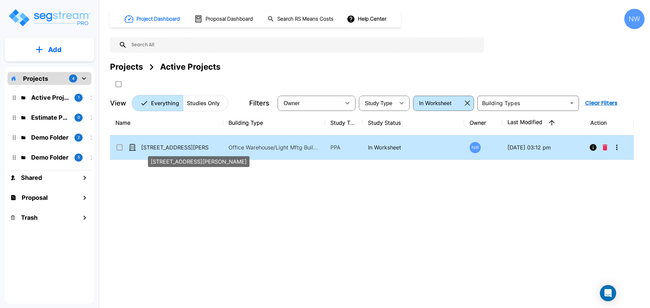
click at [187, 149] on p "[STREET_ADDRESS][PERSON_NAME]" at bounding box center [175, 147] width 68 height 8
checkbox input "true"
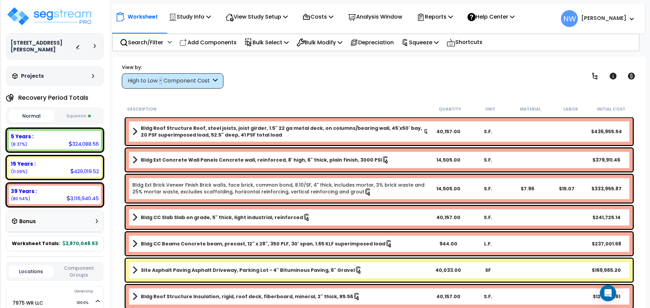
click at [161, 80] on div "High to Low - Component Cost" at bounding box center [170, 81] width 84 height 8
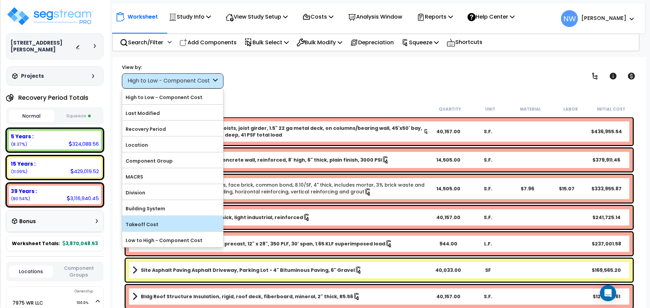
click at [180, 228] on label "Takeoff Cost" at bounding box center [172, 225] width 101 height 10
click at [0, 0] on input "Takeoff Cost" at bounding box center [0, 0] width 0 height 0
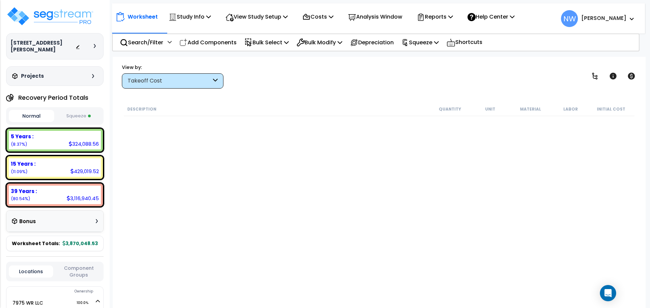
click at [175, 85] on div "Takeoff Cost" at bounding box center [173, 80] width 102 height 15
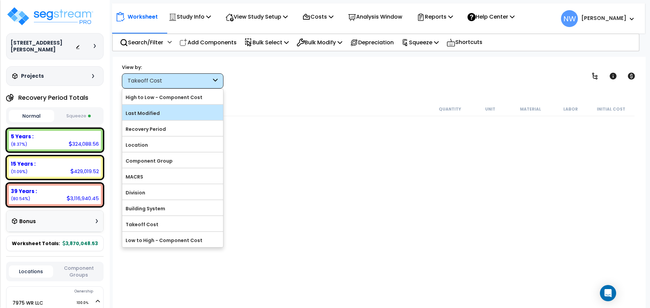
click at [172, 115] on label "Last Modified" at bounding box center [172, 113] width 101 height 10
click at [0, 0] on input "Last Modified" at bounding box center [0, 0] width 0 height 0
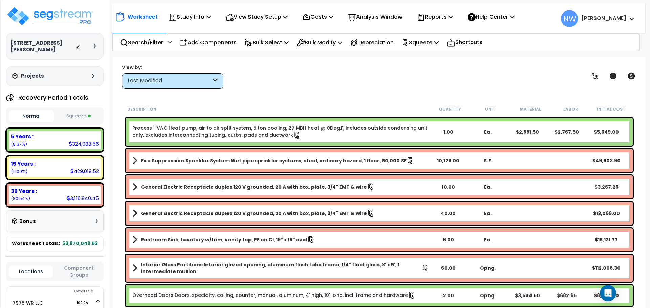
click at [74, 110] on button "Squeeze" at bounding box center [78, 116] width 45 height 12
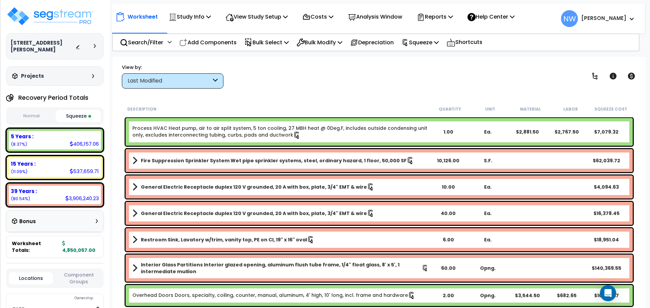
click at [40, 110] on button "Normal" at bounding box center [31, 116] width 45 height 12
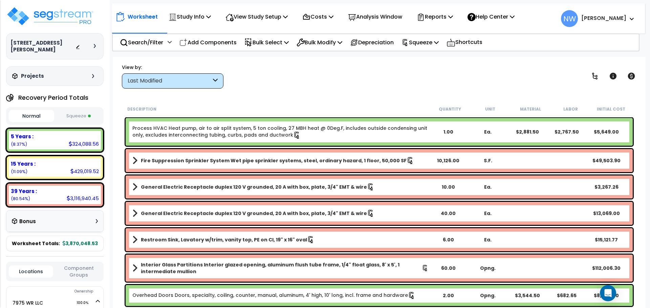
click at [81, 110] on button "Squeeze" at bounding box center [78, 116] width 45 height 12
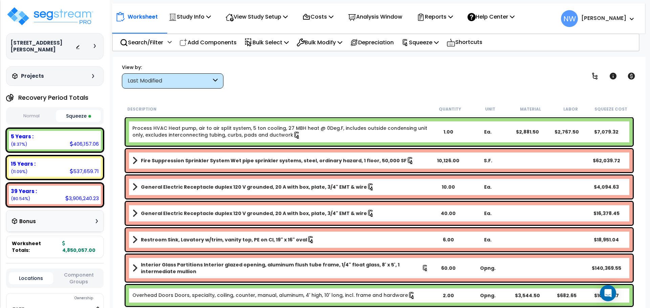
click at [28, 110] on button "Normal" at bounding box center [31, 116] width 45 height 12
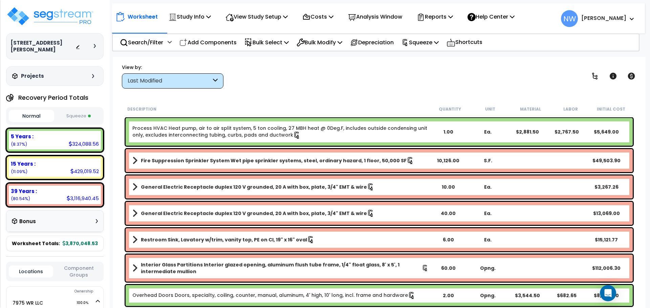
click at [196, 80] on div "Last Modified" at bounding box center [170, 81] width 84 height 8
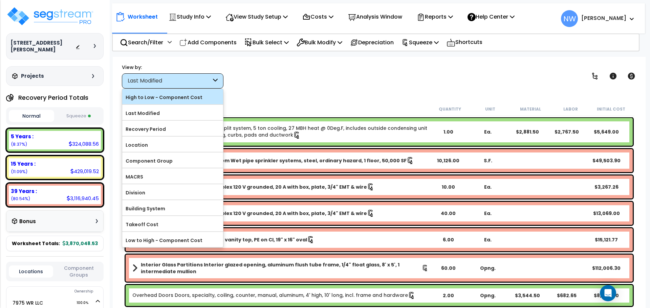
click at [205, 99] on label "High to Low - Component Cost" at bounding box center [172, 97] width 101 height 10
click at [0, 0] on input "High to Low - Component Cost" at bounding box center [0, 0] width 0 height 0
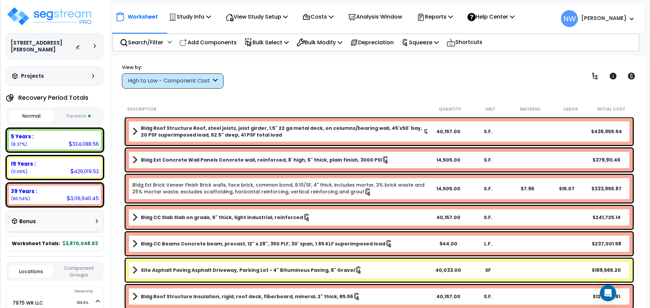
click at [311, 83] on div "View by: High to Low - Component Cost High to Low - Component Cost" at bounding box center [378, 76] width 519 height 25
click at [293, 84] on div "View by: High to Low - Component Cost High to Low - Component Cost" at bounding box center [378, 76] width 519 height 25
click at [77, 113] on button "Squeeze" at bounding box center [78, 116] width 45 height 12
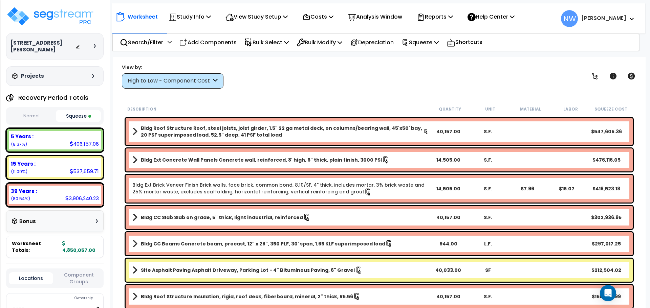
click at [93, 73] on div "Projects" at bounding box center [53, 76] width 87 height 7
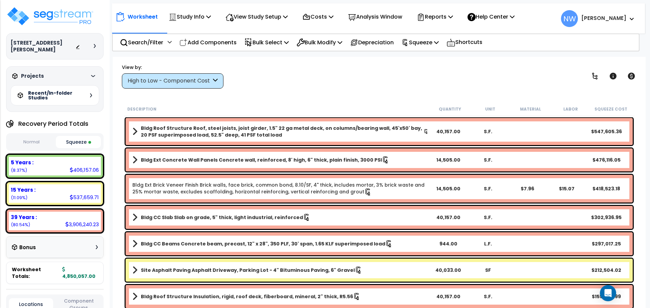
click at [95, 73] on div "Projects" at bounding box center [53, 76] width 87 height 7
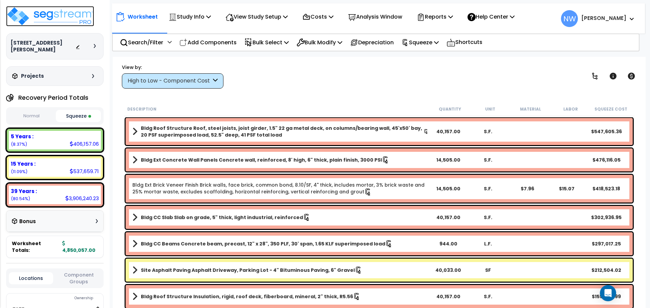
click at [54, 15] on img at bounding box center [50, 16] width 88 height 20
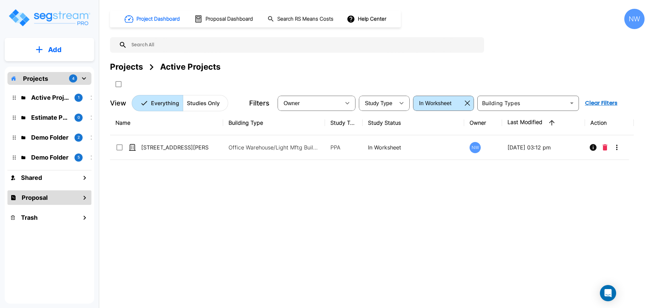
click at [52, 200] on div "Proposal" at bounding box center [49, 198] width 84 height 15
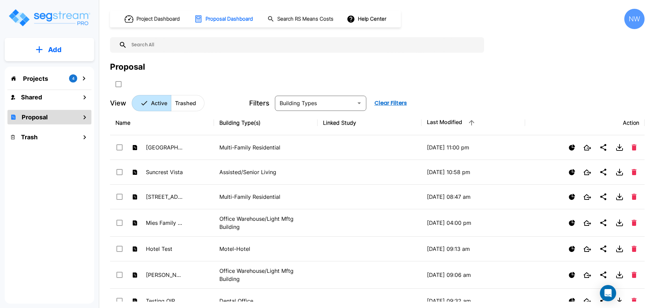
click at [159, 46] on input "text" at bounding box center [304, 45] width 354 height 16
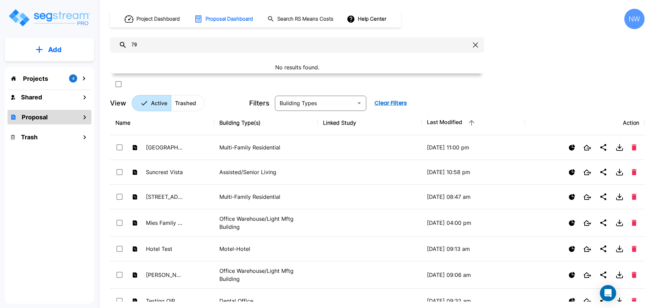
type input "7"
type input "WR"
click at [477, 41] on button "button" at bounding box center [475, 45] width 10 height 11
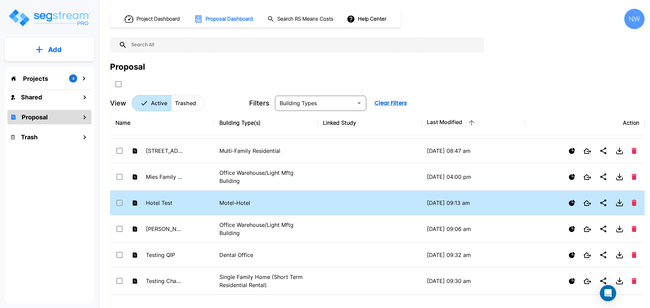
scroll to position [64, 0]
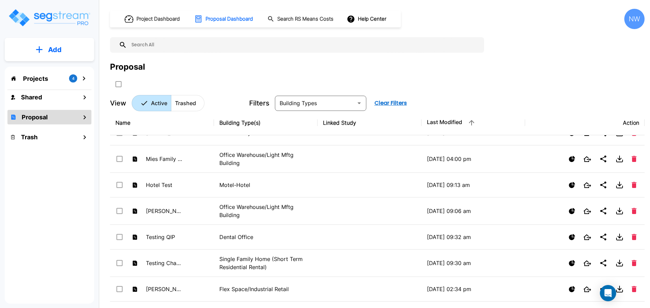
click at [63, 81] on div "Projects 4" at bounding box center [49, 78] width 84 height 13
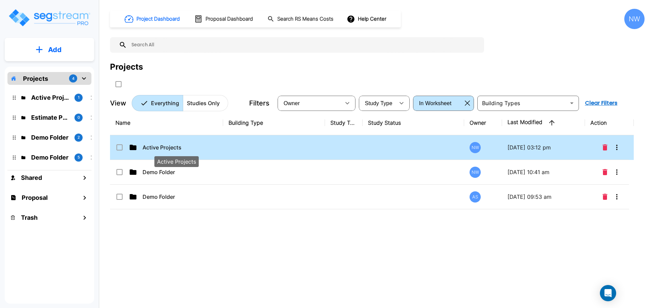
click at [162, 148] on p "Active Projects" at bounding box center [176, 147] width 68 height 8
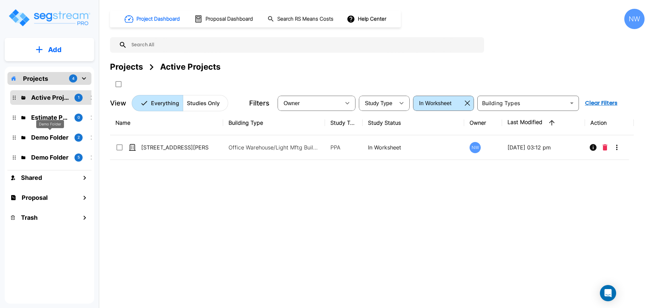
click at [55, 136] on p "Demo Folder" at bounding box center [50, 137] width 38 height 9
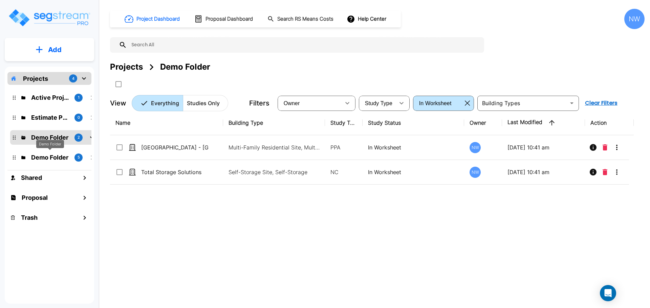
click at [48, 158] on p "Demo Folder" at bounding box center [50, 157] width 38 height 9
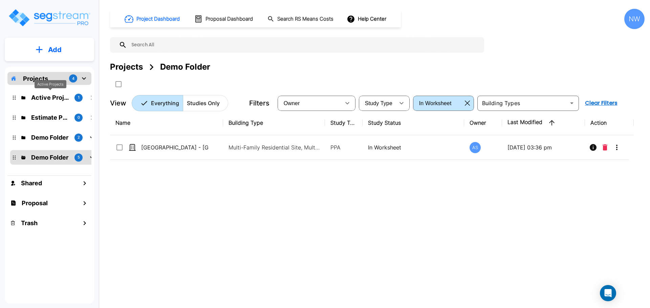
click at [53, 100] on p "Active Projects" at bounding box center [50, 97] width 38 height 9
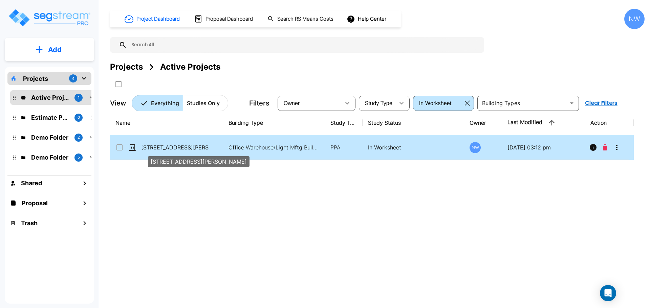
click at [184, 149] on p "[STREET_ADDRESS][PERSON_NAME]" at bounding box center [175, 147] width 68 height 8
checkbox input "true"
click at [184, 149] on p "[STREET_ADDRESS][PERSON_NAME]" at bounding box center [175, 147] width 68 height 8
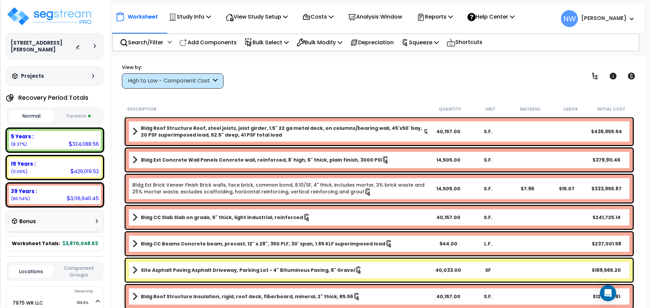
click at [210, 81] on div "High to Low - Component Cost" at bounding box center [170, 81] width 84 height 8
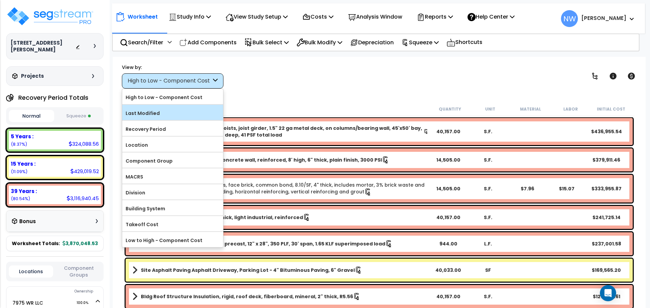
click at [176, 117] on label "Last Modified" at bounding box center [172, 113] width 101 height 10
click at [0, 0] on input "Last Modified" at bounding box center [0, 0] width 0 height 0
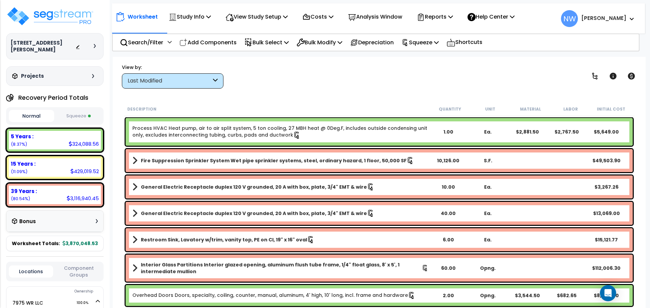
click at [183, 83] on div "Last Modified" at bounding box center [170, 81] width 84 height 8
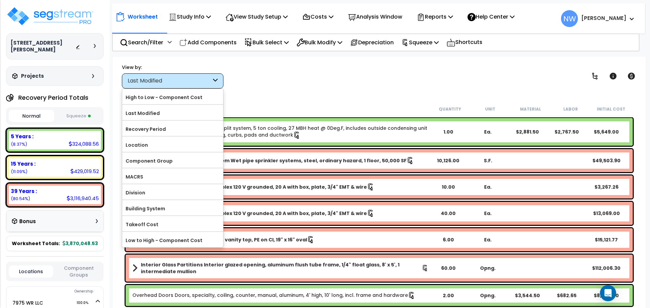
click at [370, 83] on div "View by: Last Modified High to Low - Component Cost" at bounding box center [378, 76] width 519 height 25
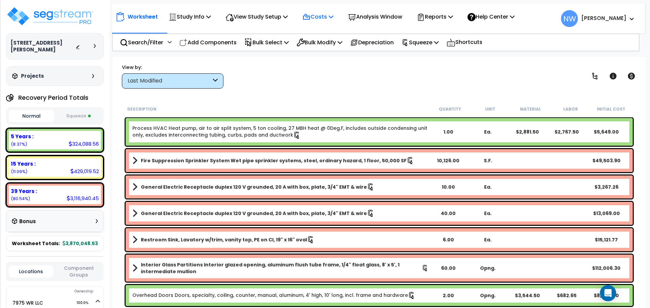
click at [333, 15] on icon at bounding box center [331, 16] width 5 height 5
click at [288, 17] on icon at bounding box center [285, 16] width 5 height 5
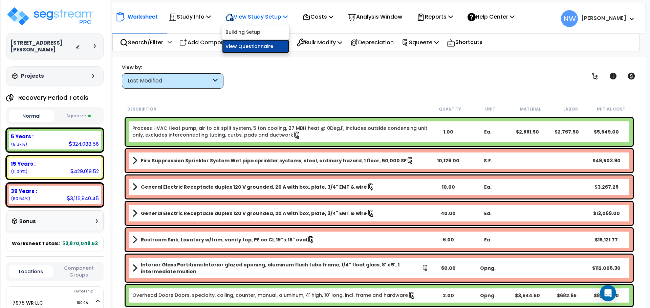
click at [273, 46] on link "View Questionnaire" at bounding box center [255, 47] width 67 height 14
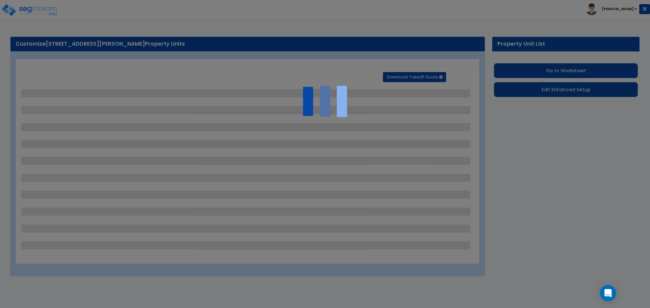
select select "2"
select select "1"
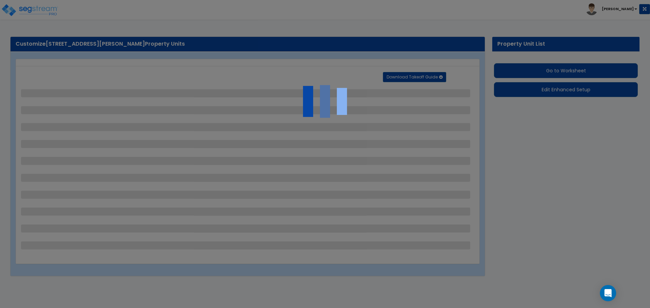
select select "2"
select select "1"
select select "5"
select select "2"
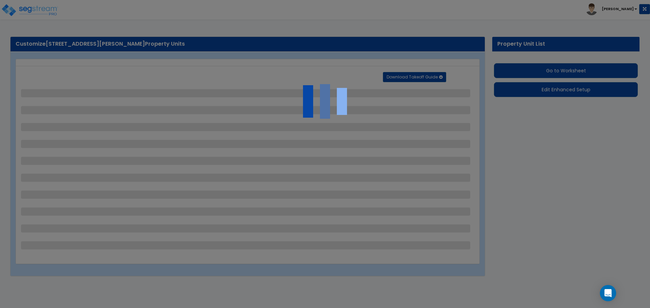
select select "2"
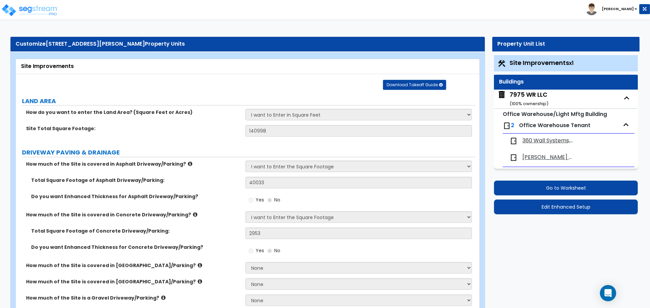
click at [563, 141] on span "360 Wall Systems, INC" at bounding box center [548, 141] width 52 height 8
select select "2"
select select "1"
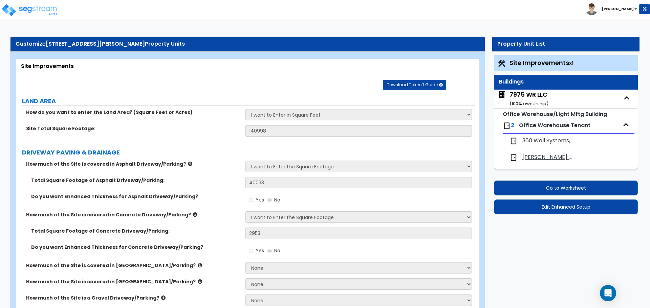
select select "1"
select select "2"
select select "1"
select select "7"
select select "1"
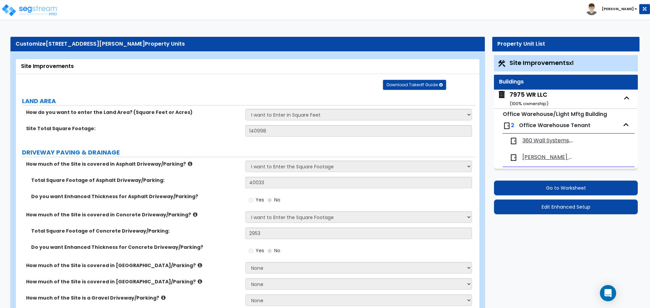
select select "2"
select select "3"
select select "1"
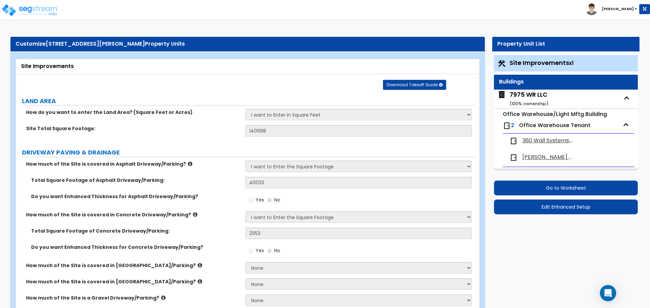
select select "1"
select select "2"
select select "1"
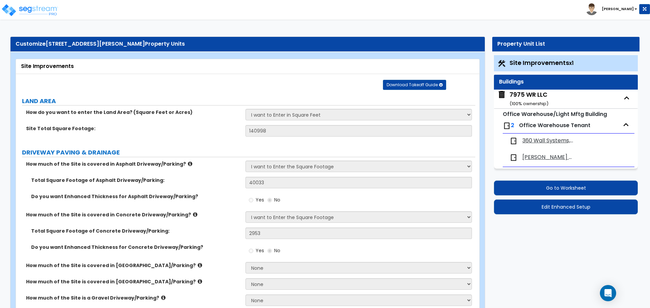
select select "1"
select select "2"
select select "1"
select select "2"
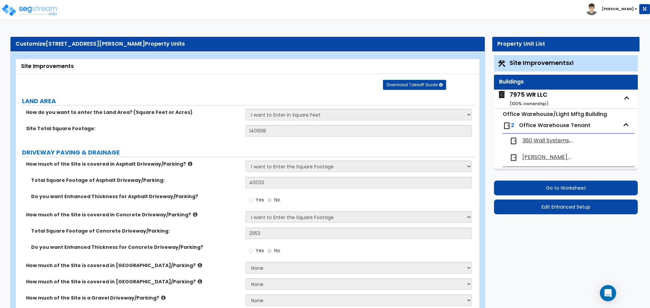
select select "2"
select select "1"
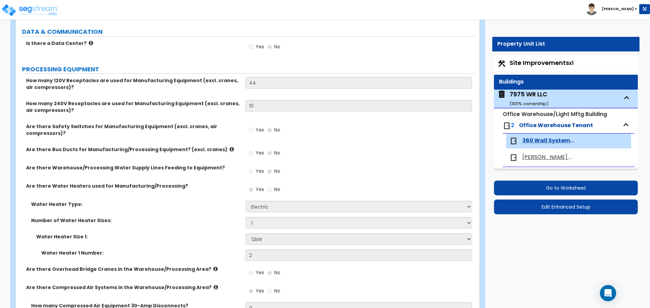
scroll to position [2132, 0]
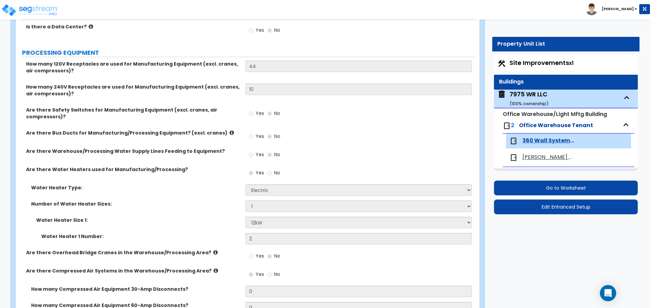
click at [229, 132] on icon at bounding box center [231, 132] width 4 height 5
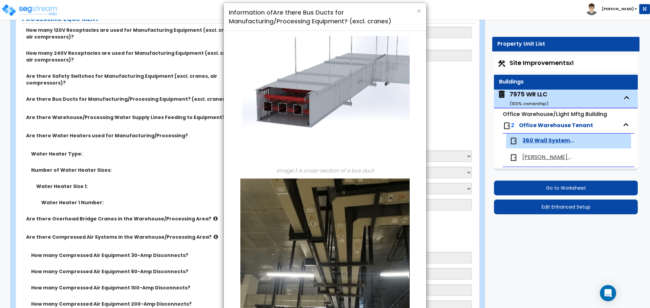
scroll to position [0, 0]
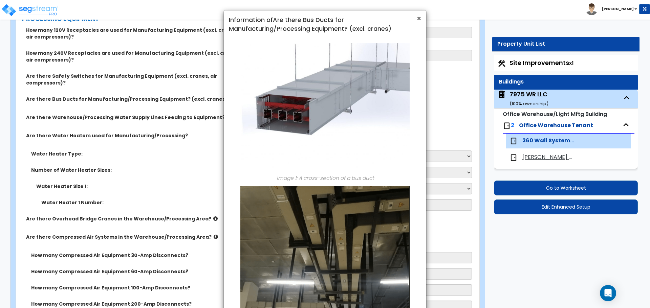
click at [420, 19] on span "×" at bounding box center [419, 19] width 4 height 10
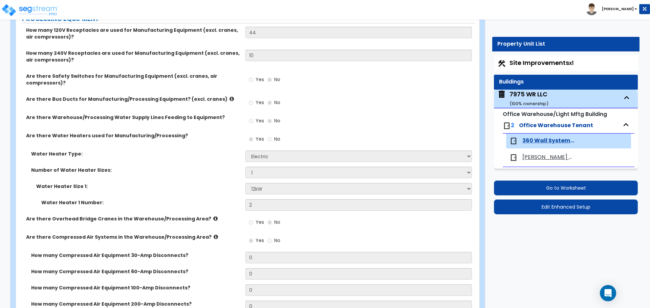
scroll to position [2132, 0]
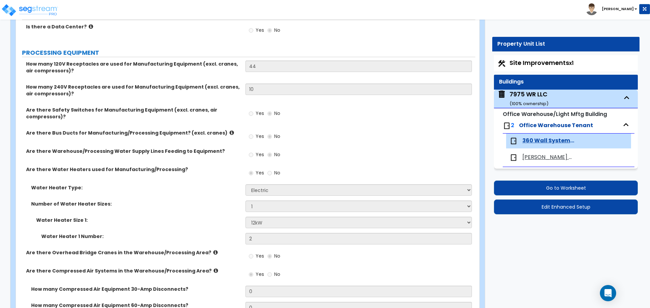
click at [229, 133] on icon at bounding box center [231, 132] width 4 height 5
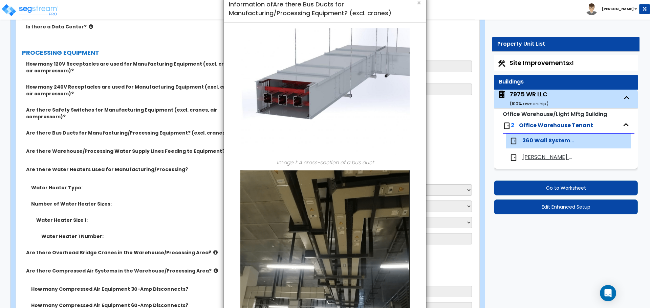
scroll to position [0, 0]
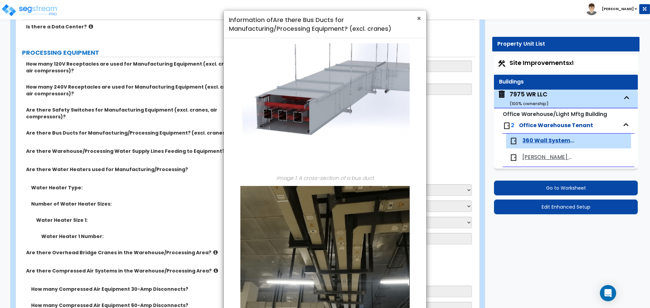
click at [420, 19] on span "×" at bounding box center [419, 19] width 4 height 10
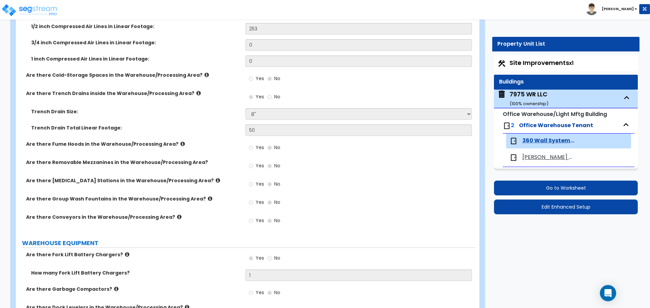
scroll to position [2504, 0]
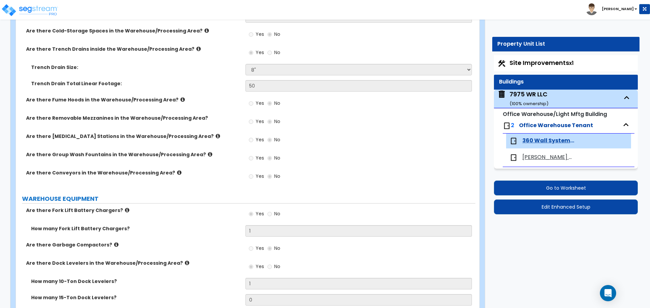
click at [180, 99] on icon at bounding box center [182, 99] width 4 height 5
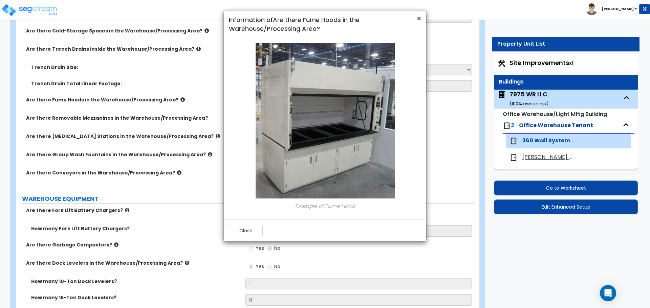
click at [419, 17] on span "×" at bounding box center [419, 19] width 4 height 10
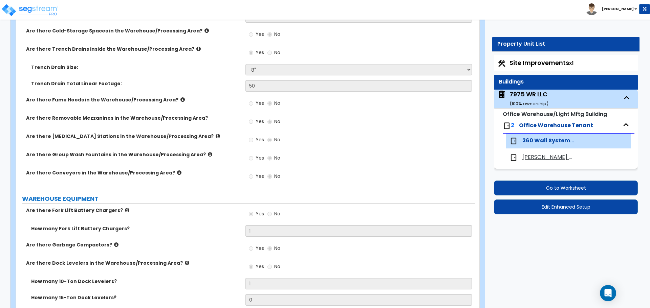
click at [373, 129] on div "Yes No" at bounding box center [359, 124] width 229 height 18
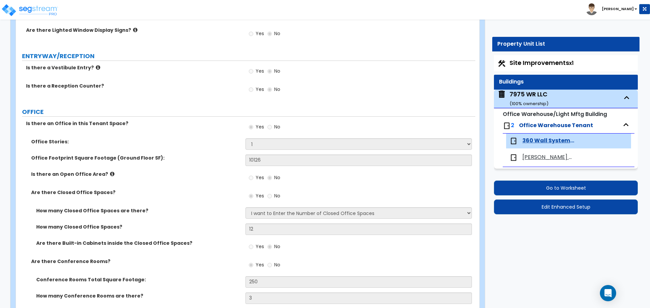
scroll to position [0, 0]
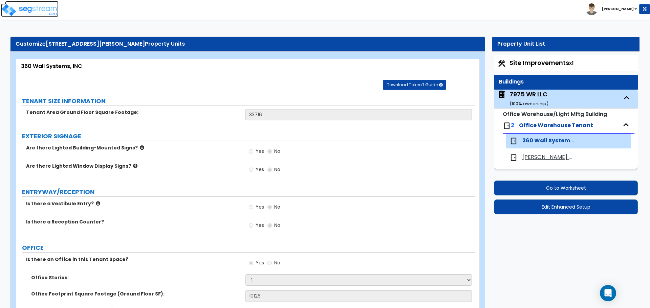
click at [34, 8] on img at bounding box center [30, 10] width 58 height 14
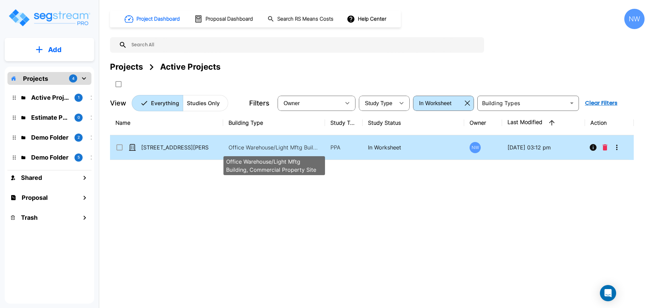
click at [260, 148] on p "Office Warehouse/Light Mftg Building, Commercial Property Site" at bounding box center [273, 147] width 91 height 8
click at [247, 152] on div "Office Warehouse/Light Mftg Building, Commercial Property Site" at bounding box center [274, 164] width 103 height 24
checkbox input "false"
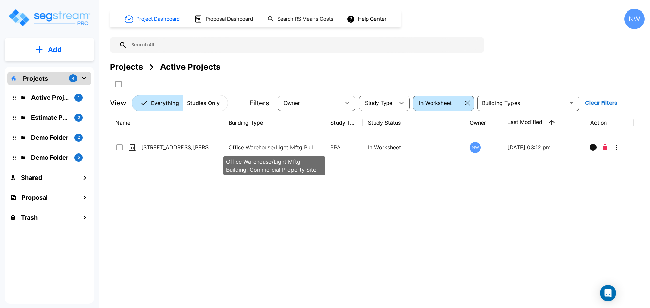
click at [247, 152] on div "Office Warehouse/Light Mftg Building, Commercial Property Site" at bounding box center [274, 164] width 103 height 24
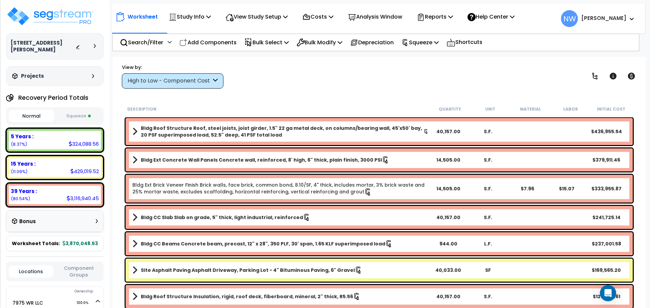
click at [166, 77] on div "High to Low - Component Cost" at bounding box center [170, 81] width 84 height 8
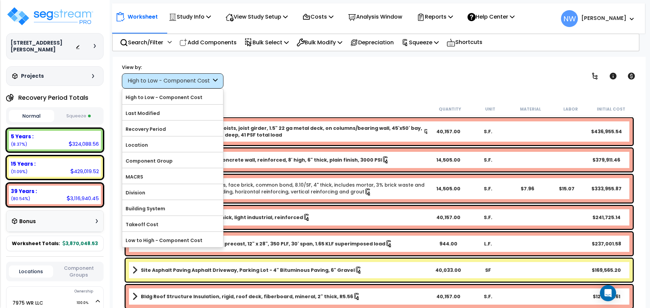
click at [92, 114] on button "Squeeze" at bounding box center [78, 116] width 45 height 12
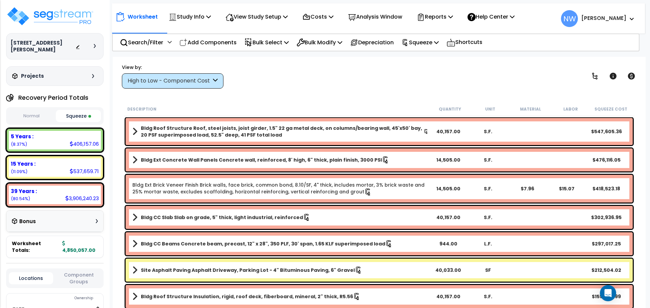
click at [198, 75] on div "High to Low - Component Cost" at bounding box center [173, 80] width 102 height 15
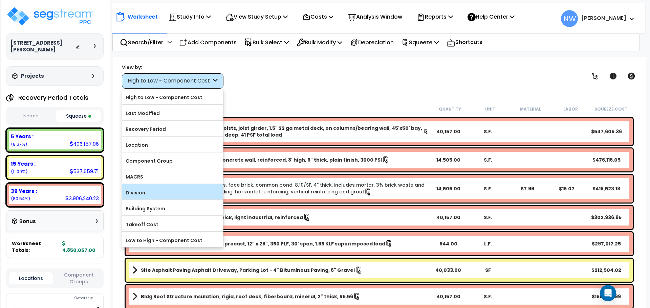
click at [162, 193] on label "Division" at bounding box center [172, 193] width 101 height 10
click at [0, 0] on input "Division" at bounding box center [0, 0] width 0 height 0
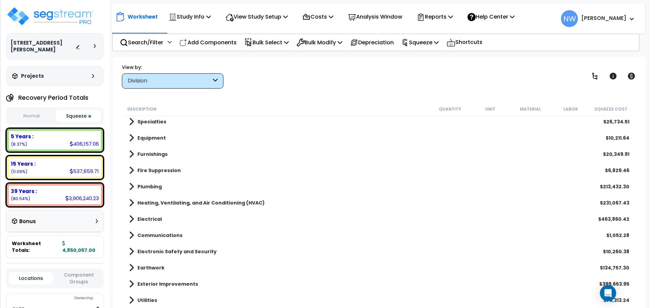
scroll to position [30, 0]
click at [132, 220] on span at bounding box center [131, 219] width 5 height 9
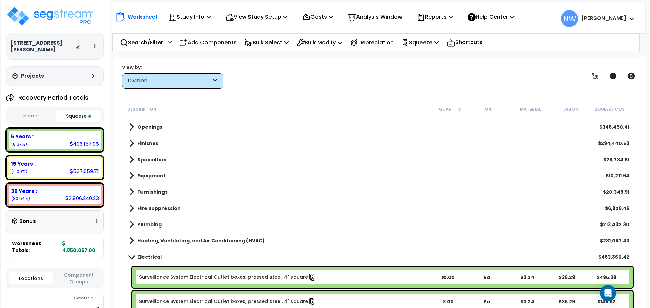
scroll to position [65, 0]
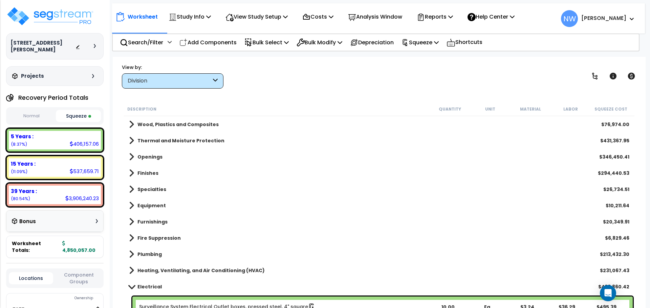
click at [133, 286] on span at bounding box center [131, 286] width 9 height 5
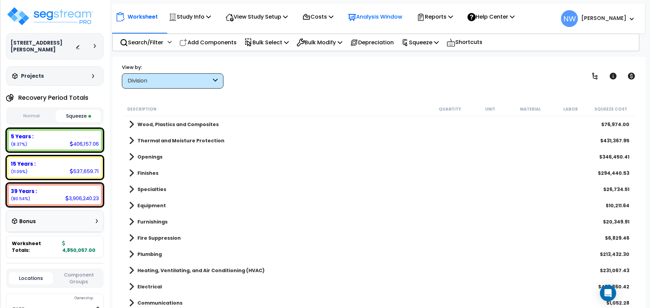
click at [380, 18] on p "Analysis Window" at bounding box center [375, 16] width 54 height 9
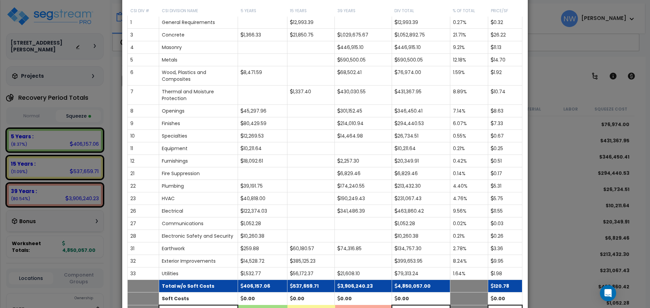
scroll to position [119, 0]
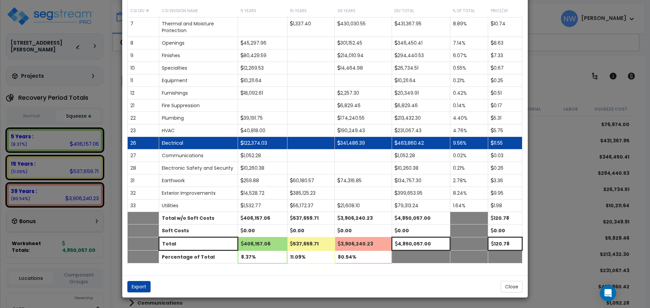
click at [254, 140] on td "122,374.03" at bounding box center [262, 143] width 49 height 13
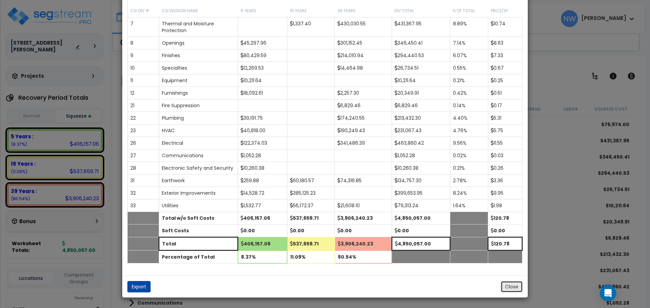
click at [516, 289] on button "Close" at bounding box center [511, 287] width 22 height 12
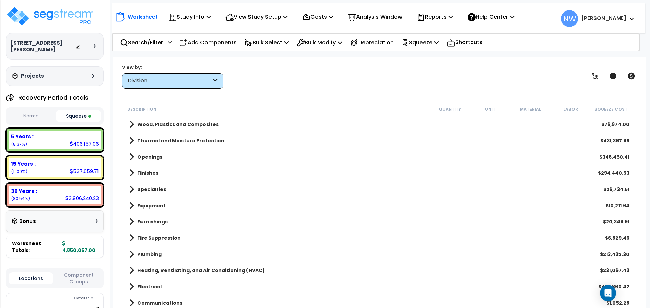
click at [172, 80] on div "Division" at bounding box center [170, 81] width 84 height 8
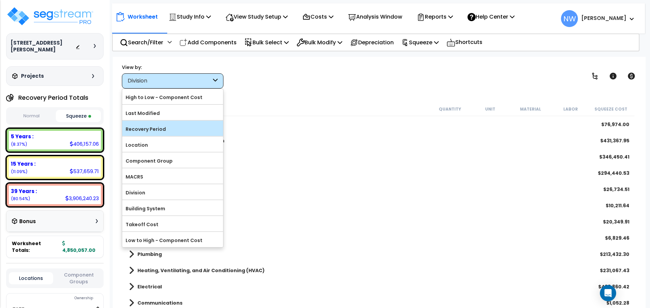
click at [193, 133] on label "Recovery Period" at bounding box center [172, 129] width 101 height 10
click at [0, 0] on input "Recovery Period" at bounding box center [0, 0] width 0 height 0
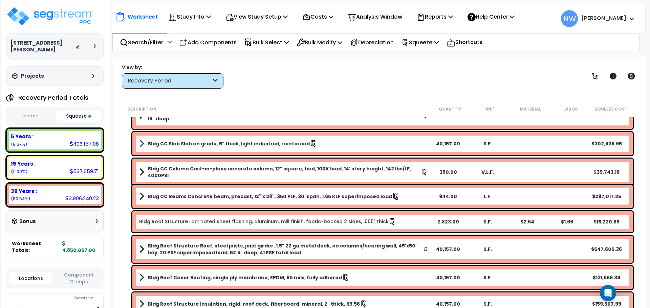
scroll to position [0, 0]
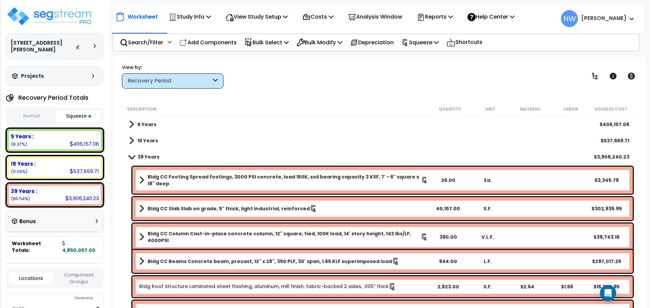
click at [129, 155] on span at bounding box center [131, 156] width 9 height 5
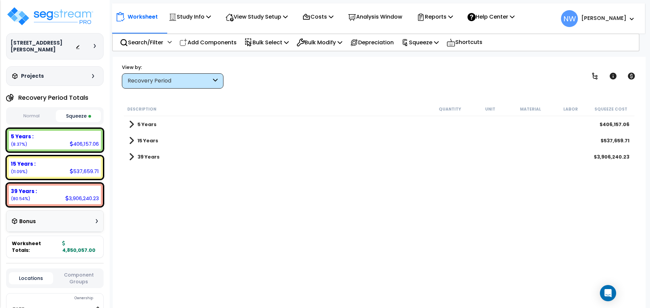
click at [132, 125] on span at bounding box center [131, 124] width 5 height 9
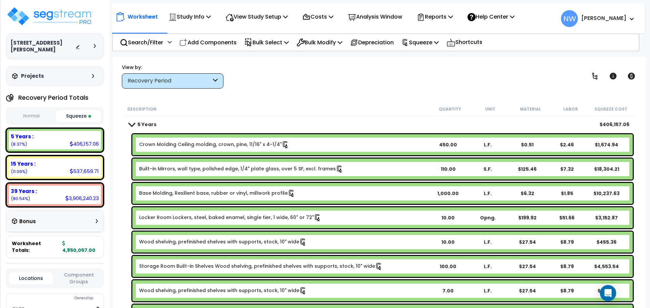
scroll to position [34, 0]
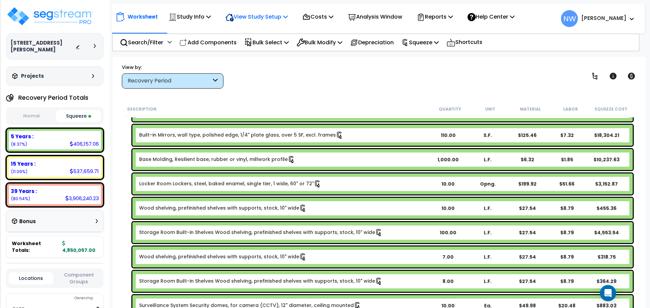
click at [288, 16] on icon at bounding box center [285, 16] width 5 height 5
click at [272, 49] on link "View Questionnaire" at bounding box center [255, 47] width 67 height 14
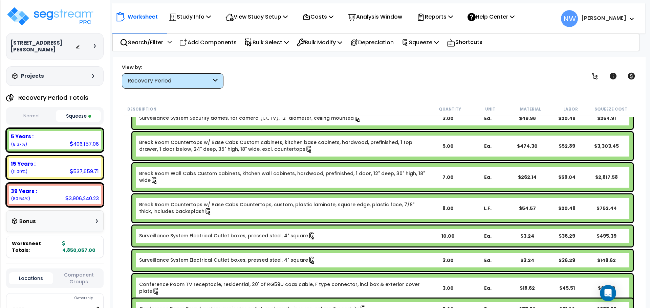
scroll to position [305, 0]
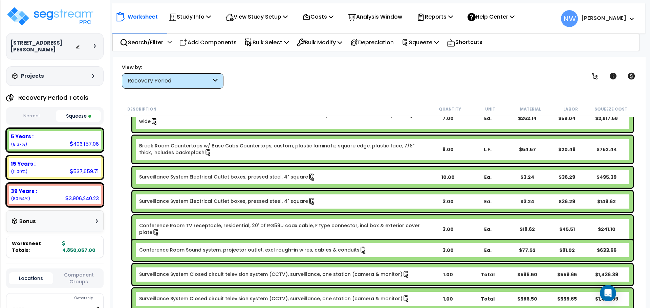
click at [352, 85] on div "View by: Recovery Period High to Low - Component Cost" at bounding box center [378, 76] width 519 height 25
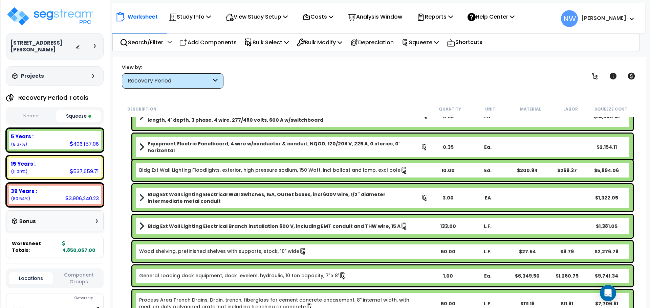
scroll to position [1252, 0]
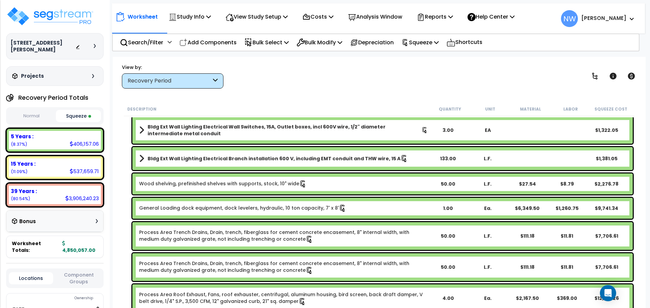
click at [36, 112] on button "Normal" at bounding box center [31, 116] width 45 height 12
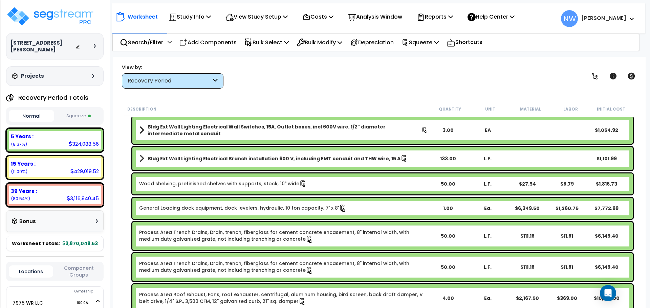
scroll to position [1286, 0]
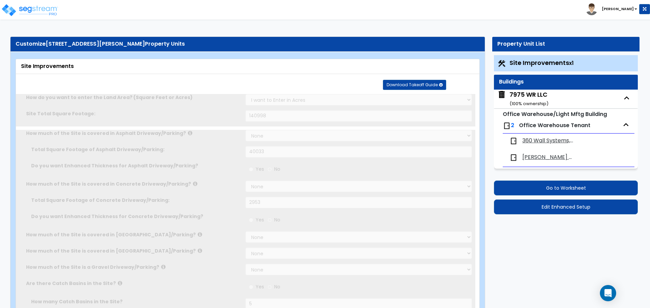
select select "2"
type input "140998"
select select "2"
type input "40033"
select select "2"
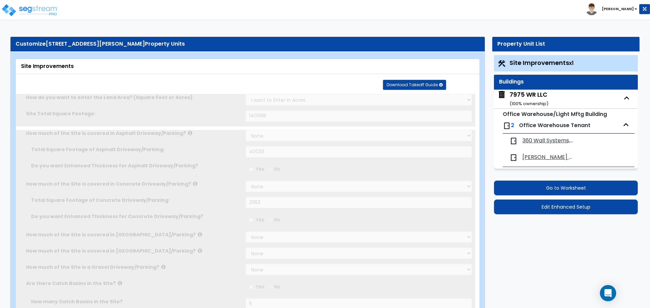
type input "2953"
radio input "true"
type input "5"
radio input "true"
type input "4"
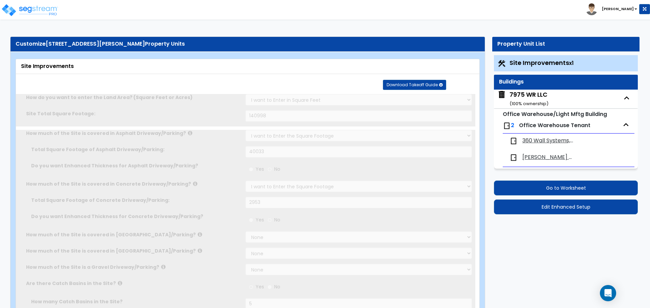
radio input "true"
select select "2"
select select "1"
type input "1686"
radio input "true"
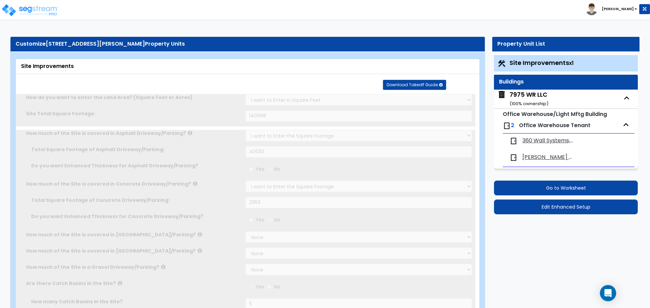
radio input "true"
select select "2"
type input "172"
select select "1"
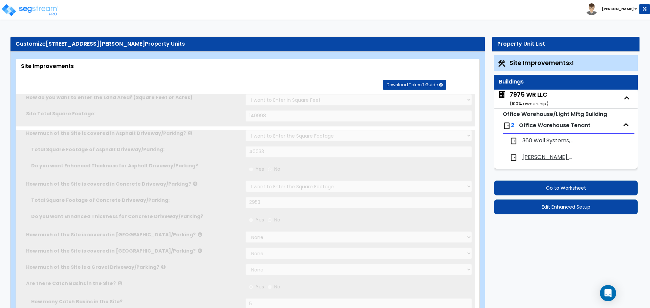
radio input "true"
select select "5"
type input "1641"
radio input "true"
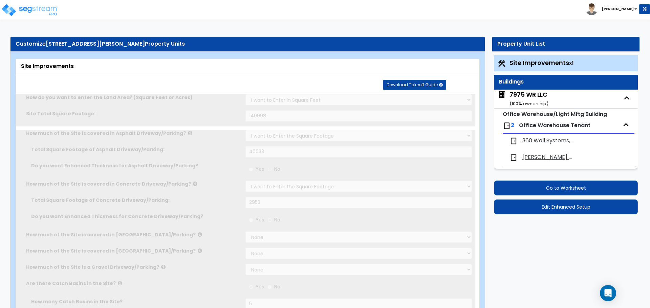
type input "5"
type input "57"
select select "2"
type input "42692"
radio input "true"
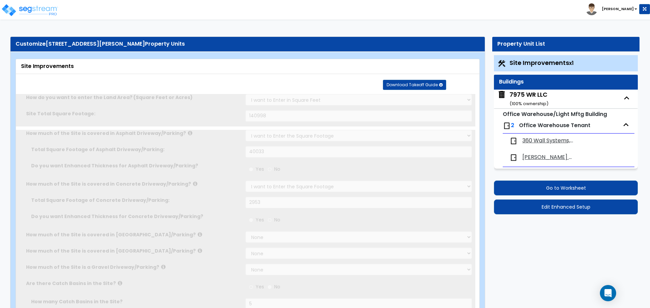
radio input "true"
select select "2"
type input "42692"
radio input "true"
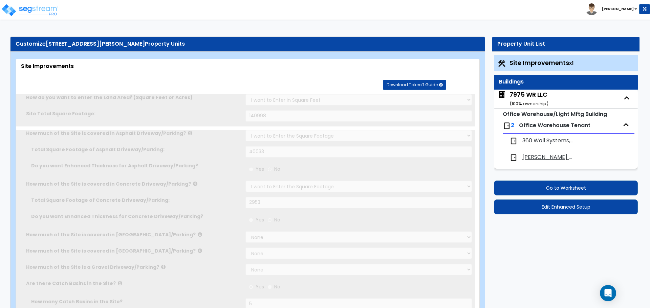
type input "4859"
radio input "true"
select select "2"
type input "21"
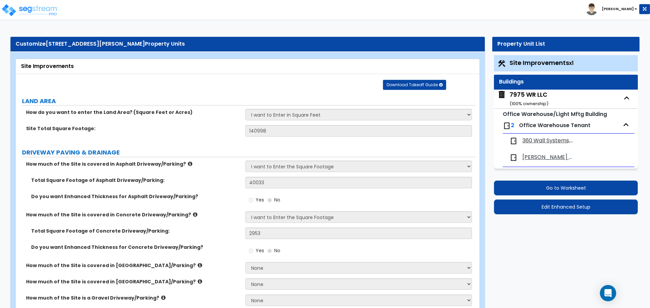
click at [556, 141] on span "360 Wall Systems, INC" at bounding box center [548, 141] width 52 height 8
select select "2"
select select "1"
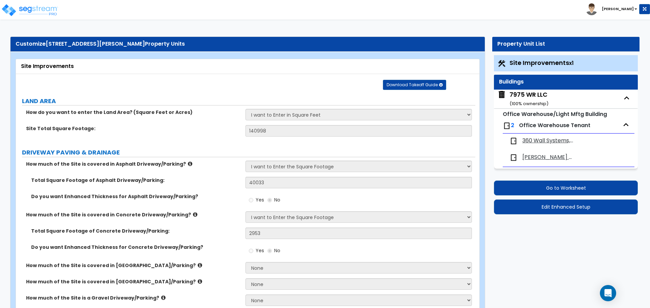
select select "1"
select select "2"
select select "1"
select select "7"
select select "1"
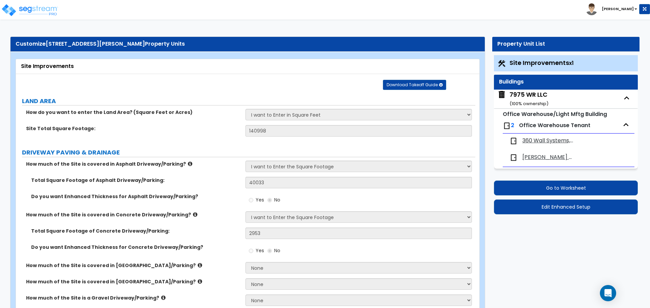
select select "2"
select select "3"
select select "1"
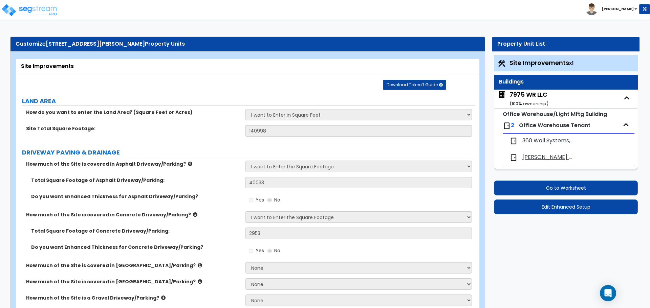
select select "1"
select select "2"
select select "1"
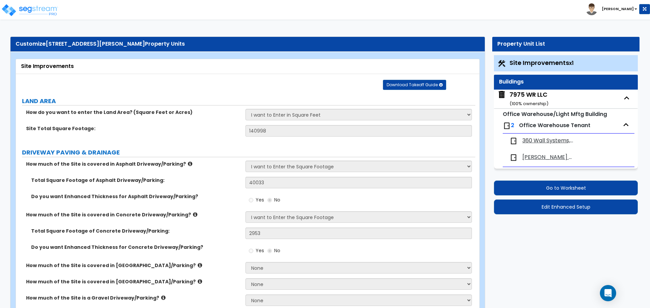
select select "1"
select select "2"
select select "1"
select select "2"
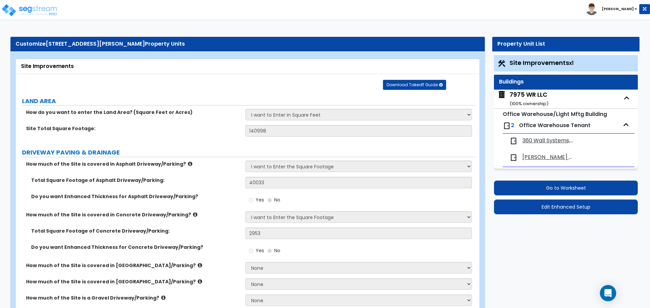
select select "2"
select select "1"
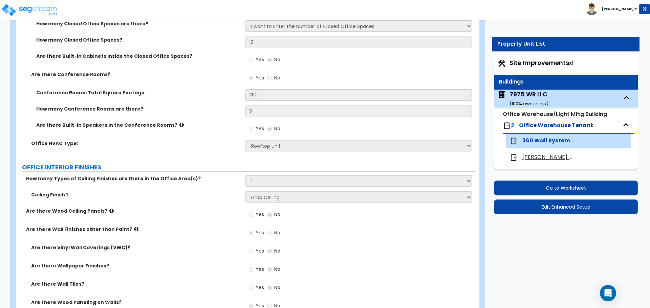
scroll to position [338, 0]
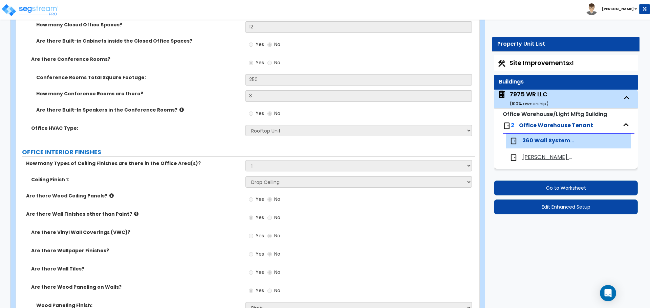
click at [211, 132] on div "Office HVAC Type: None Rooftop Unit Furnace-Condenser Forced Air Split Heating/…" at bounding box center [245, 133] width 459 height 16
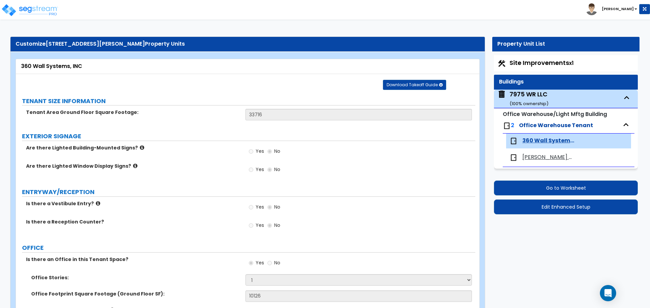
scroll to position [2720, 0]
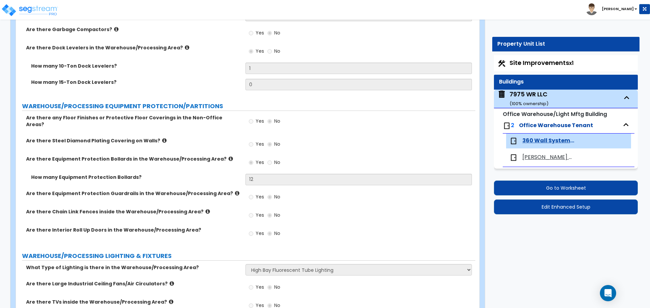
click at [377, 124] on div "Yes No" at bounding box center [359, 123] width 229 height 18
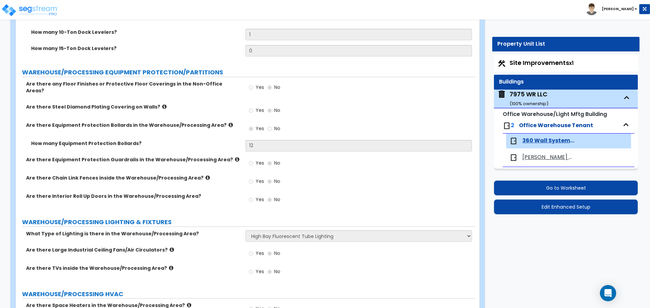
scroll to position [2787, 0]
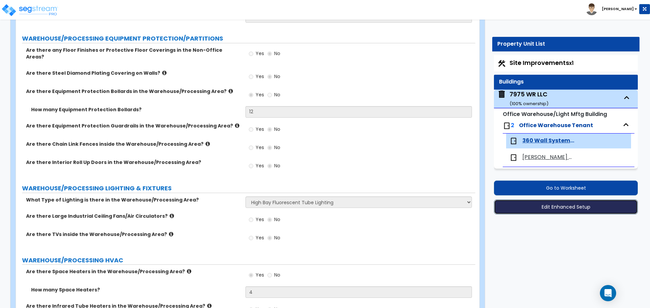
click at [583, 205] on button "Edit Enhanced Setup" at bounding box center [566, 207] width 144 height 15
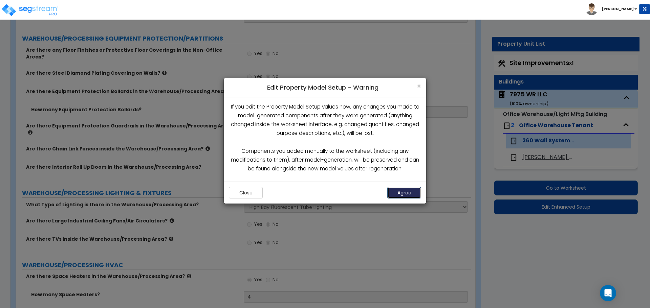
click at [407, 192] on button "Agree" at bounding box center [404, 193] width 34 height 12
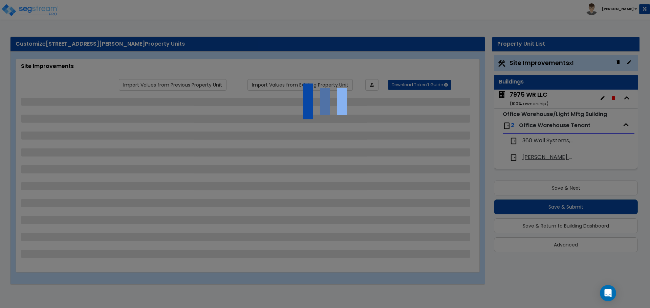
select select "2"
select select "1"
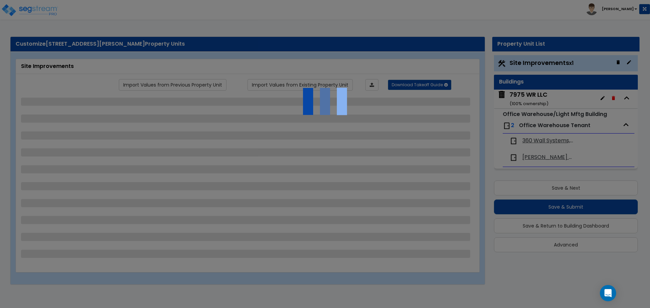
select select "2"
select select "1"
select select "5"
select select "2"
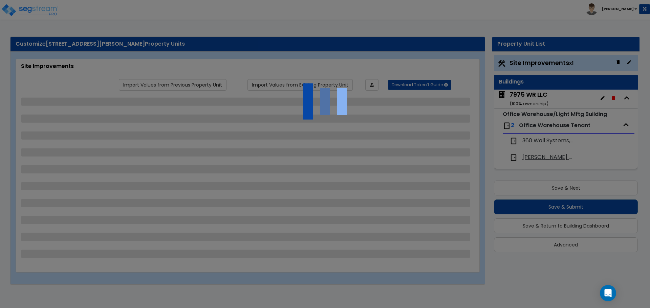
select select "2"
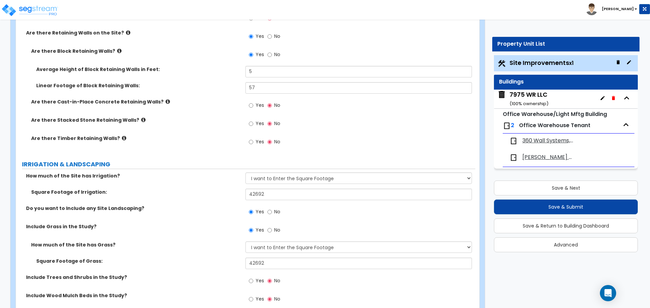
scroll to position [1083, 0]
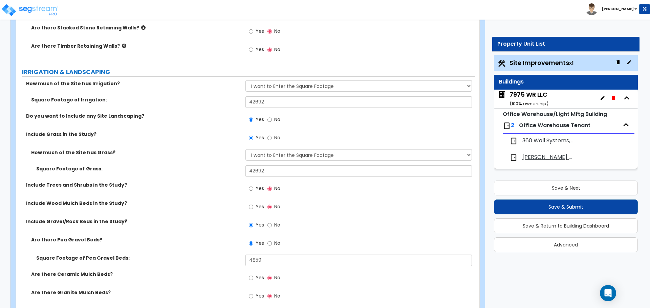
click at [211, 142] on div "Include Grass in the Study? Yes No" at bounding box center [245, 140] width 459 height 18
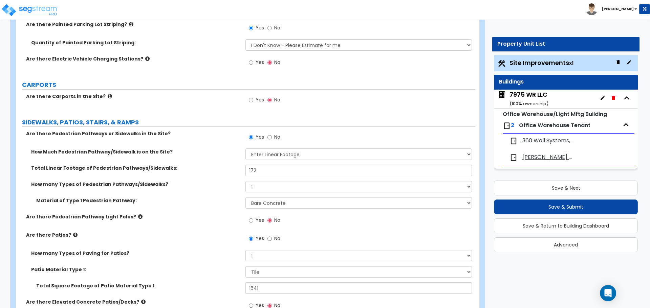
scroll to position [251, 0]
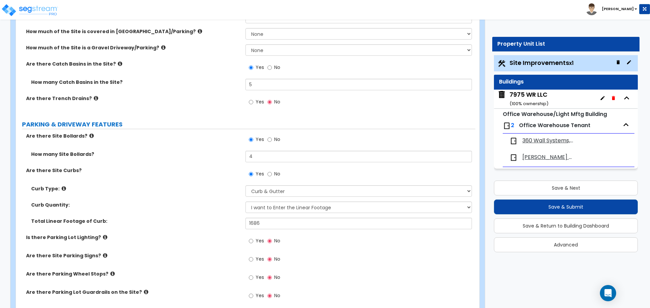
click at [547, 140] on span "360 Wall Systems, INC" at bounding box center [548, 141] width 52 height 8
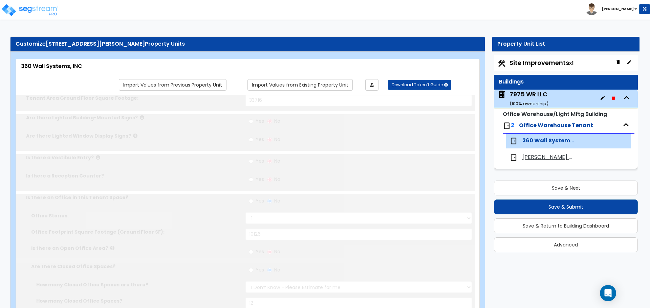
type input "33716"
radio input "true"
type input "10126"
radio input "true"
select select "2"
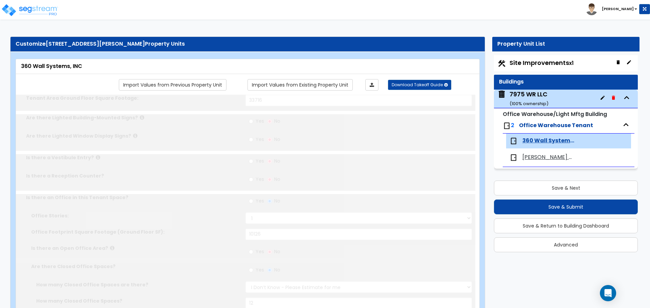
type input "12"
radio input "true"
type input "250"
type input "3"
select select "1"
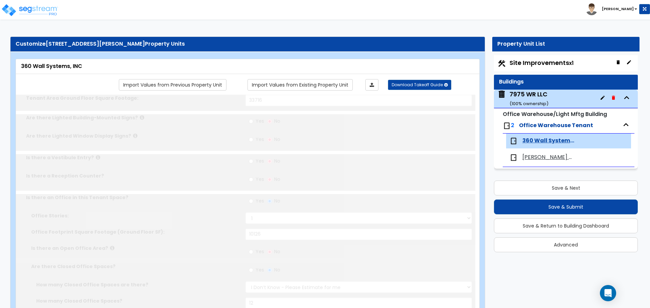
select select "1"
radio input "true"
select select "1"
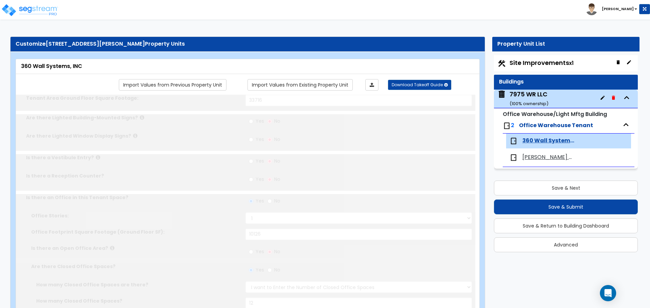
type input "250"
radio input "true"
select select "2"
select select "1"
select select "7"
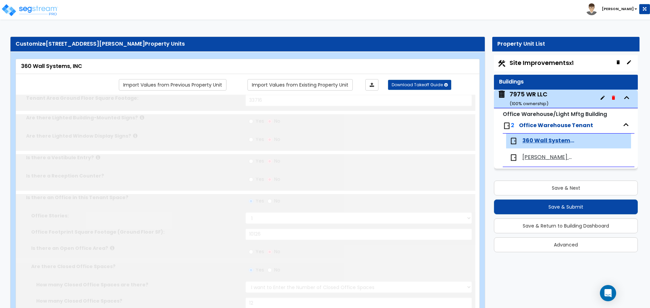
select select "1"
select select "2"
radio input "true"
type input "6"
radio input "true"
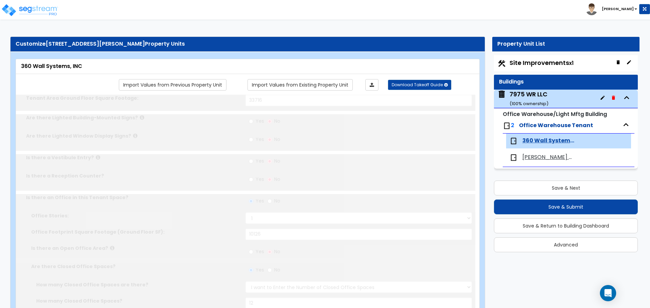
select select "2"
type input "65"
radio input "true"
type input "110"
radio input "true"
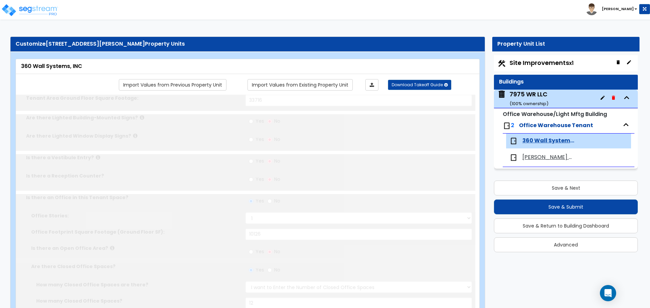
select select "3"
radio input "true"
type input "12"
radio input "true"
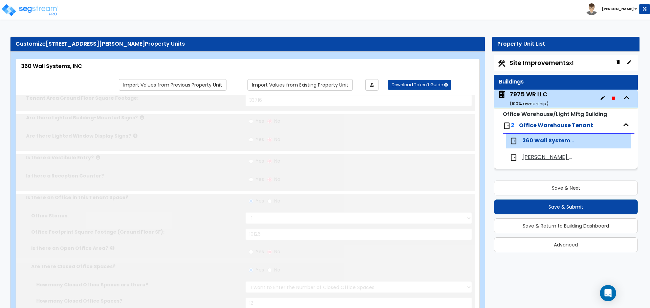
type input "10"
radio input "true"
type input "1"
select select "1"
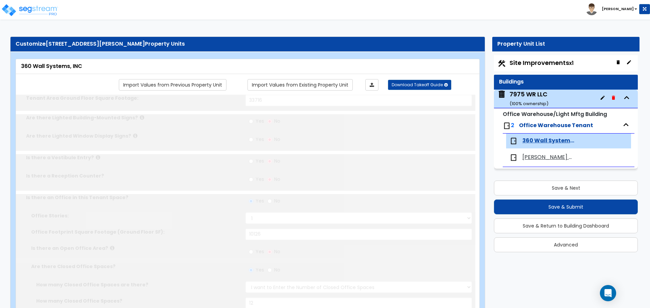
radio input "true"
type input "2"
type input "8"
type input "4"
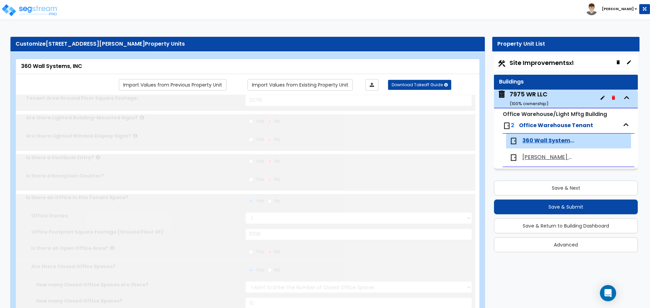
type input "4"
select select "1"
radio input "true"
type input "2"
select select "1"
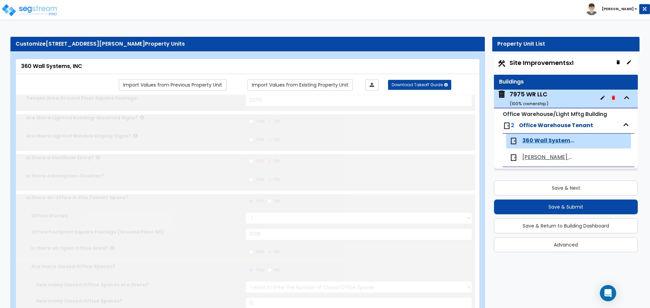
type input "8"
type input "10"
type input "1"
select select "2"
select select "1"
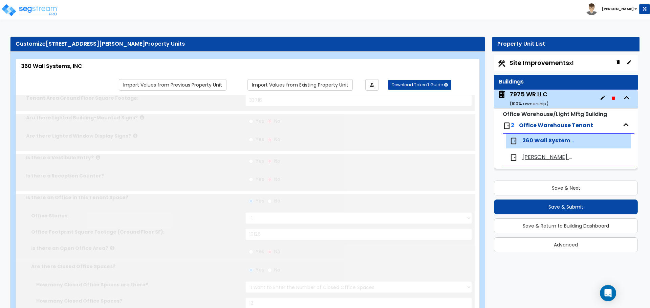
radio input "true"
select select "1"
type input "2"
radio input "true"
type input "1"
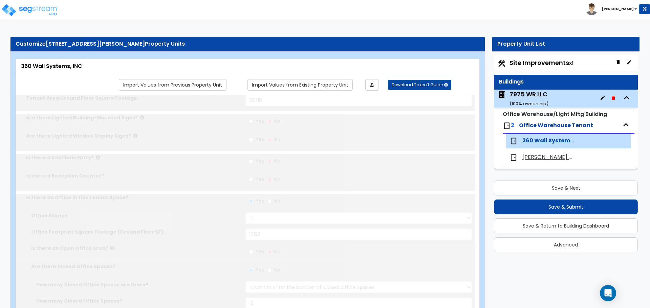
radio input "true"
type input "10"
radio input "true"
select select "1"
type input "50"
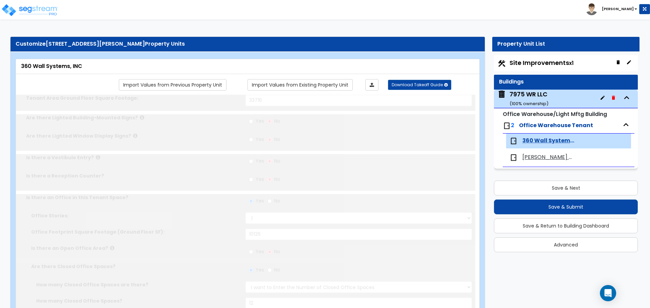
radio input "true"
type input "100"
radio input "true"
type input "50"
radio input "true"
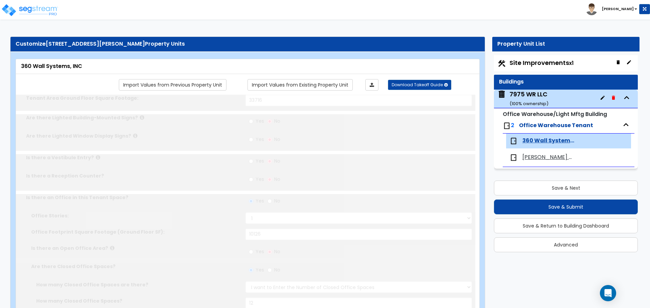
select select "1"
type input "44"
type input "10"
radio input "true"
select select "2"
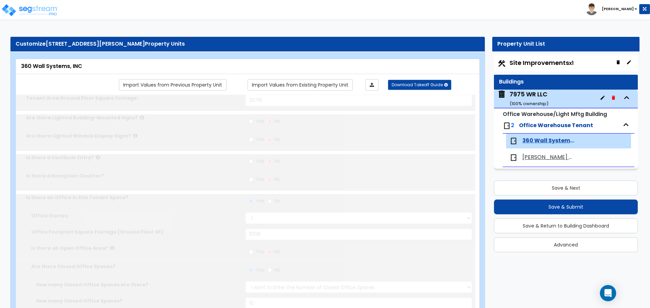
select select "1"
select select "2"
type input "2"
radio input "true"
type input "253"
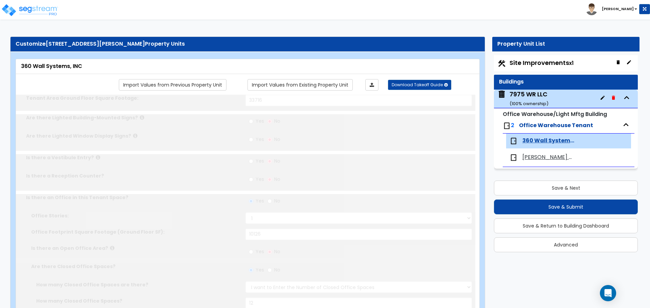
radio input "true"
select select "2"
type input "50"
radio input "true"
type input "1"
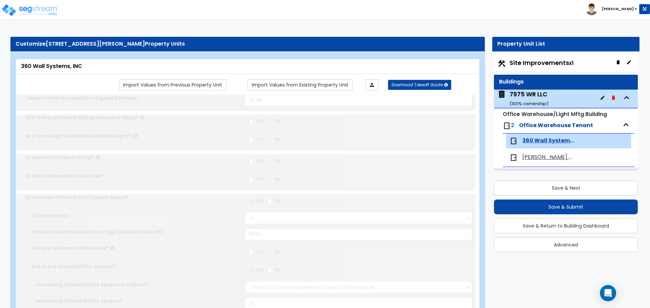
radio input "true"
type input "1"
radio input "true"
type input "12"
select select "2"
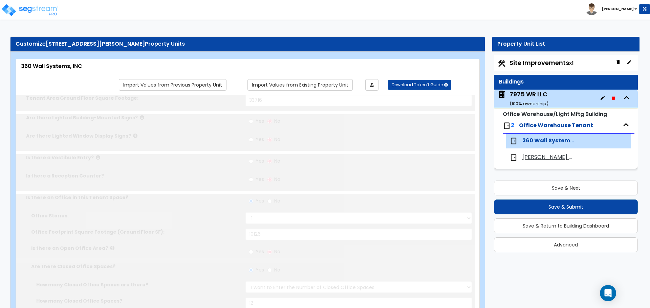
radio input "true"
type input "4"
radio input "true"
type input "2"
radio input "true"
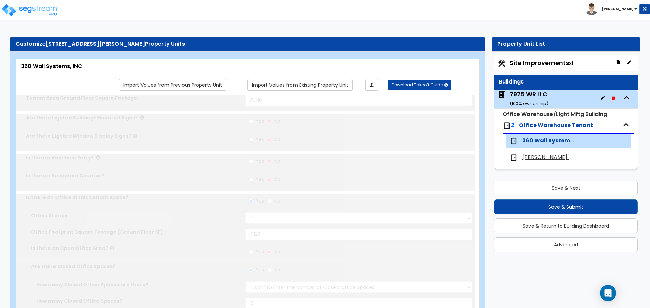
type input "4"
radio input "true"
select select "1"
radio input "true"
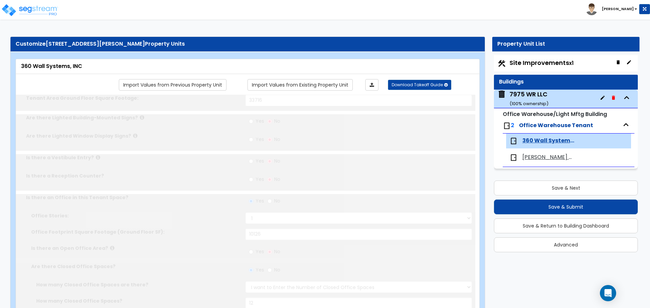
select select "1"
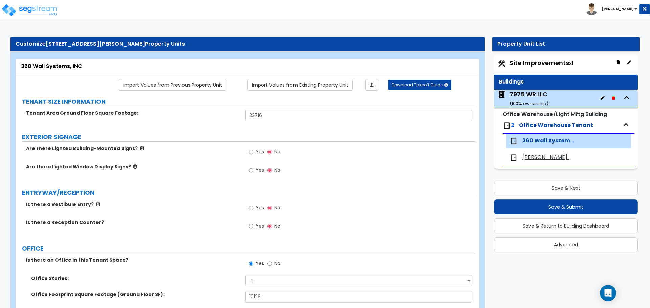
scroll to position [2720, 0]
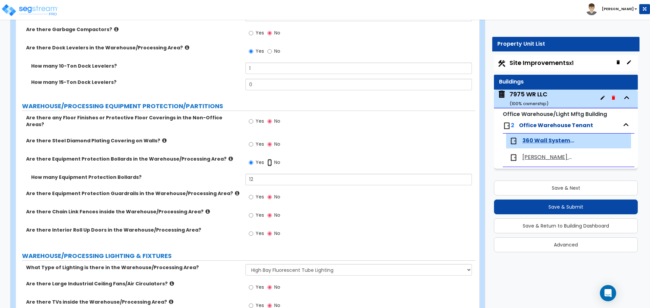
click at [269, 159] on input "No" at bounding box center [269, 162] width 4 height 7
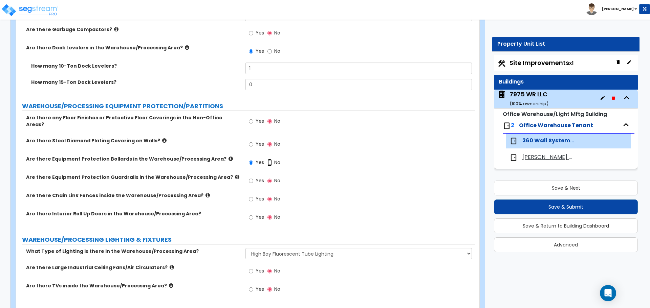
radio input "false"
radio input "true"
click at [546, 157] on span "[PERSON_NAME] Automotive" at bounding box center [548, 158] width 52 height 8
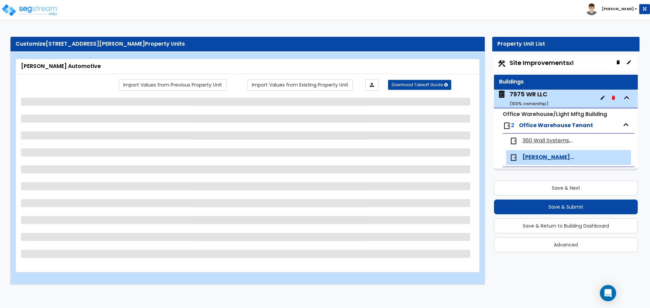
scroll to position [0, 0]
select select "2"
select select "1"
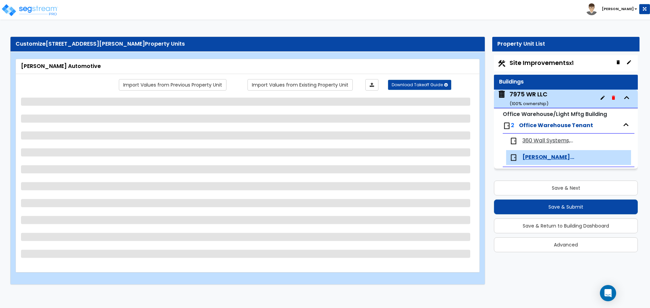
select select "2"
select select "1"
select select "2"
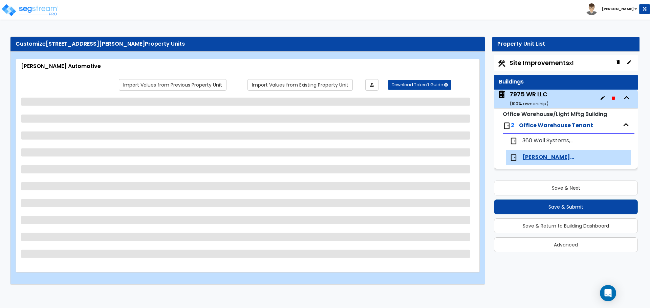
select select "1"
select select "2"
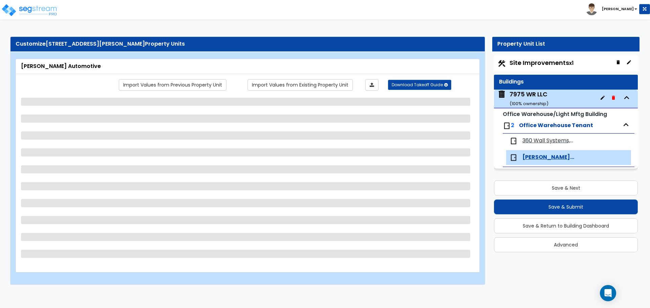
select select "2"
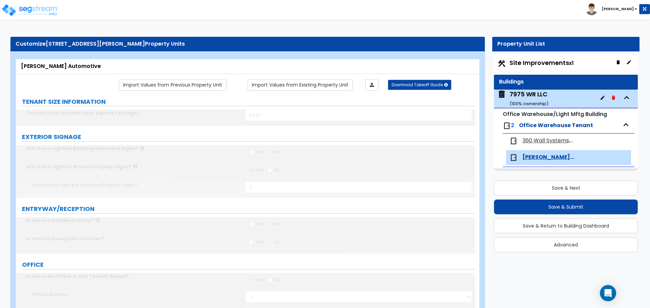
type input "1"
type input "60"
type input "20"
select select "5"
select select "2"
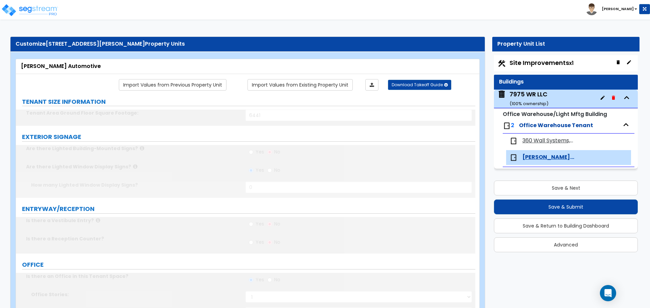
select select "1"
type input "4"
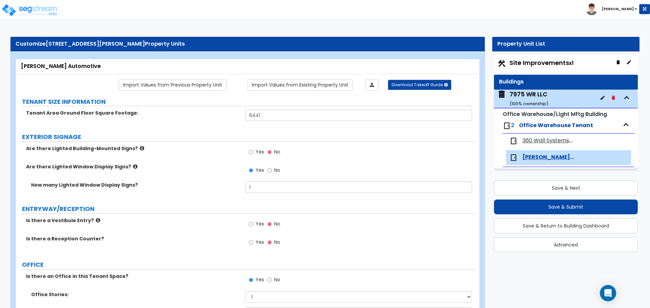
scroll to position [1896, 0]
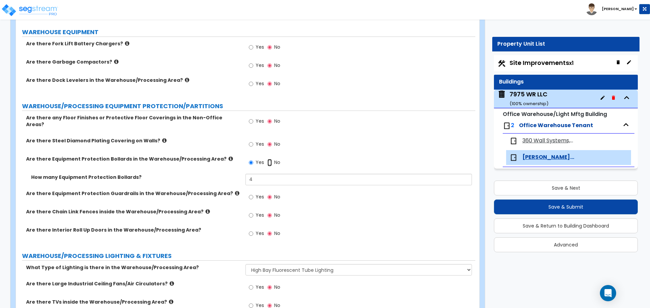
click at [270, 159] on input "No" at bounding box center [269, 162] width 4 height 7
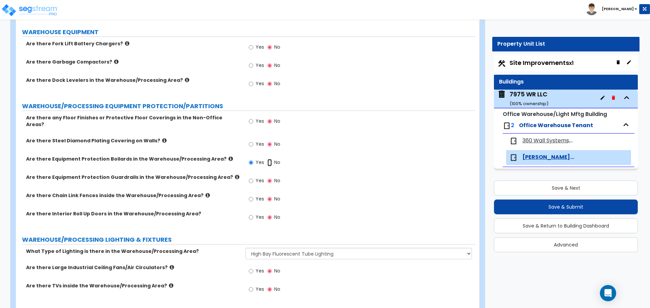
radio input "false"
radio input "true"
click at [342, 150] on div "Yes No" at bounding box center [359, 146] width 229 height 18
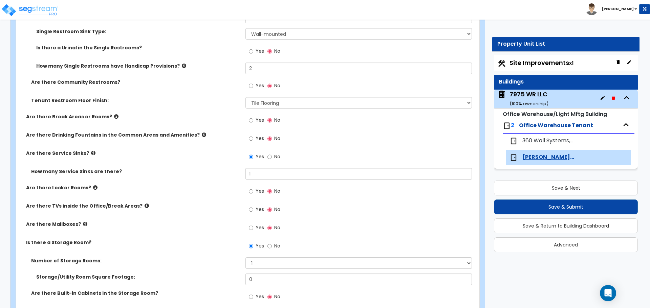
scroll to position [1016, 0]
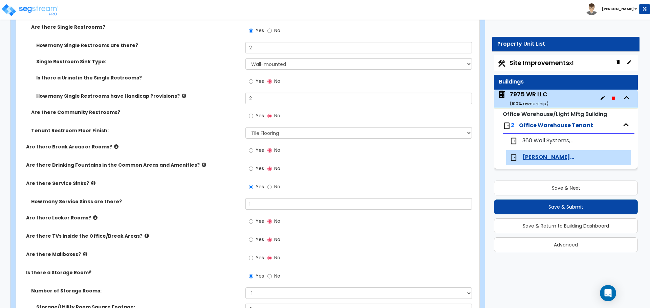
click at [565, 143] on span "360 Wall Systems, INC" at bounding box center [548, 141] width 52 height 8
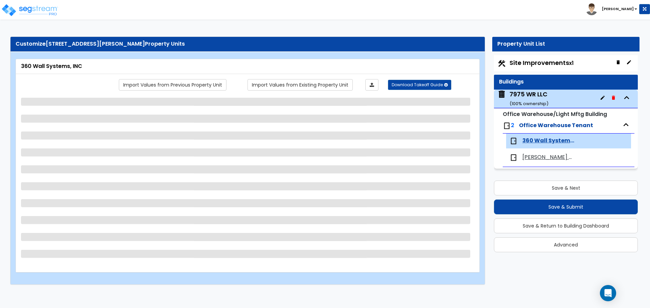
scroll to position [0, 0]
select select "2"
select select "1"
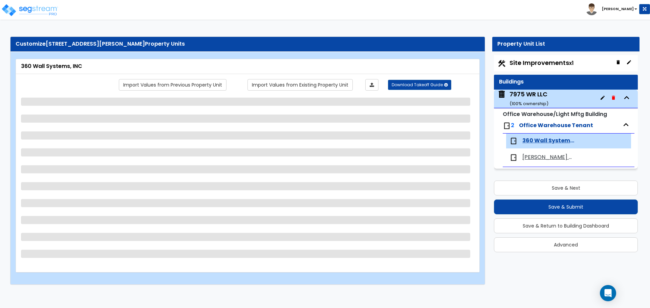
select select "1"
select select "7"
select select "1"
select select "2"
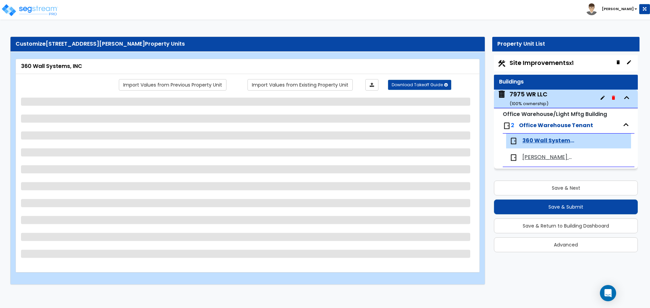
select select "1"
select select "2"
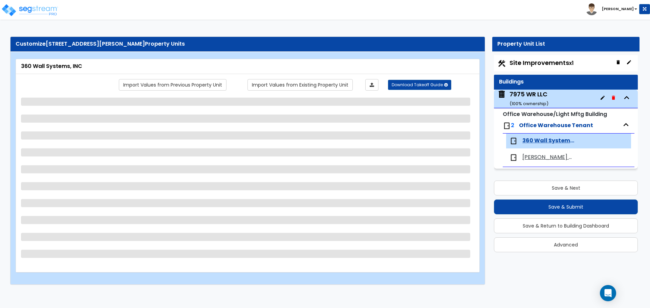
select select "2"
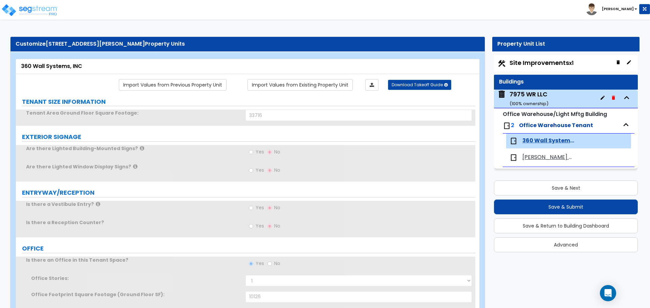
type input "250"
type input "3"
radio input "true"
select select "1"
type input "250"
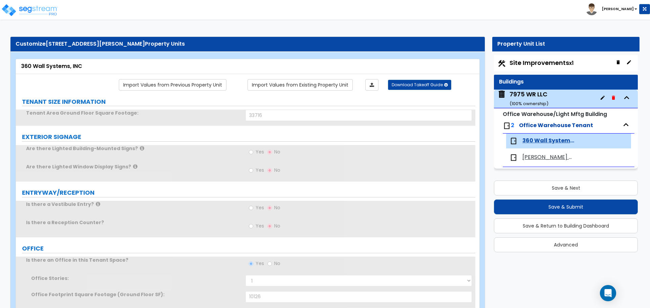
select select "2"
type input "6"
type input "110"
select select "3"
type input "2"
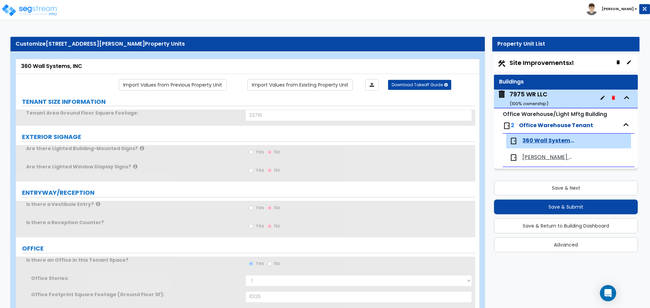
type input "8"
type input "4"
type input "2"
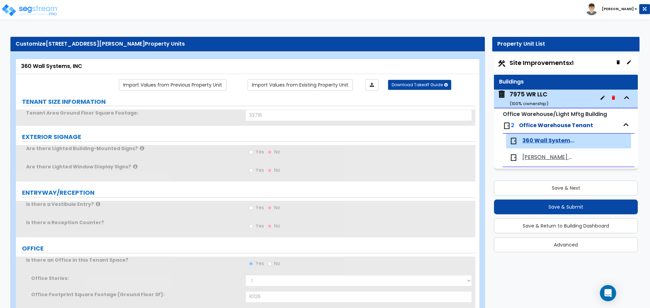
select select "1"
type input "8"
type input "10"
type input "1"
select select "2"
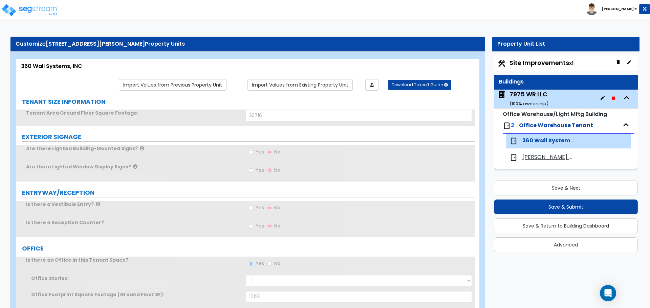
select select "1"
type input "2"
type input "10"
type input "50"
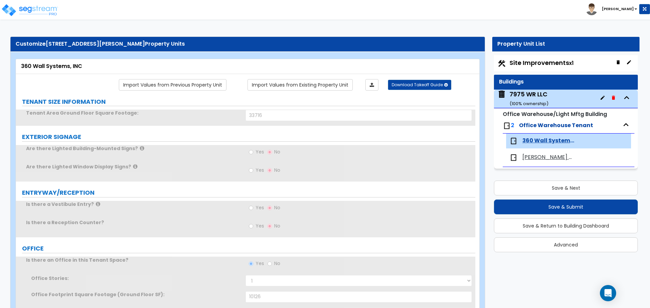
select select "2"
select select "1"
select select "2"
type input "2"
type input "253"
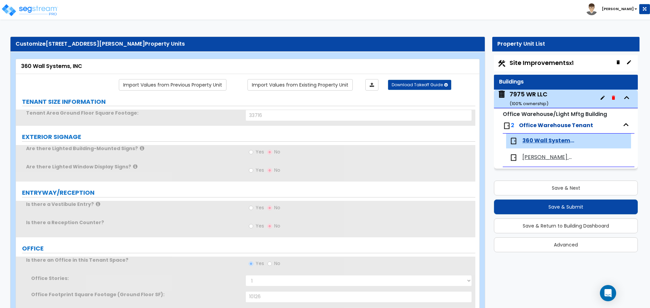
type input "1"
type input "2"
type input "4"
select select "1"
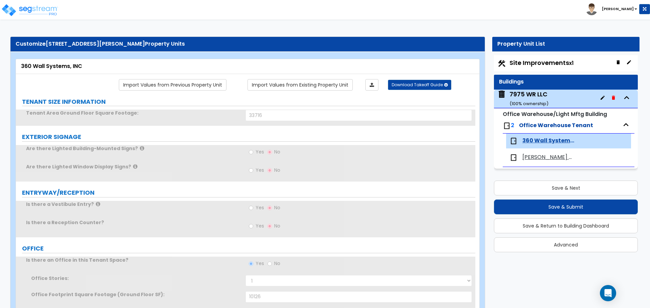
select select "1"
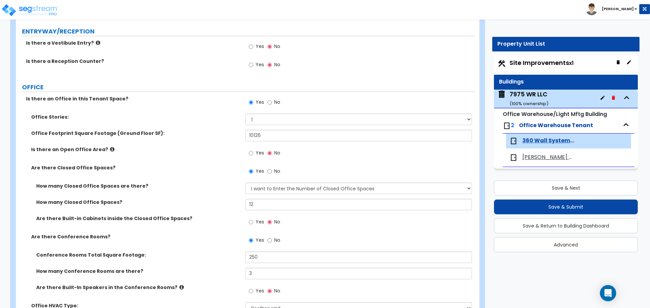
scroll to position [169, 0]
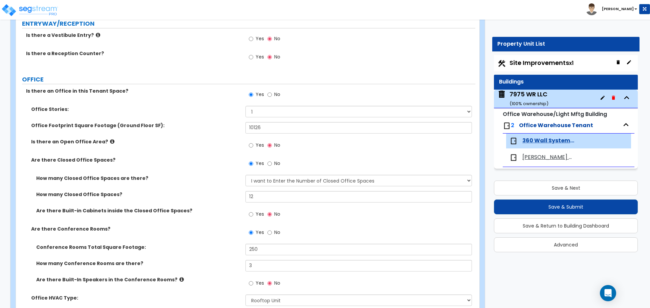
click at [200, 82] on label "OFFICE" at bounding box center [248, 79] width 453 height 9
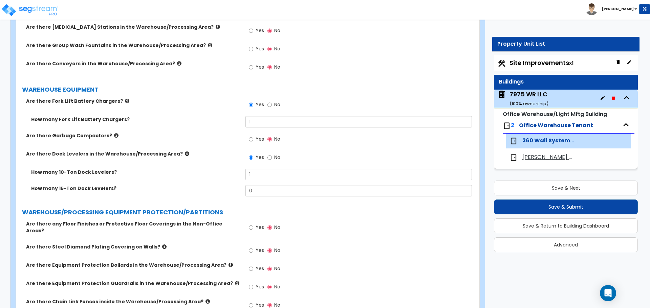
click at [185, 155] on icon at bounding box center [187, 153] width 4 height 5
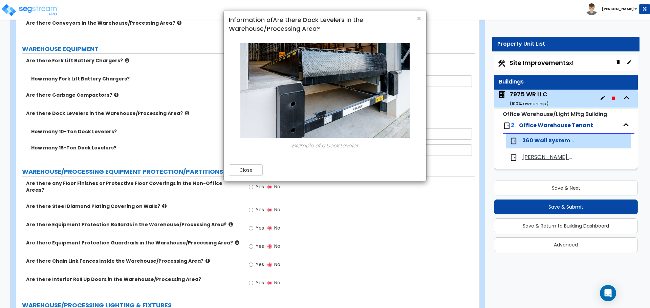
scroll to position [2648, 0]
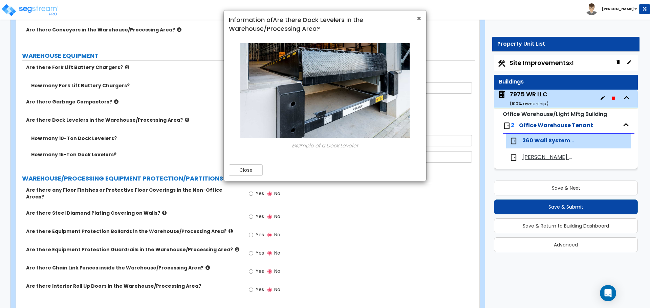
click at [420, 17] on span "×" at bounding box center [419, 19] width 4 height 10
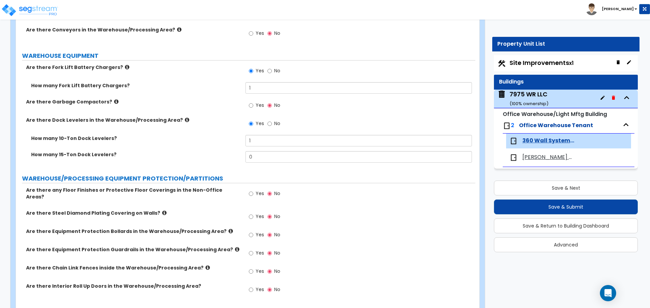
click at [185, 121] on icon at bounding box center [187, 119] width 4 height 5
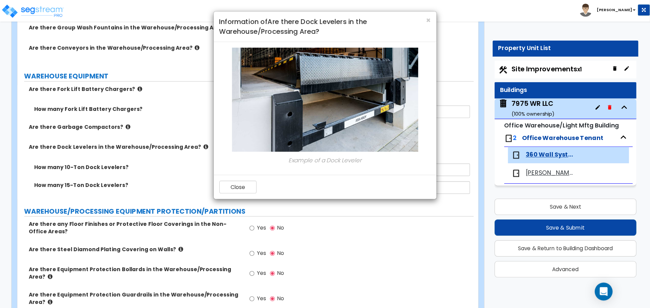
scroll to position [2648, 0]
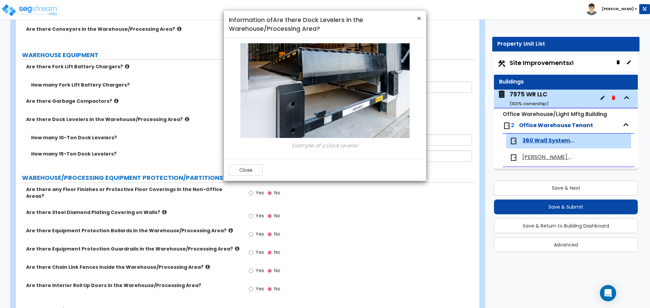
click at [420, 17] on span "×" at bounding box center [419, 19] width 4 height 10
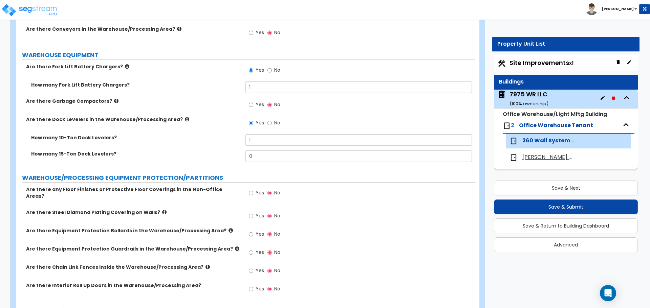
click at [534, 96] on div "7975 WR LLC ( 100 % ownership)" at bounding box center [528, 98] width 39 height 17
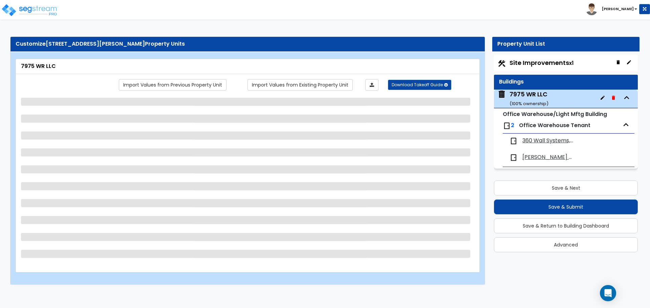
select select "3"
select select "1"
select select "2"
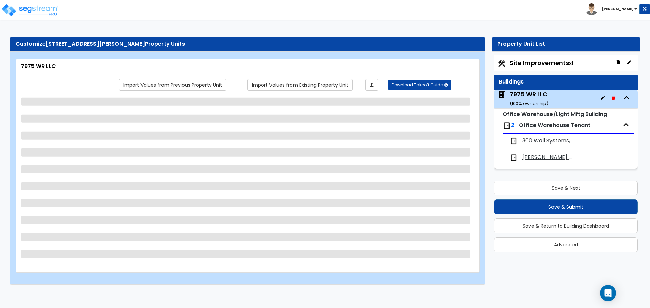
select select "1"
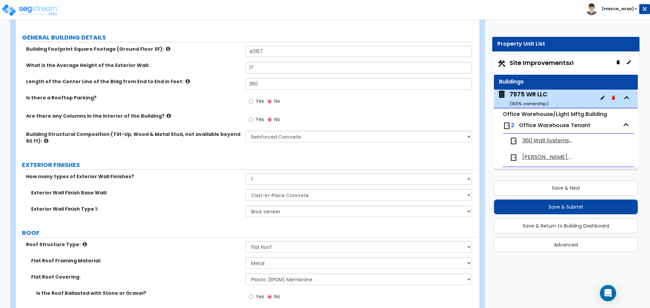
scroll to position [135, 0]
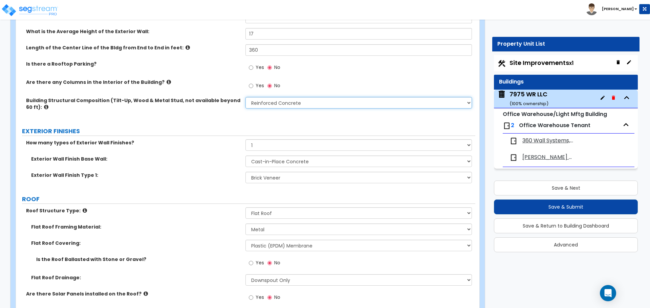
click at [290, 102] on select "Please Choose One Pre-Engineered Metal Building Tilt-up Wall Construction Reinf…" at bounding box center [358, 103] width 226 height 12
click at [245, 97] on select "Please Choose One Pre-Engineered Metal Building Tilt-up Wall Construction Reinf…" at bounding box center [358, 103] width 226 height 12
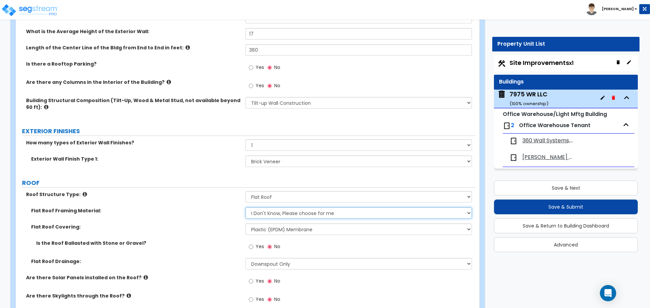
click at [290, 214] on select "I Don't Know, Please choose for me Metal Wood" at bounding box center [358, 213] width 226 height 12
click at [245, 207] on select "I Don't Know, Please choose for me Metal Wood" at bounding box center [358, 213] width 226 height 12
click at [215, 158] on label "Exterior Wall Finish Type 1:" at bounding box center [135, 159] width 209 height 7
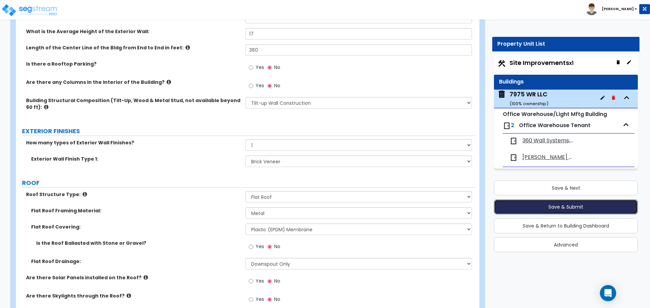
click at [545, 211] on button "Save & Submit" at bounding box center [566, 207] width 144 height 15
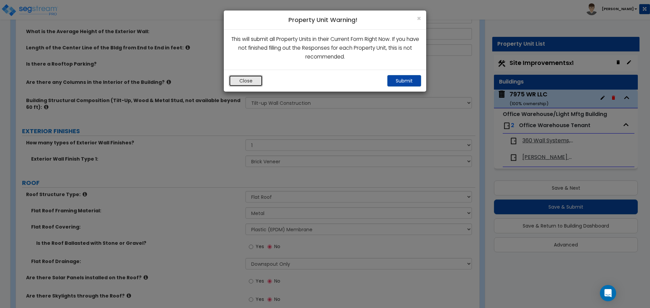
click at [247, 83] on button "Close" at bounding box center [246, 81] width 34 height 12
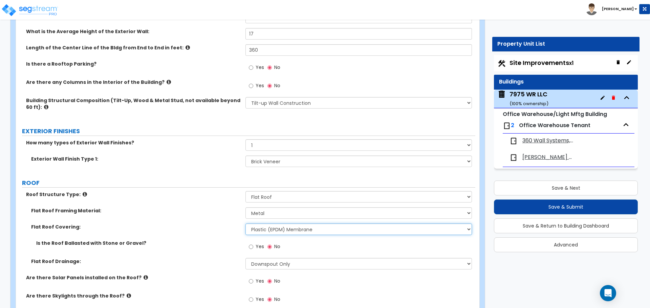
click at [279, 227] on select "Please Choose One Rolled Asphalt PVC Membrane Plastic (EPDM) Membrane Asphalt F…" at bounding box center [358, 230] width 226 height 12
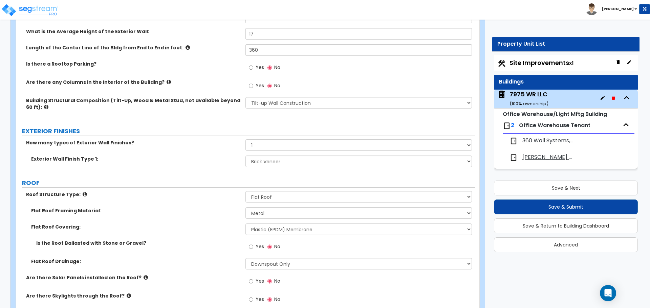
click at [213, 236] on div "Flat Roof Covering: Please Choose One Rolled Asphalt PVC Membrane Plastic (EPDM…" at bounding box center [245, 232] width 459 height 16
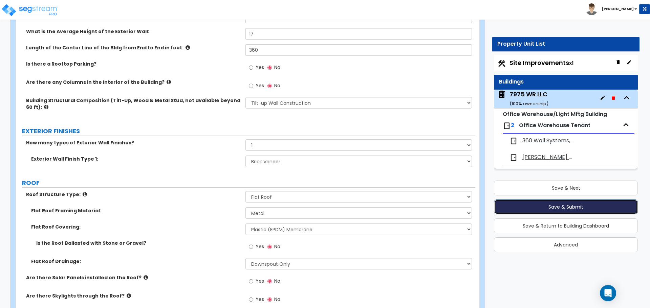
click at [593, 208] on button "Save & Submit" at bounding box center [566, 207] width 144 height 15
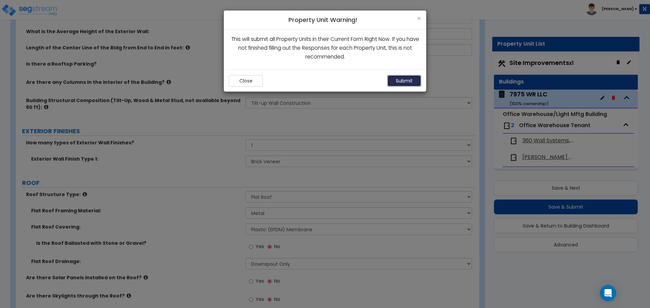
click at [407, 80] on button "Submit" at bounding box center [404, 81] width 34 height 12
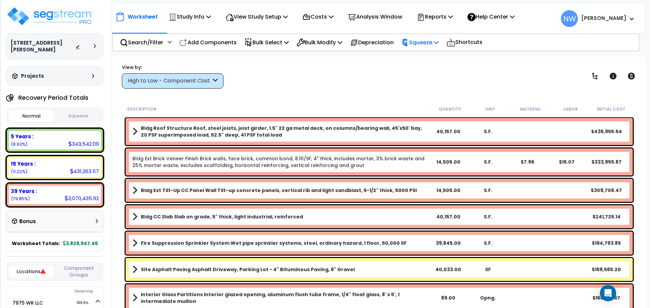
click at [439, 42] on icon at bounding box center [436, 42] width 5 height 5
click at [74, 111] on button "Squeeze" at bounding box center [78, 116] width 45 height 12
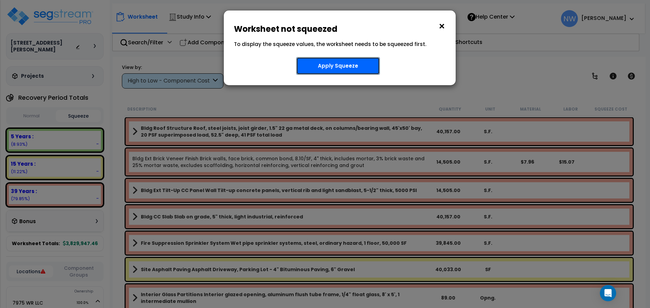
click at [336, 67] on button "Apply Squeeze" at bounding box center [338, 66] width 84 height 18
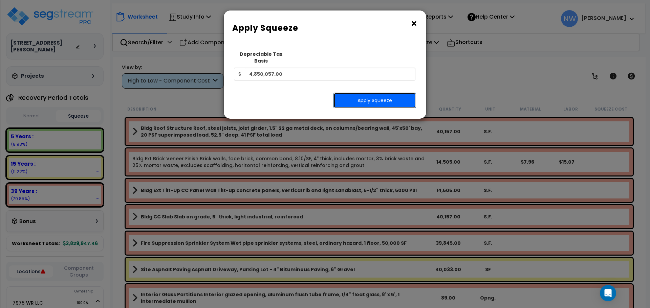
click at [377, 98] on button "Apply Squeeze" at bounding box center [374, 101] width 83 height 16
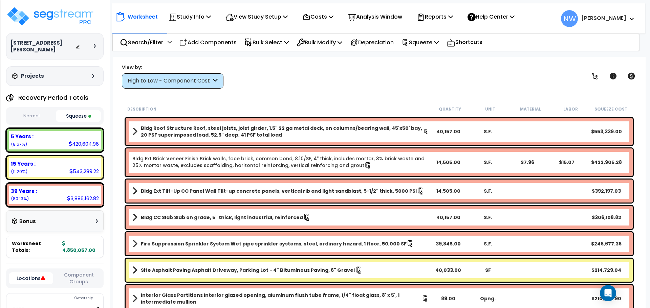
click at [161, 84] on div "High to Low - Component Cost" at bounding box center [170, 81] width 84 height 8
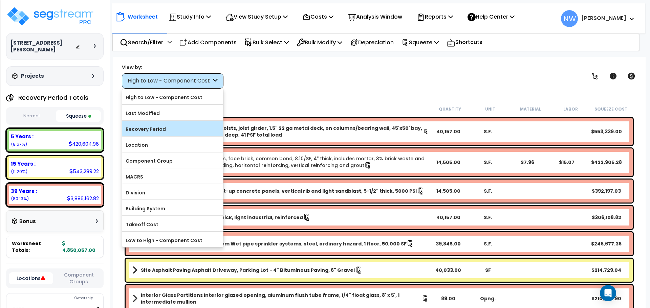
click at [173, 134] on label "Recovery Period" at bounding box center [172, 129] width 101 height 10
click at [0, 0] on input "Recovery Period" at bounding box center [0, 0] width 0 height 0
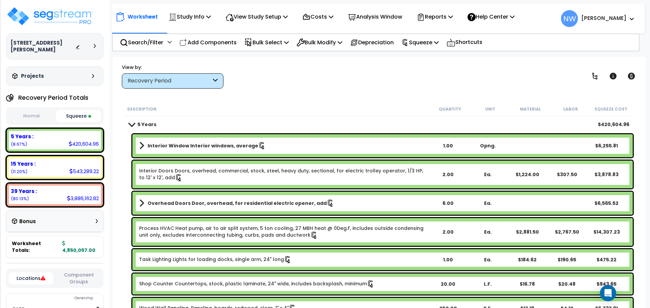
click at [132, 124] on span at bounding box center [131, 124] width 9 height 5
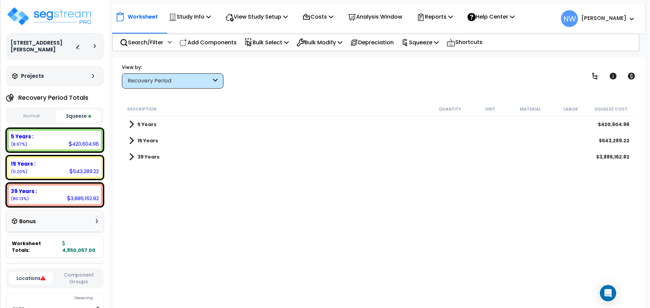
drag, startPoint x: 201, startPoint y: 64, endPoint x: 200, endPoint y: 79, distance: 14.2
click at [201, 71] on div "View by: Recovery Period High to Low - Component Cost" at bounding box center [173, 76] width 102 height 25
click at [200, 79] on div "Recovery Period" at bounding box center [170, 81] width 84 height 8
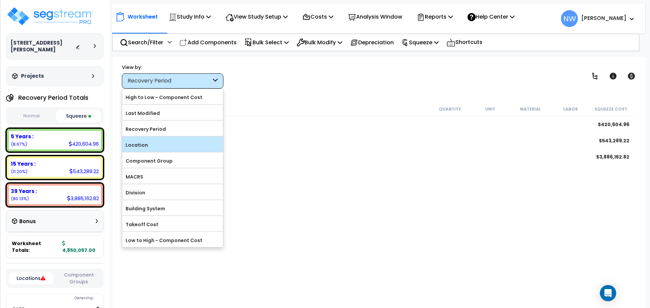
click at [164, 143] on label "Location" at bounding box center [172, 145] width 101 height 10
click at [0, 0] on input "Location" at bounding box center [0, 0] width 0 height 0
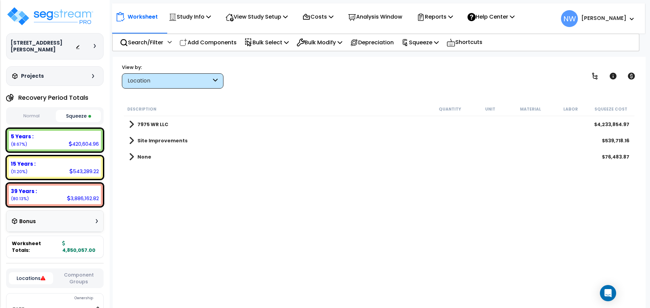
click at [132, 123] on span at bounding box center [131, 124] width 5 height 9
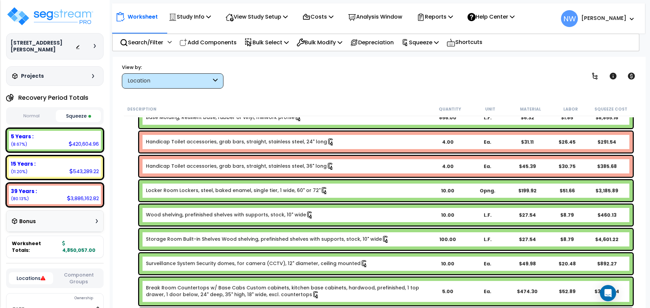
scroll to position [102, 0]
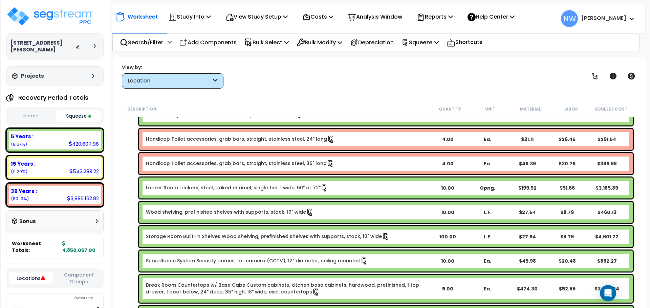
click at [167, 81] on div "Location" at bounding box center [170, 81] width 84 height 8
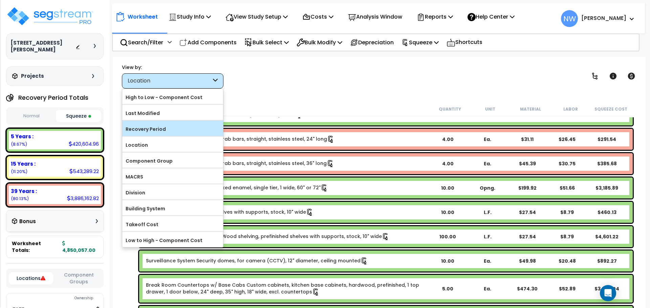
click at [185, 130] on label "Recovery Period" at bounding box center [172, 129] width 101 height 10
click at [0, 0] on input "Recovery Period" at bounding box center [0, 0] width 0 height 0
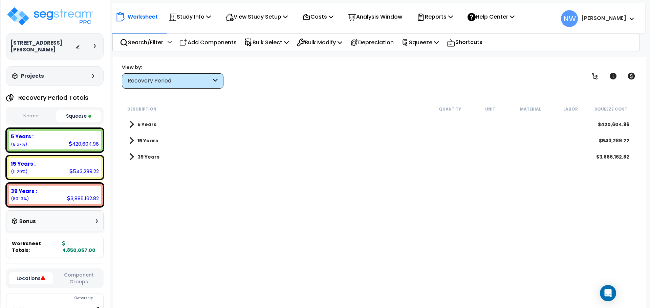
scroll to position [0, 0]
click at [132, 155] on span at bounding box center [131, 156] width 5 height 9
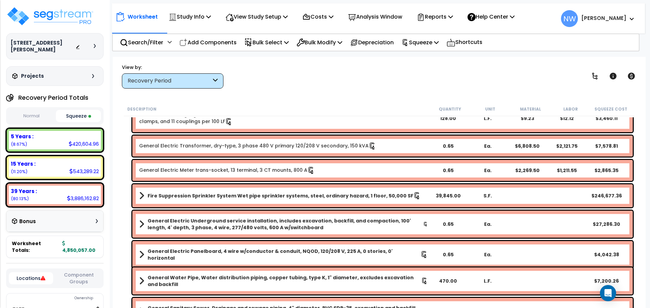
scroll to position [338, 0]
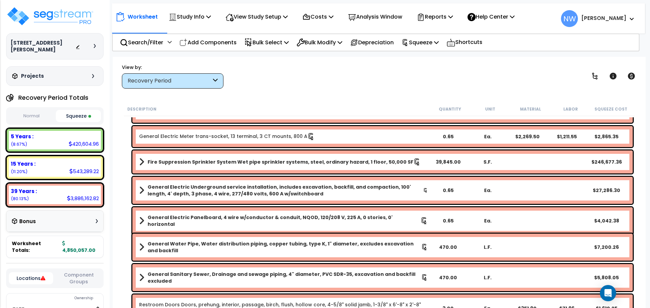
click at [140, 161] on span at bounding box center [141, 161] width 5 height 9
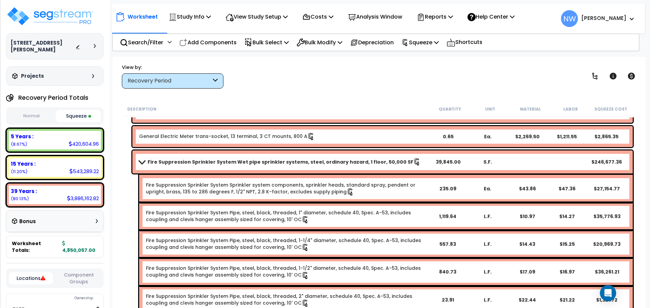
scroll to position [372, 0]
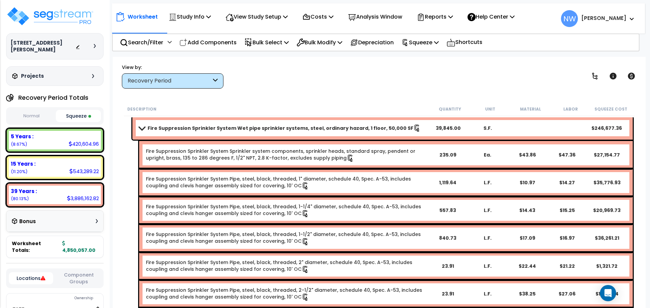
click at [447, 153] on div "235.09" at bounding box center [447, 155] width 38 height 7
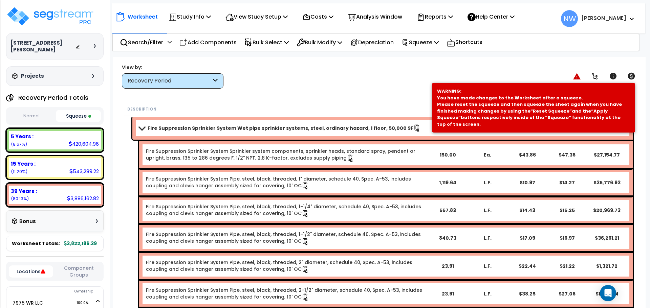
scroll to position [338, 0]
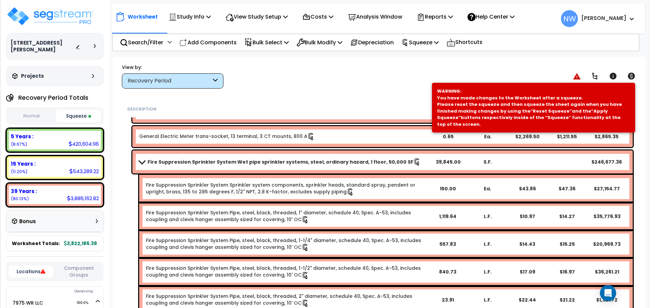
click at [446, 188] on div "150.00" at bounding box center [447, 188] width 38 height 7
click at [579, 73] on icon at bounding box center [576, 76] width 7 height 6
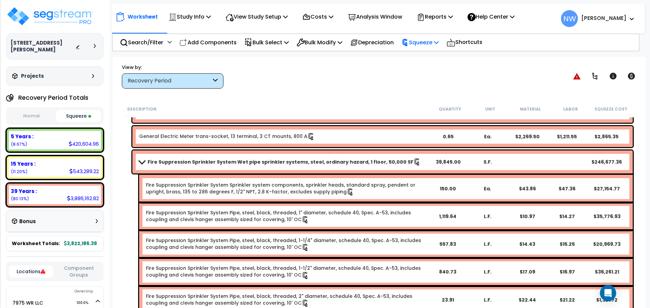
click at [439, 44] on icon at bounding box center [436, 42] width 5 height 5
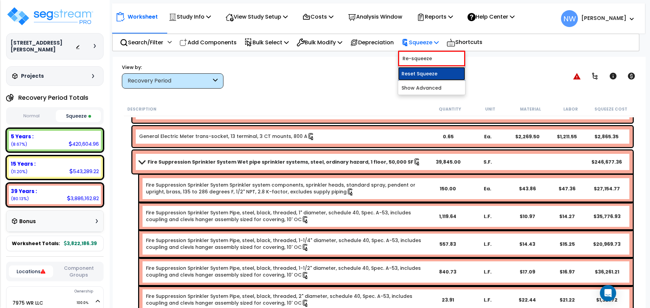
click at [445, 73] on link "Reset Squeeze" at bounding box center [431, 74] width 67 height 14
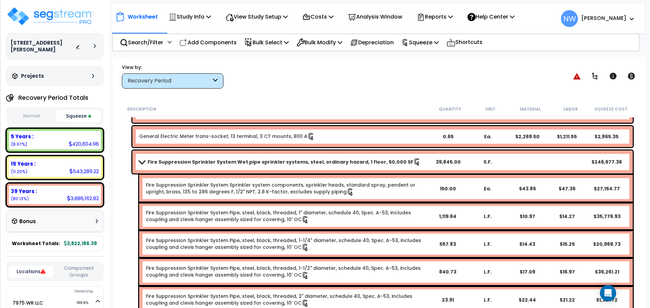
click at [449, 162] on div "39,845.00" at bounding box center [447, 162] width 39 height 7
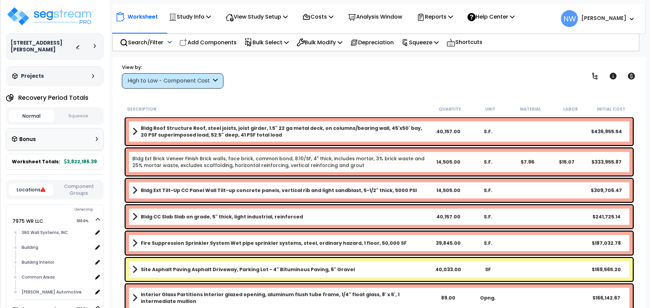
click at [203, 83] on div "High to Low - Component Cost" at bounding box center [170, 81] width 84 height 8
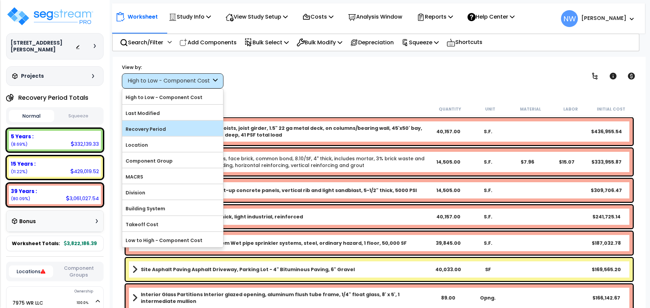
click at [167, 129] on label "Recovery Period" at bounding box center [172, 129] width 101 height 10
click at [0, 0] on input "Recovery Period" at bounding box center [0, 0] width 0 height 0
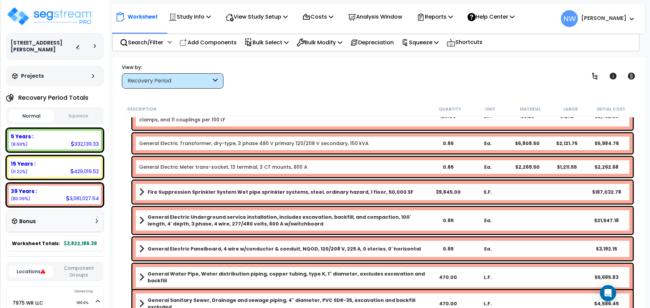
scroll to position [305, 0]
click at [149, 192] on b "Fire Suppression Sprinkler System Wet pipe sprinkler systems, steel, ordinary h…" at bounding box center [281, 191] width 266 height 7
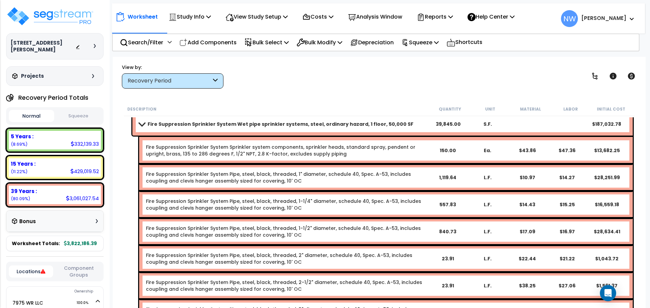
scroll to position [338, 0]
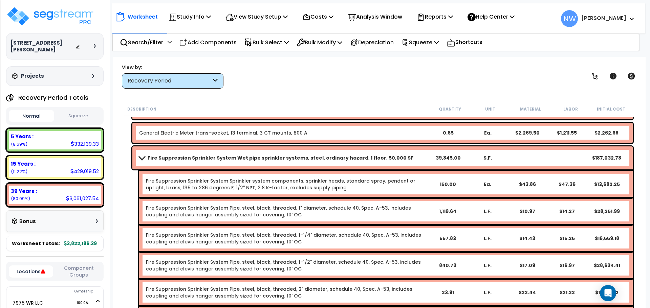
click at [447, 158] on div "39,845.00" at bounding box center [447, 158] width 39 height 7
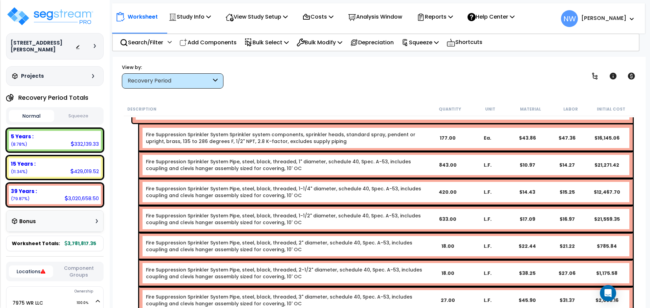
scroll to position [305, 0]
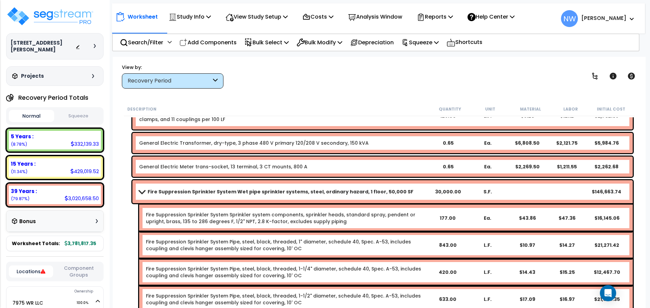
click at [449, 192] on div "30,000.00" at bounding box center [447, 191] width 39 height 7
click at [141, 193] on span at bounding box center [141, 191] width 9 height 5
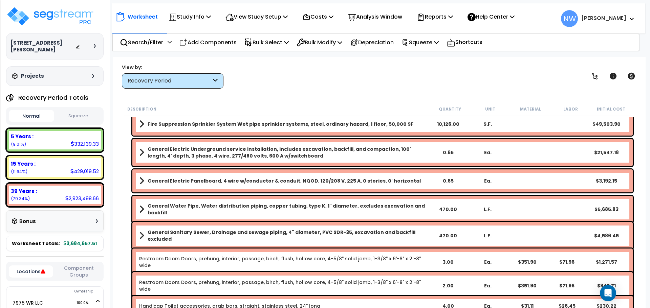
scroll to position [406, 0]
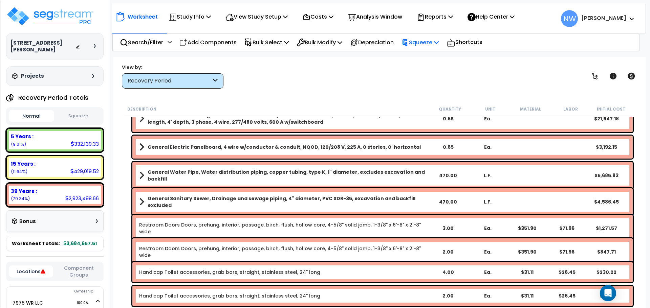
click at [442, 41] on div "Squeeze Squeeze Show Advanced" at bounding box center [420, 43] width 45 height 16
click at [439, 44] on icon at bounding box center [436, 42] width 5 height 5
click at [442, 61] on link "Squeeze" at bounding box center [431, 58] width 67 height 14
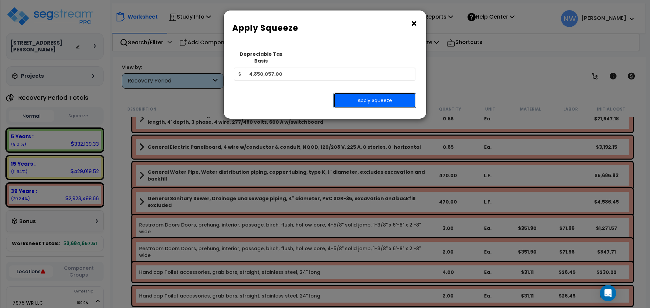
click at [401, 94] on button "Apply Squeeze" at bounding box center [374, 101] width 83 height 16
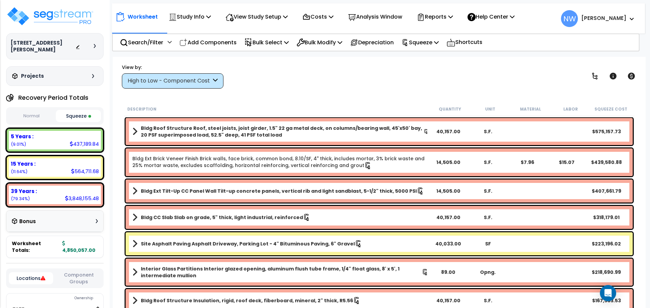
click at [79, 222] on div "Bonus" at bounding box center [54, 222] width 97 height 22
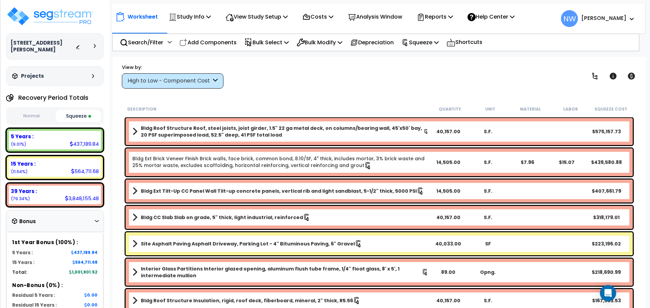
scroll to position [34, 0]
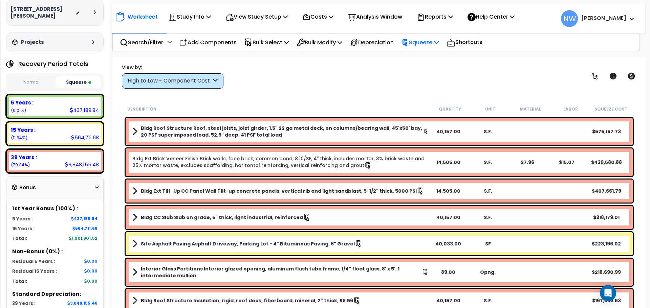
click at [439, 42] on icon at bounding box center [436, 42] width 5 height 5
click at [434, 73] on link "Reset Squeeze" at bounding box center [431, 72] width 67 height 14
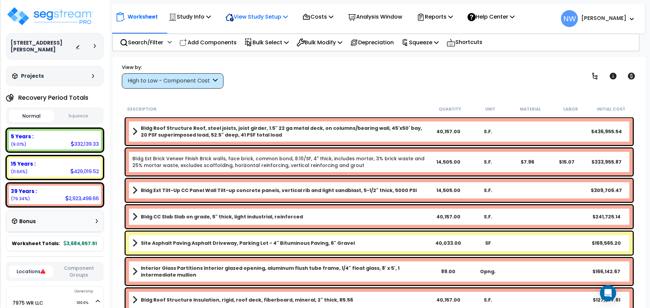
click at [288, 15] on icon at bounding box center [285, 16] width 5 height 5
click at [266, 47] on link "View Questionnaire" at bounding box center [255, 47] width 67 height 14
click at [342, 41] on icon at bounding box center [339, 42] width 5 height 5
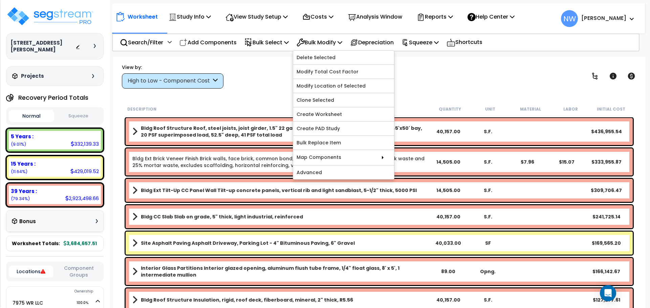
click at [463, 71] on div "View by: High to Low - Component Cost High to Low - Component Cost" at bounding box center [378, 76] width 519 height 25
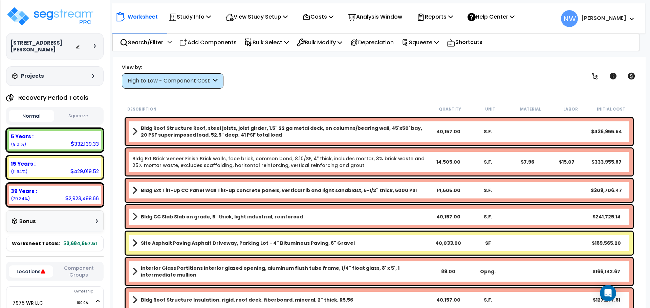
click at [210, 81] on div "High to Low - Component Cost" at bounding box center [170, 81] width 84 height 8
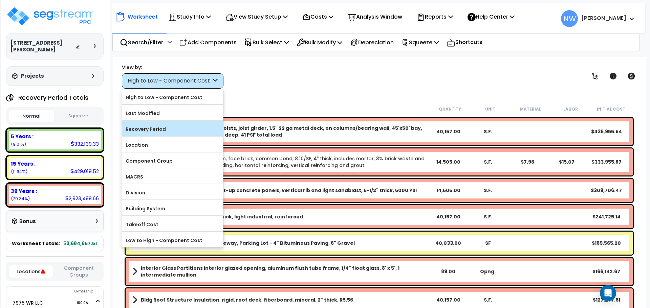
click at [185, 133] on label "Recovery Period" at bounding box center [172, 129] width 101 height 10
click at [0, 0] on input "Recovery Period" at bounding box center [0, 0] width 0 height 0
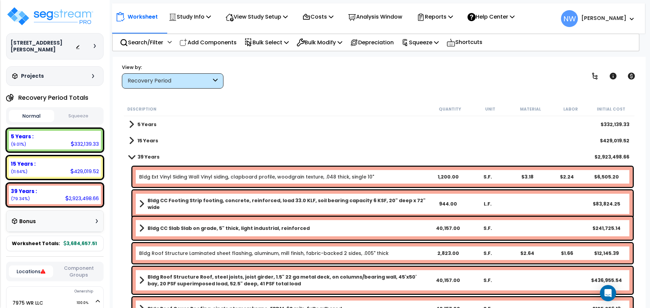
click at [129, 157] on span at bounding box center [131, 156] width 9 height 5
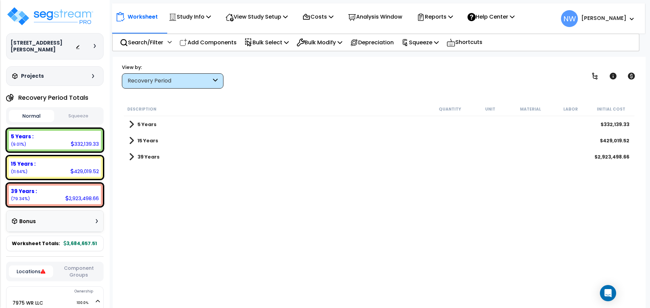
click at [133, 126] on span at bounding box center [131, 124] width 5 height 9
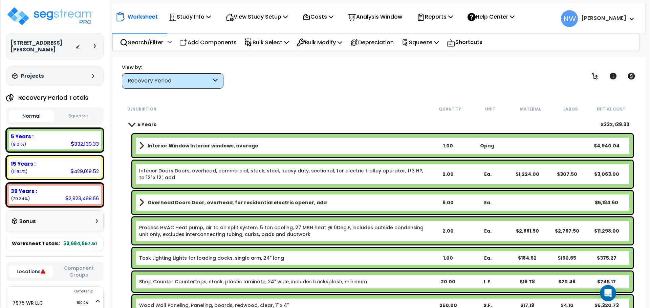
click at [314, 110] on div "Description" at bounding box center [278, 109] width 302 height 7
click at [181, 125] on div "5 Years $332,139.33" at bounding box center [379, 124] width 507 height 16
click at [232, 143] on b "Interior Window Interior windows, average" at bounding box center [203, 145] width 111 height 7
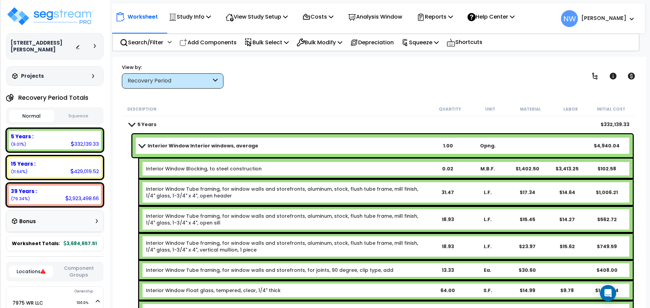
click at [232, 143] on b "Interior Window Interior windows, average" at bounding box center [203, 145] width 111 height 7
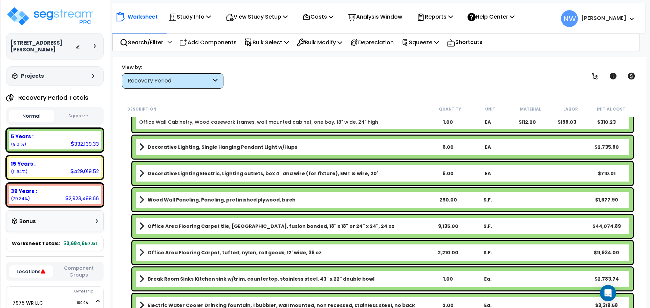
scroll to position [981, 0]
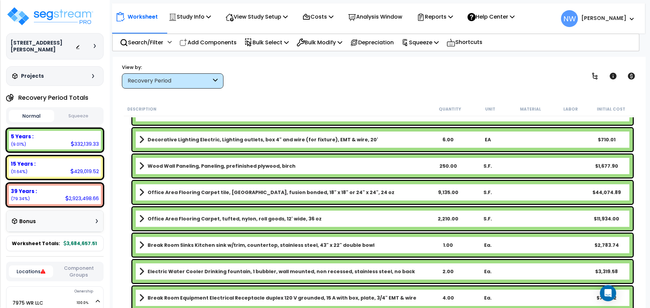
click at [144, 248] on link "Break Room Sinks Kitchen sink w/trim, countertop, stainless steel, 43" x 22" do…" at bounding box center [283, 245] width 289 height 9
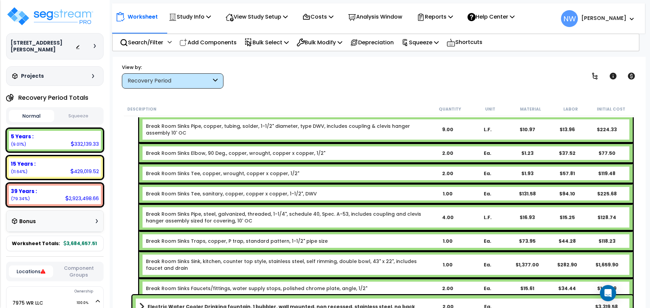
scroll to position [1049, 0]
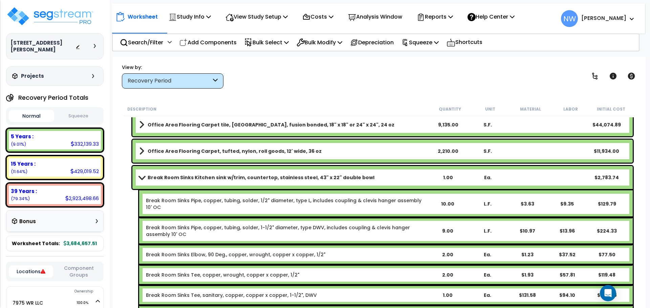
click at [140, 178] on span at bounding box center [141, 177] width 9 height 5
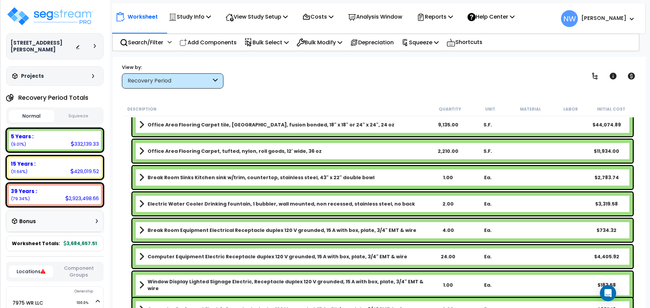
scroll to position [1083, 0]
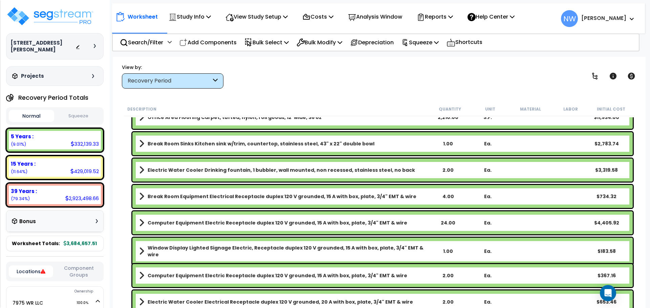
click at [142, 167] on span at bounding box center [141, 169] width 5 height 9
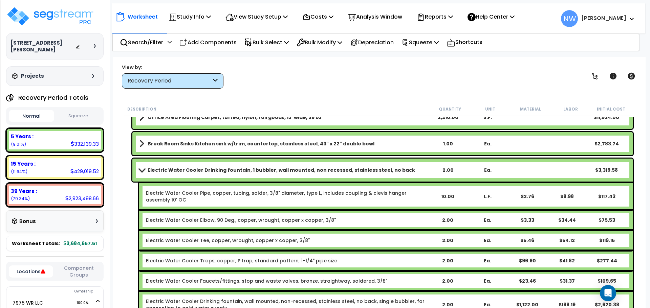
click at [142, 167] on link "Electric Water Cooler Drinking fountain, 1 bubbler, wall mounted, non recessed,…" at bounding box center [283, 169] width 289 height 9
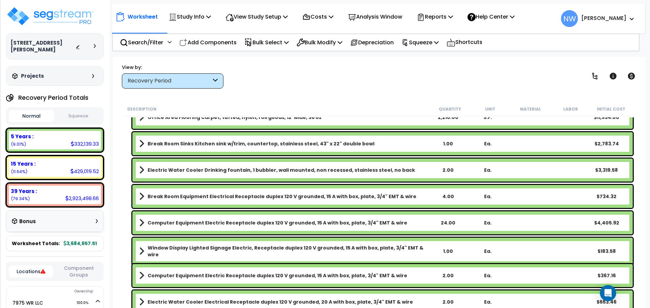
click at [487, 169] on div "Ea." at bounding box center [487, 170] width 39 height 7
click at [578, 170] on div "Electric Water Cooler Drinking fountain, 1 bubbler, wall mounted, non recessed,…" at bounding box center [382, 170] width 500 height 23
click at [608, 170] on div "$3,319.58" at bounding box center [606, 170] width 39 height 7
click at [447, 167] on div "2.00" at bounding box center [447, 170] width 39 height 7
click at [433, 169] on div "2.00" at bounding box center [447, 170] width 39 height 7
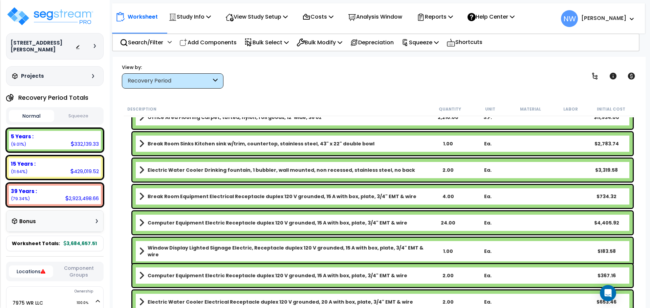
drag, startPoint x: 279, startPoint y: 168, endPoint x: 269, endPoint y: 169, distance: 10.2
click at [269, 169] on b "Electric Water Cooler Drinking fountain, 1 bubbler, wall mounted, non recessed,…" at bounding box center [281, 170] width 267 height 7
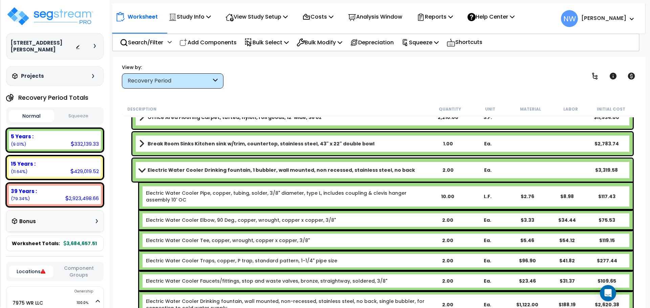
click at [219, 173] on b "Electric Water Cooler Drinking fountain, 1 bubbler, wall mounted, non recessed,…" at bounding box center [281, 170] width 267 height 7
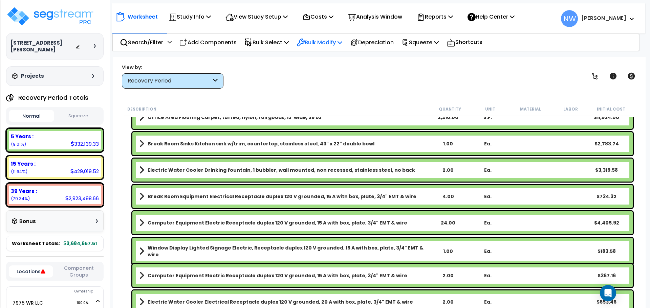
click at [342, 41] on icon at bounding box center [339, 42] width 5 height 5
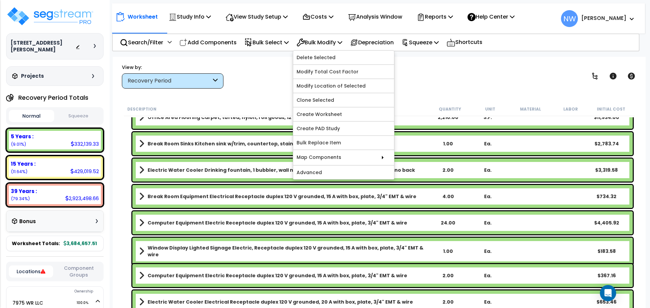
click at [439, 83] on div "View by: Recovery Period High to Low - Component Cost" at bounding box center [378, 76] width 519 height 25
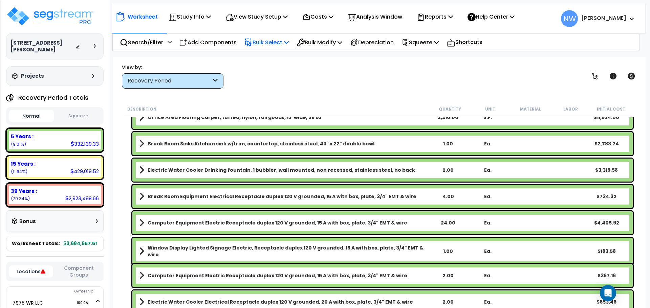
click at [289, 42] on icon at bounding box center [286, 42] width 5 height 5
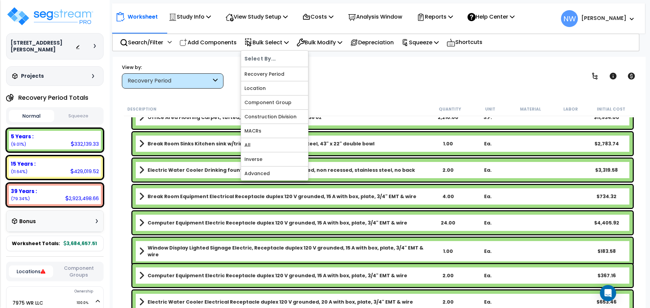
click at [355, 87] on div "View by: Recovery Period High to Low - Component Cost" at bounding box center [378, 76] width 519 height 25
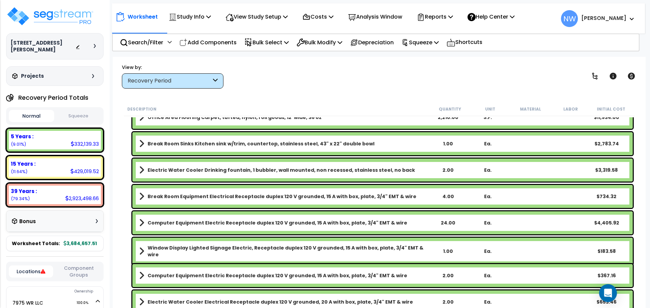
click at [612, 294] on div "Open Intercom Messenger" at bounding box center [608, 294] width 18 height 18
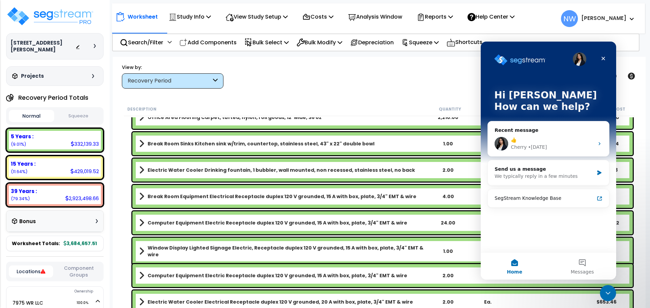
scroll to position [0, 0]
click at [535, 140] on div "👍" at bounding box center [552, 140] width 83 height 7
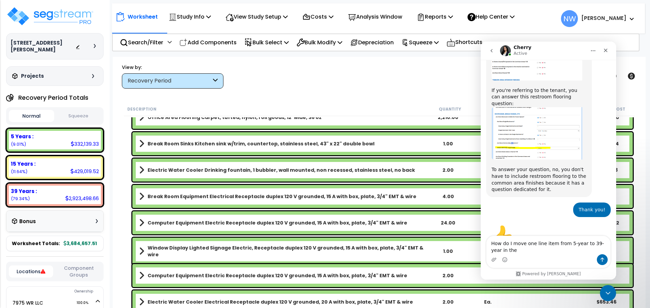
scroll to position [441, 0]
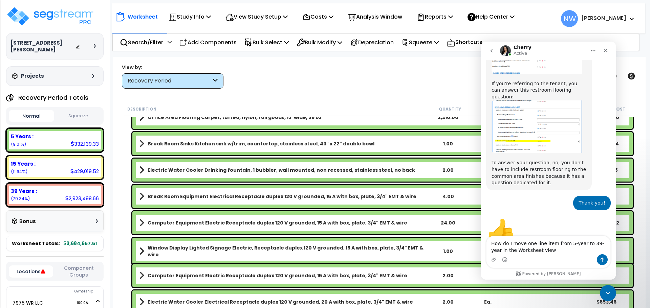
type textarea "How do I move one line item from 5-year to 39-year in the Worksheet view?"
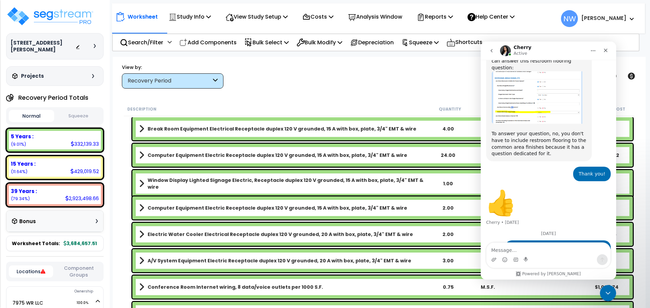
scroll to position [505, 0]
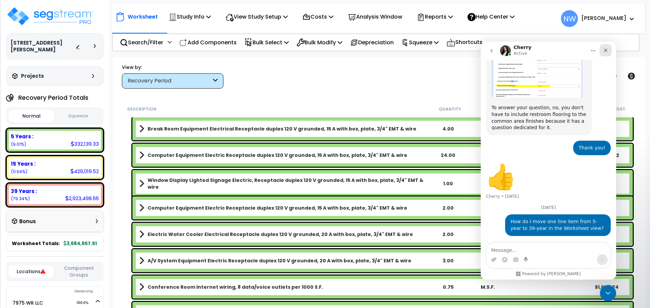
click at [605, 49] on icon "Close" at bounding box center [605, 50] width 5 height 5
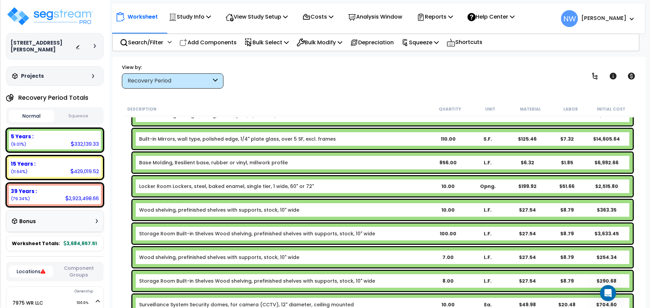
scroll to position [479, 0]
click at [46, 73] on div "Projects Recent/In-folder Studies" at bounding box center [54, 76] width 97 height 20
click at [34, 73] on h3 "Projects" at bounding box center [32, 76] width 23 height 7
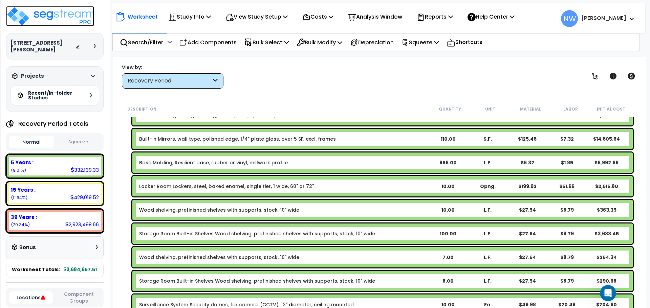
click at [47, 13] on img at bounding box center [50, 16] width 88 height 20
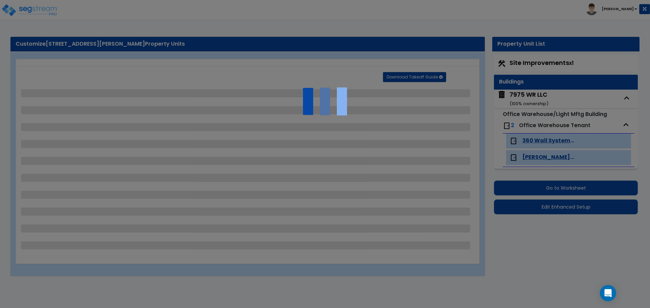
select select "2"
select select "1"
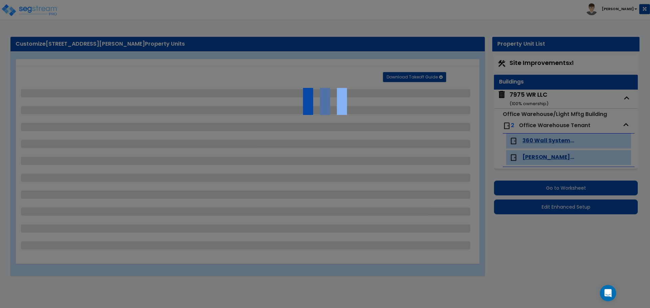
select select "2"
select select "1"
select select "5"
select select "2"
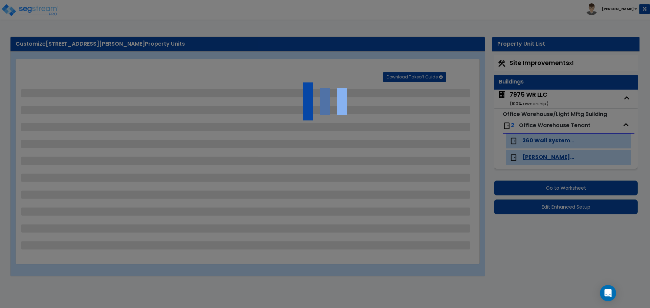
select select "2"
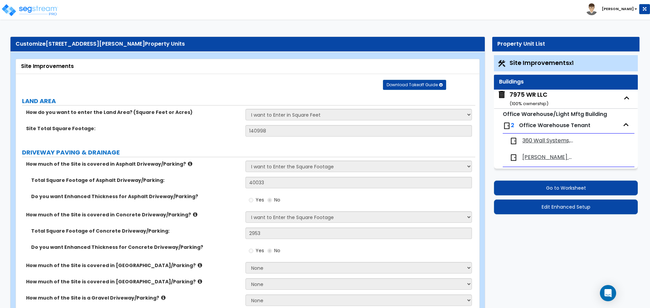
click at [285, 86] on div "Download Takeoff Guide Download for selected property unit Download for the com…" at bounding box center [250, 84] width 458 height 11
click at [540, 98] on div "7975 WR LLC ( 100 % ownership)" at bounding box center [528, 98] width 39 height 17
select select "2"
select select "1"
select select "2"
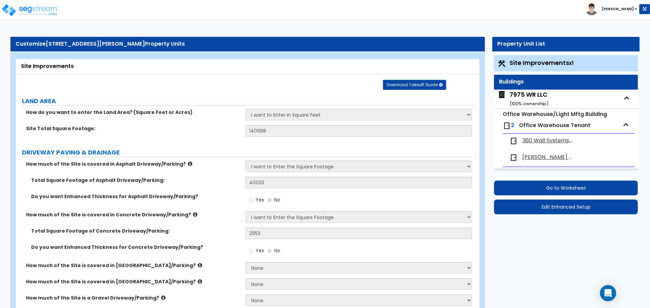
select select "2"
select select "1"
select select "3"
select select "1"
select select "3"
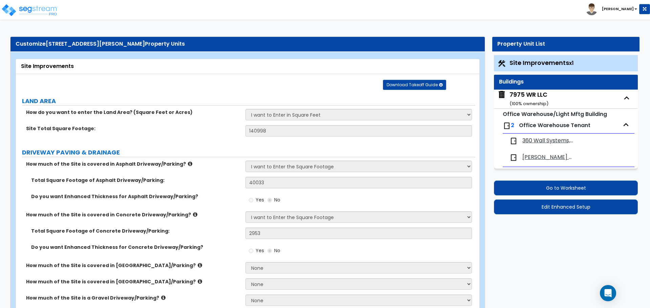
select select "2"
select select "1"
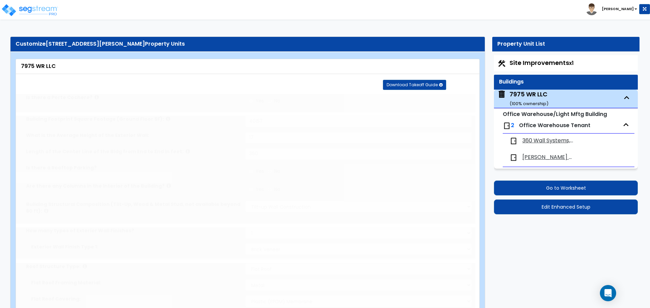
select select "2"
radio input "true"
select select "2"
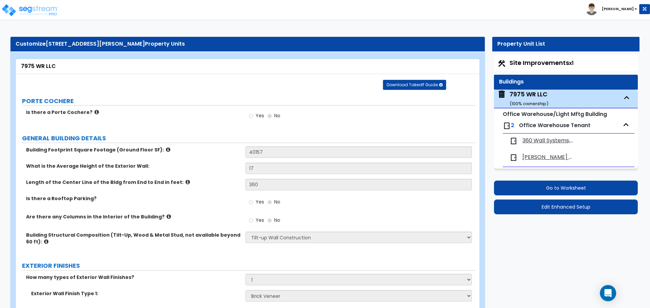
drag, startPoint x: 547, startPoint y: 138, endPoint x: 452, endPoint y: 9, distance: 160.0
click at [547, 138] on span "360 Wall Systems, INC" at bounding box center [548, 141] width 52 height 8
select select "2"
select select "1"
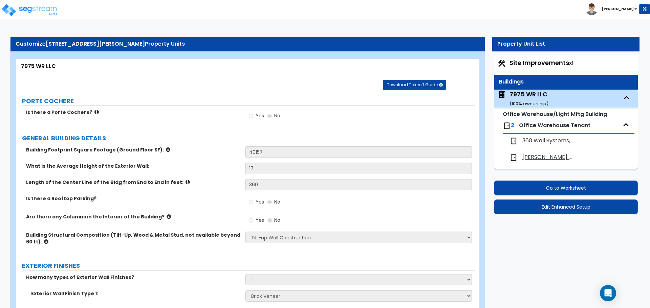
select select "1"
select select "2"
select select "1"
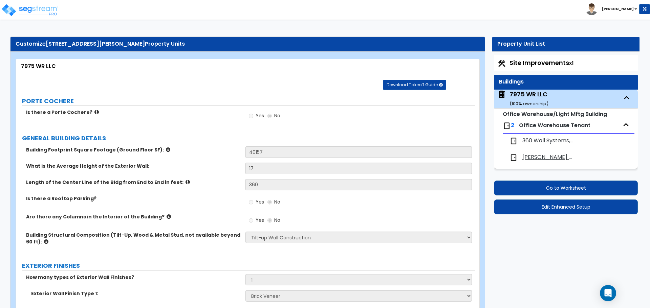
select select "7"
select select "1"
select select "2"
select select "3"
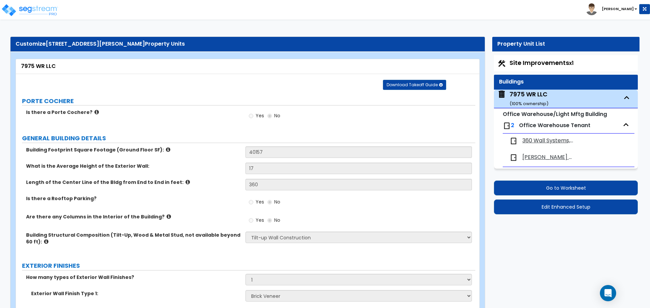
select select "1"
select select "2"
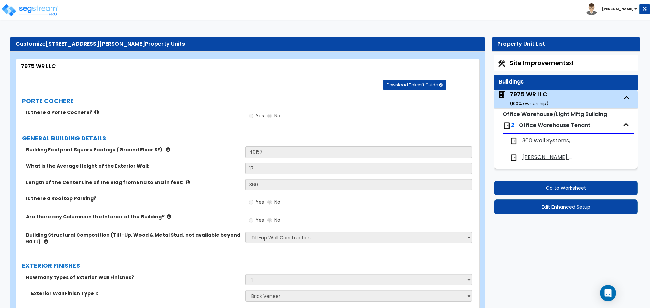
select select "1"
select select "2"
select select "1"
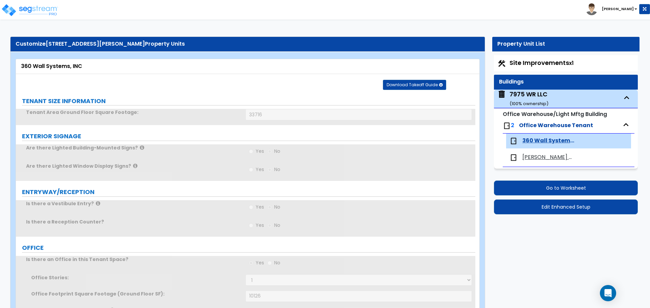
type input "2"
radio input "true"
type input "2"
select select "1"
type input "8"
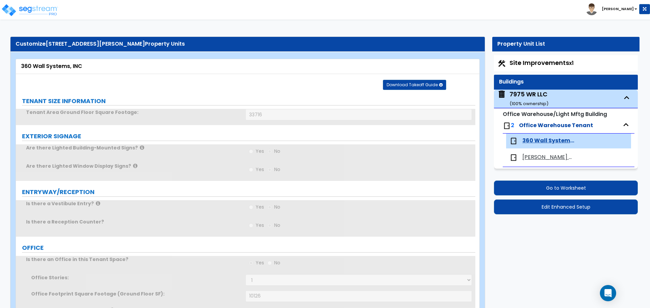
type input "10"
type input "1"
select select "2"
select select "1"
radio input "true"
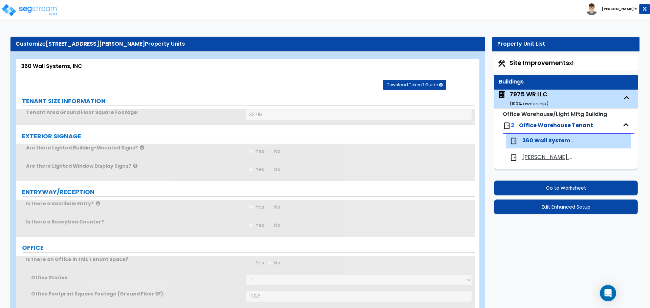
select select "1"
type input "2"
radio input "true"
type input "1"
select select "1"
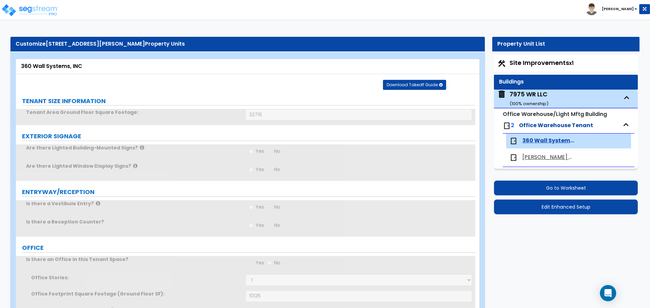
select select "1"
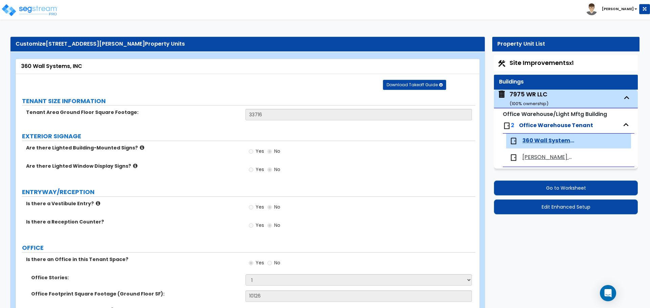
click at [96, 205] on icon at bounding box center [98, 203] width 4 height 5
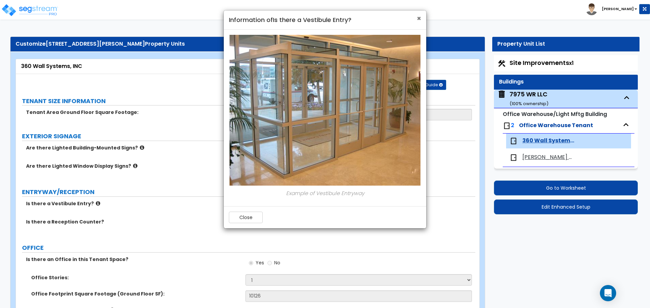
click at [420, 17] on span "×" at bounding box center [419, 19] width 4 height 10
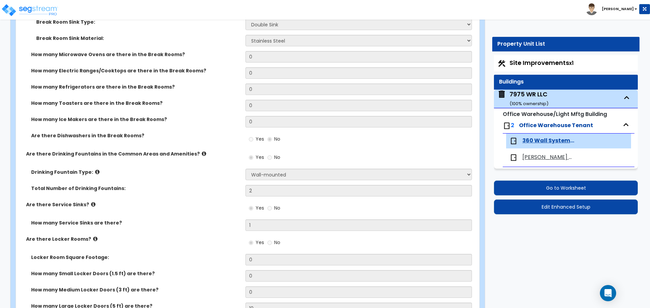
click at [202, 153] on icon at bounding box center [204, 153] width 4 height 5
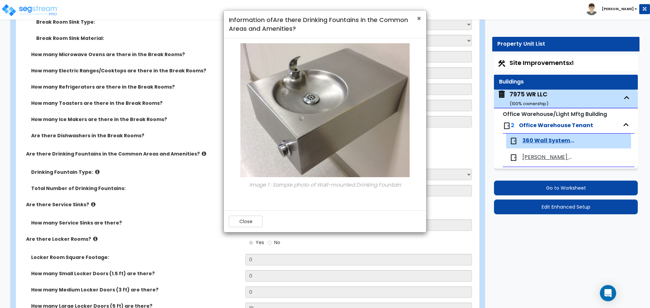
click at [418, 17] on span "×" at bounding box center [419, 19] width 4 height 10
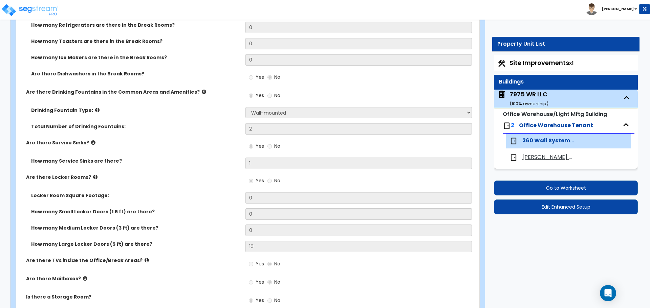
scroll to position [1610, 0]
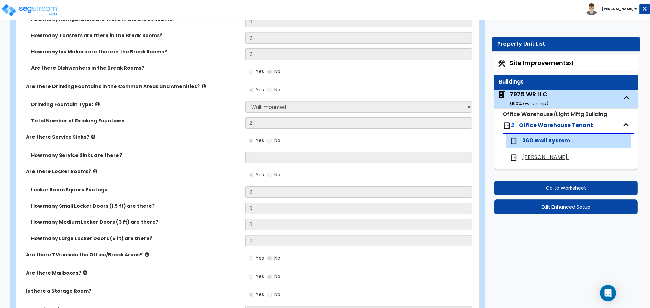
click at [552, 60] on span "Site Improvements x1" at bounding box center [541, 63] width 64 height 8
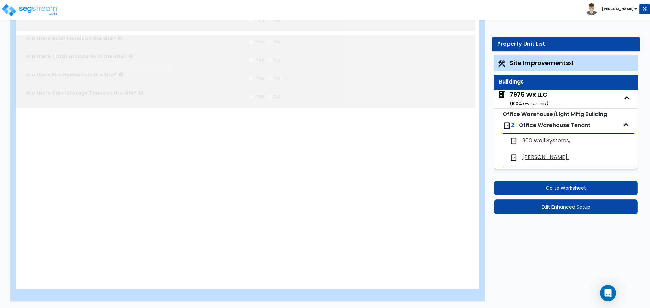
select select "2"
type input "140998"
select select "2"
type input "40033"
select select "2"
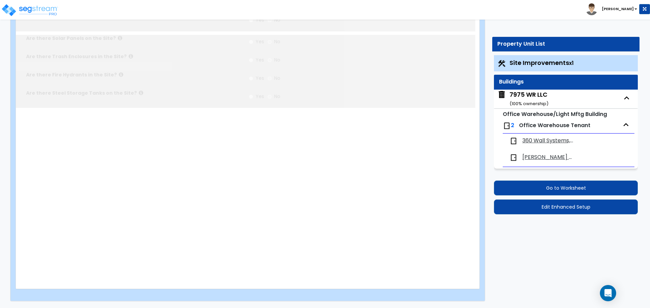
type input "2953"
radio input "true"
type input "5"
radio input "true"
type input "4"
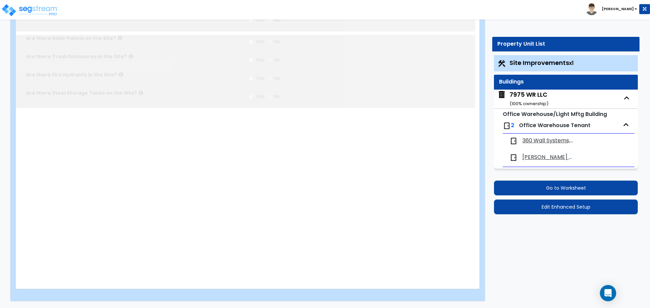
radio input "true"
select select "2"
select select "1"
type input "1686"
radio input "true"
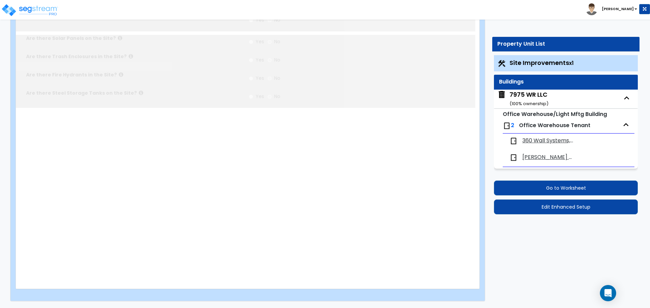
radio input "true"
select select "2"
type input "172"
select select "1"
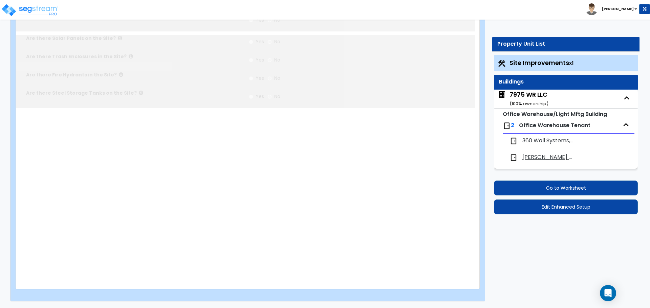
radio input "true"
select select "5"
type input "1641"
radio input "true"
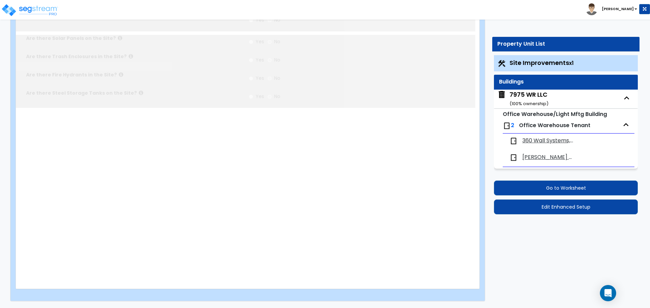
type input "5"
type input "57"
select select "2"
type input "42692"
radio input "true"
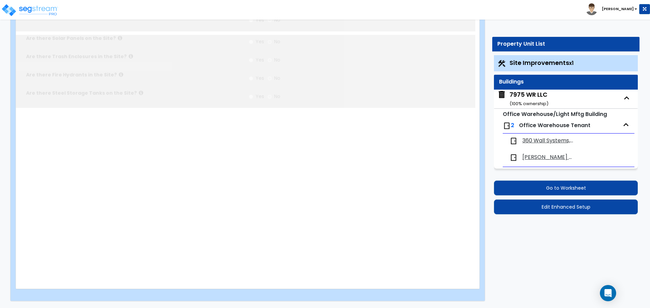
radio input "true"
select select "2"
type input "42692"
radio input "true"
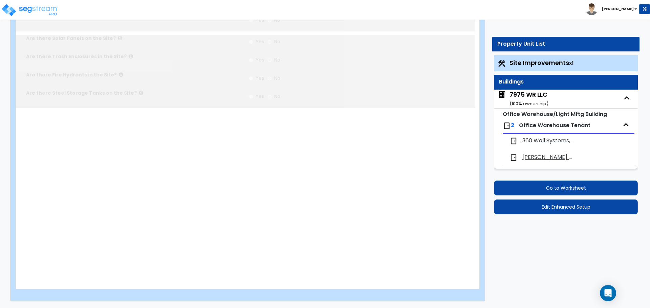
type input "4859"
radio input "true"
select select "2"
type input "21"
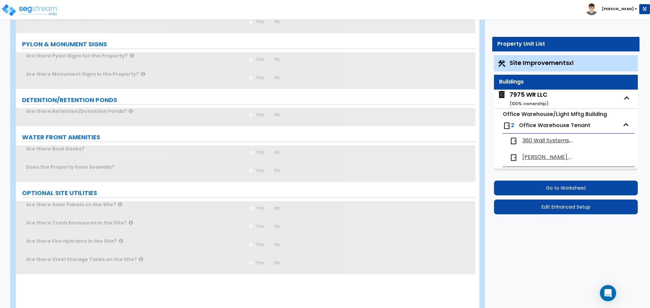
scroll to position [0, 0]
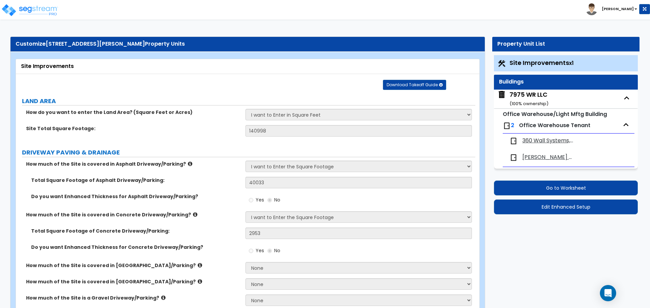
click at [536, 93] on div "7975 WR LLC ( 100 % ownership)" at bounding box center [528, 98] width 39 height 17
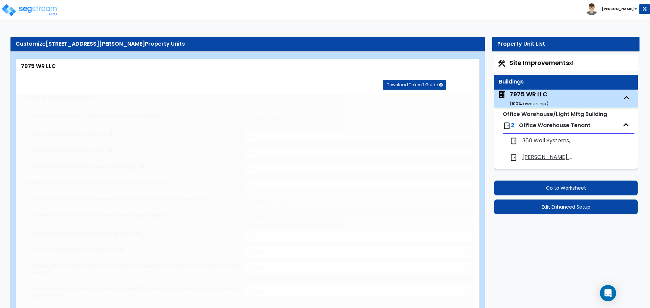
type input "40157"
type input "17"
type input "360"
select select "2"
select select "1"
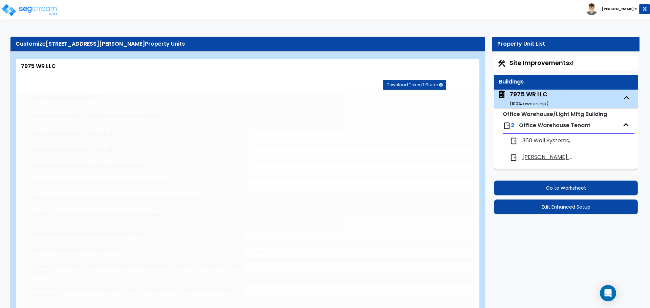
select select "2"
select select "1"
select select "3"
radio input "true"
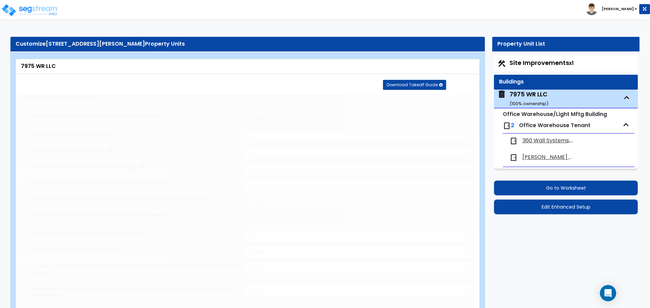
type input "10"
radio input "true"
type input "3"
radio input "true"
type input "7"
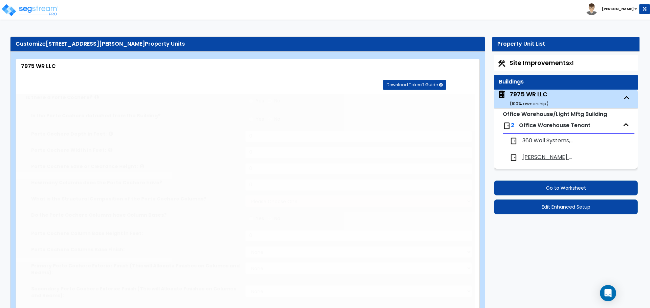
radio input "true"
select select "1"
select select "3"
type input "8"
select select "2"
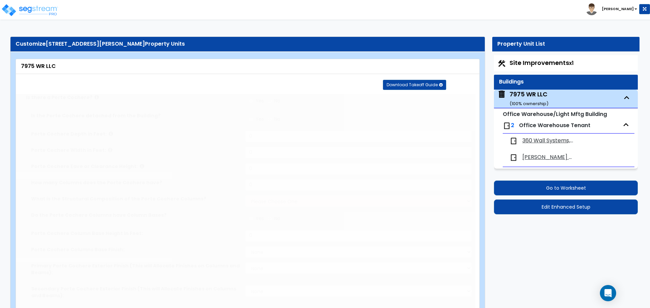
radio input "true"
type input "356"
select select "1"
type input "32"
radio input "true"
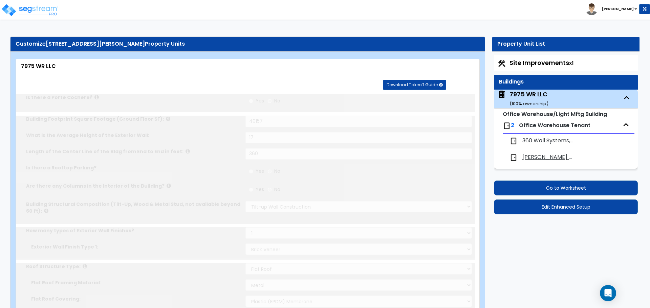
select select "2"
radio input "true"
select select "2"
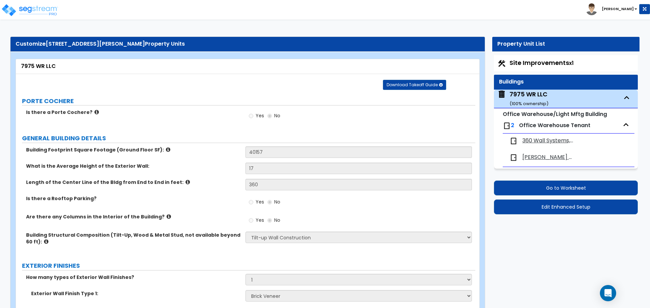
scroll to position [450, 0]
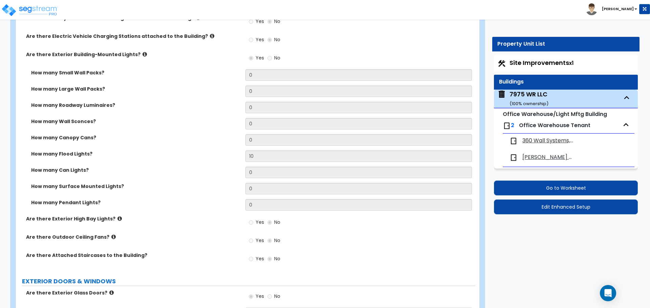
click at [196, 96] on div "How many Large Wall Packs? 0" at bounding box center [245, 94] width 459 height 16
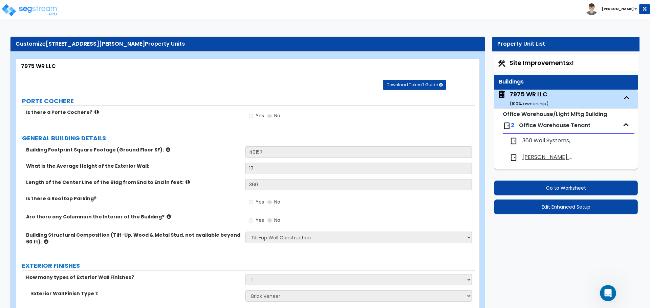
scroll to position [0, 0]
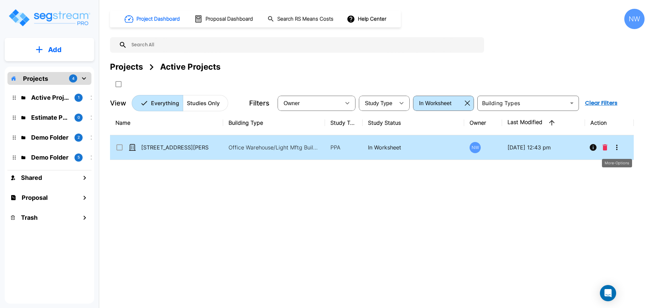
click at [619, 147] on icon "More-Options" at bounding box center [616, 147] width 8 height 8
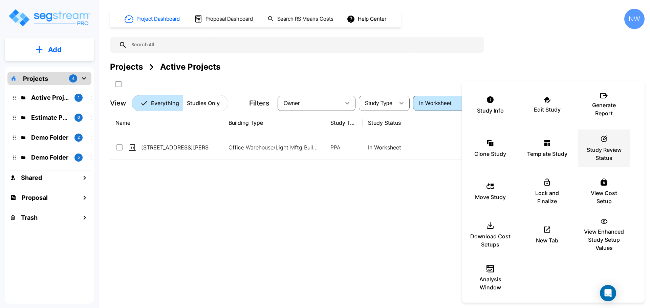
click at [613, 151] on p "Study Review Status" at bounding box center [603, 154] width 41 height 16
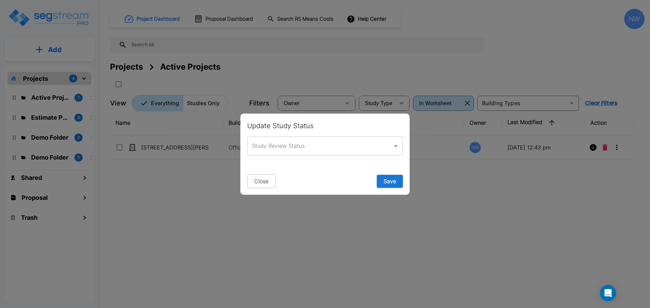
click at [368, 147] on input "Study Review Status" at bounding box center [319, 146] width 139 height 13
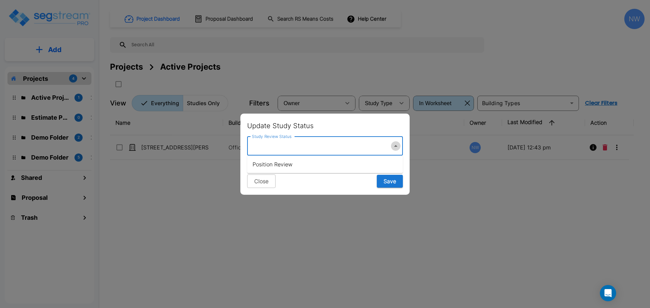
click at [395, 147] on icon "Close" at bounding box center [395, 146] width 3 height 2
click at [395, 147] on icon "Open" at bounding box center [396, 146] width 8 height 8
type input "S"
click at [319, 187] on div "Close Save" at bounding box center [325, 182] width 156 height 14
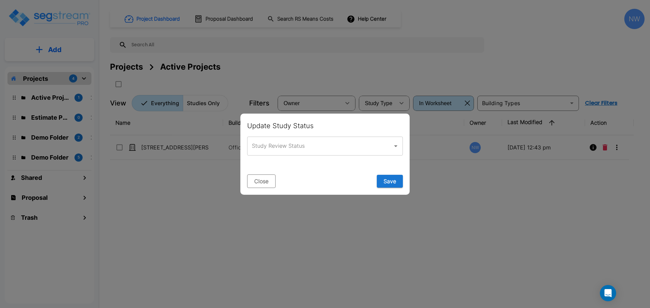
click at [260, 180] on button "Close" at bounding box center [261, 182] width 28 height 14
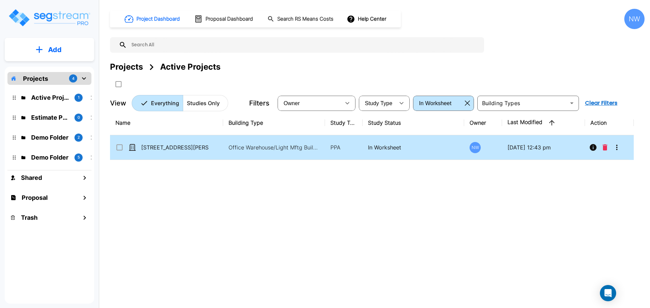
click at [617, 147] on icon "More-Options" at bounding box center [616, 147] width 8 height 8
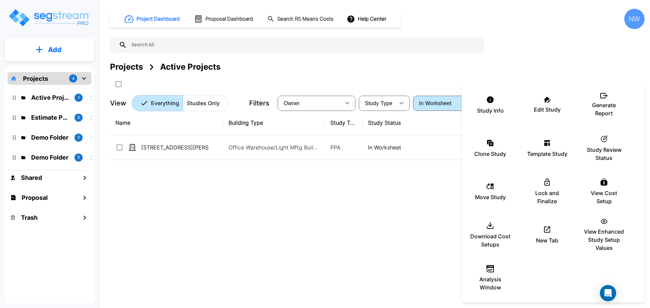
click at [444, 203] on div at bounding box center [325, 154] width 650 height 308
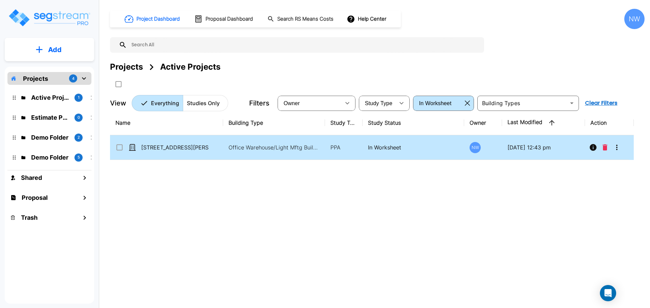
click at [391, 144] on p "In Worksheet" at bounding box center [413, 147] width 91 height 8
click at [591, 147] on icon "Info" at bounding box center [592, 147] width 7 height 7
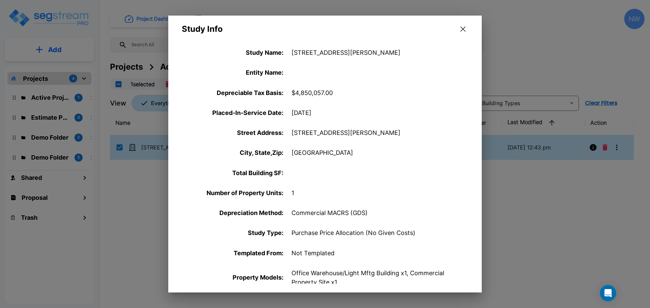
click at [464, 28] on icon "button" at bounding box center [462, 28] width 5 height 5
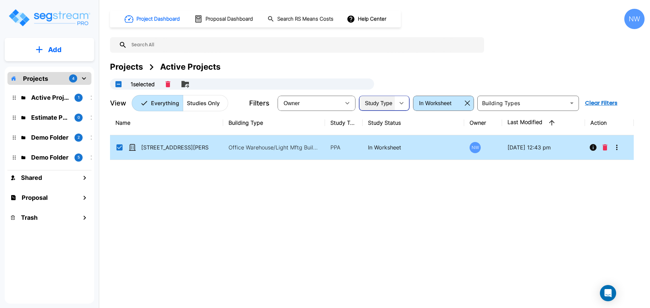
click at [392, 103] on span "Study Type" at bounding box center [378, 103] width 27 height 6
click at [349, 106] on icon "button" at bounding box center [347, 103] width 8 height 8
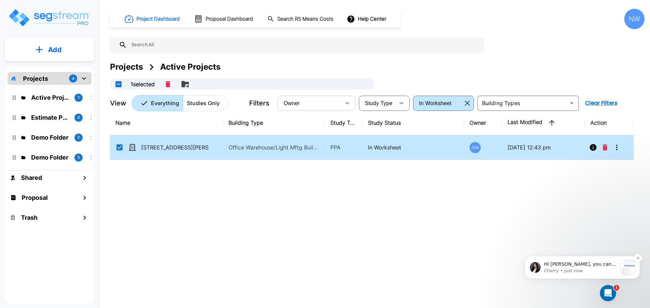
click at [572, 263] on span "Hi [PERSON_NAME], you can double click on the item, select the MACRS/Recovery P…" at bounding box center [580, 285] width 72 height 46
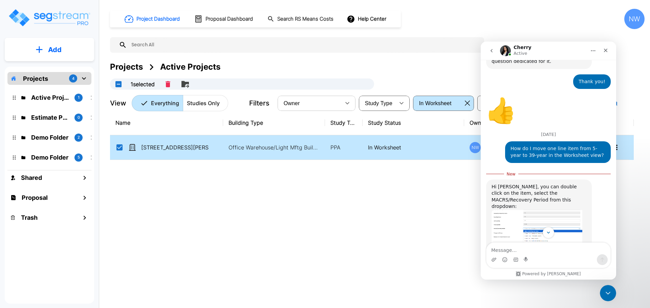
scroll to position [595, 0]
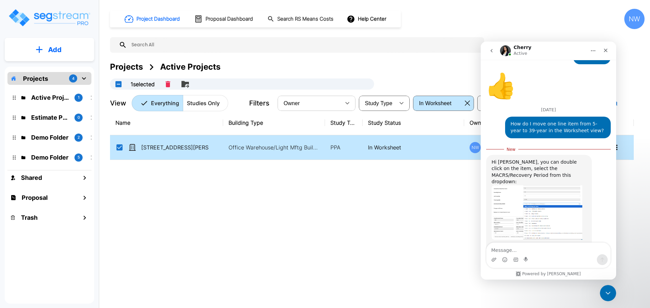
click at [539, 187] on img "Cherry says…" at bounding box center [536, 212] width 91 height 54
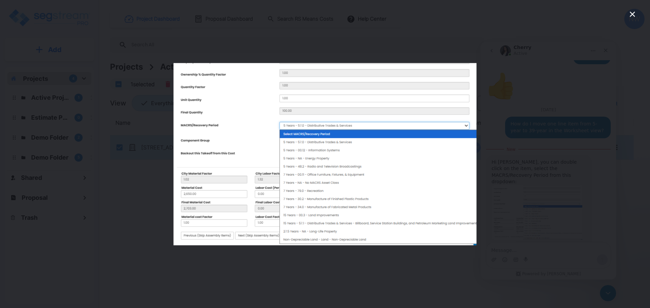
click at [546, 187] on div "Intercom messenger" at bounding box center [325, 154] width 650 height 308
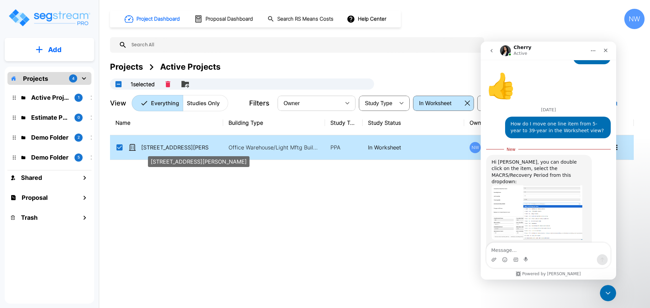
click at [186, 148] on p "[STREET_ADDRESS][PERSON_NAME]" at bounding box center [175, 147] width 68 height 8
checkbox input "false"
click at [186, 148] on p "[STREET_ADDRESS][PERSON_NAME]" at bounding box center [175, 147] width 68 height 8
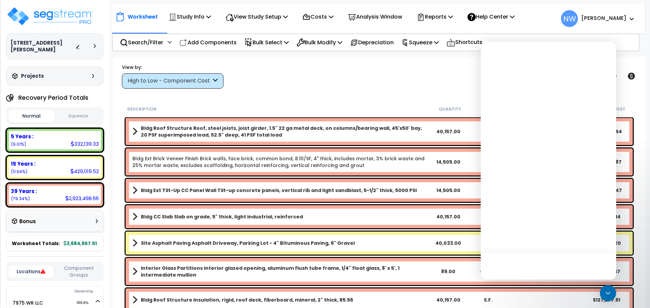
click at [176, 80] on div "High to Low - Component Cost" at bounding box center [170, 81] width 84 height 8
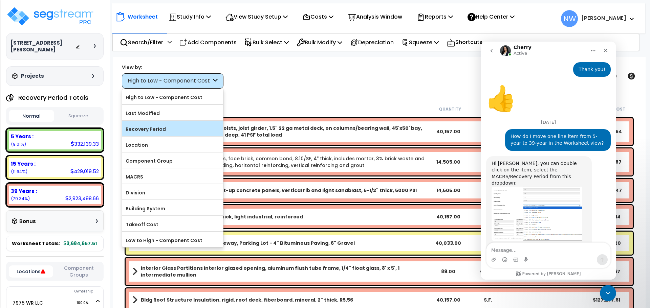
scroll to position [584, 0]
click at [175, 131] on label "Recovery Period" at bounding box center [172, 129] width 101 height 10
click at [0, 0] on input "Recovery Period" at bounding box center [0, 0] width 0 height 0
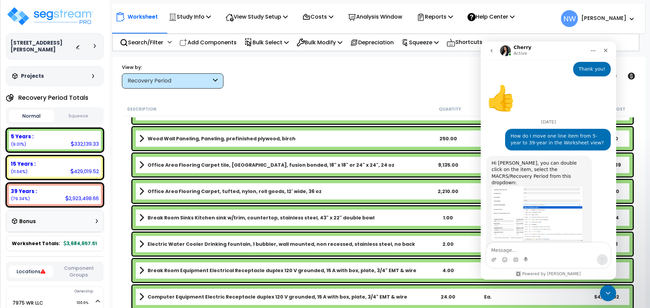
scroll to position [1015, 0]
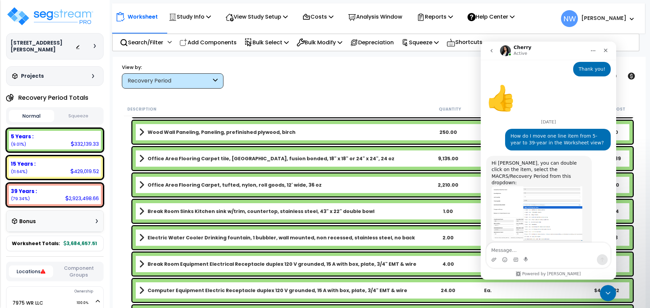
click at [193, 237] on b "Electric Water Cooler Drinking fountain, 1 bubbler, wall mounted, non recessed,…" at bounding box center [281, 237] width 267 height 7
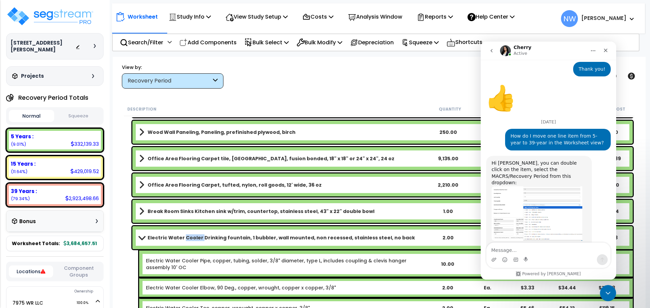
click at [193, 237] on b "Electric Water Cooler Drinking fountain, 1 bubbler, wall mounted, non recessed,…" at bounding box center [281, 237] width 267 height 7
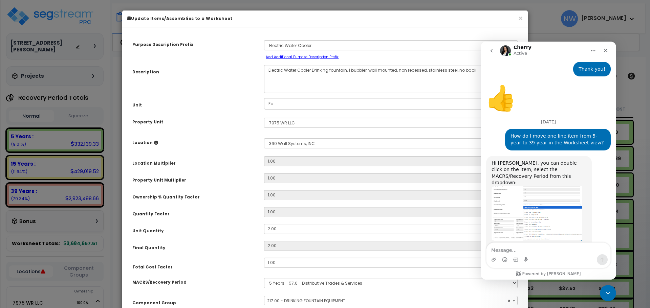
select select "67017"
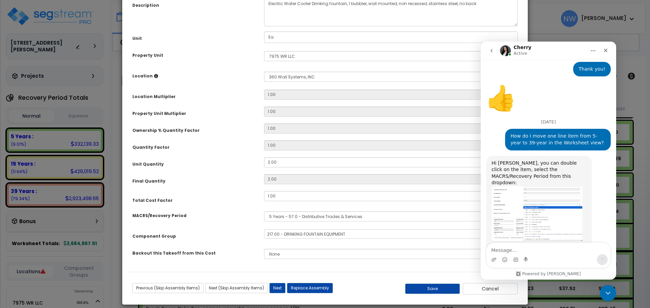
scroll to position [74, 0]
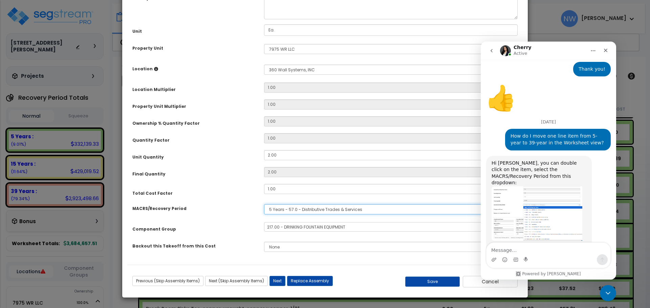
click at [303, 210] on select "Select MACRS/Recovery Period 5 Years - 57.0 - Distributive Trades & Services 5 …" at bounding box center [390, 209] width 253 height 10
select select "3669"
click at [264, 204] on select "Select MACRS/Recovery Period 5 Years - 57.0 - Distributive Trades & Services 5 …" at bounding box center [390, 209] width 253 height 10
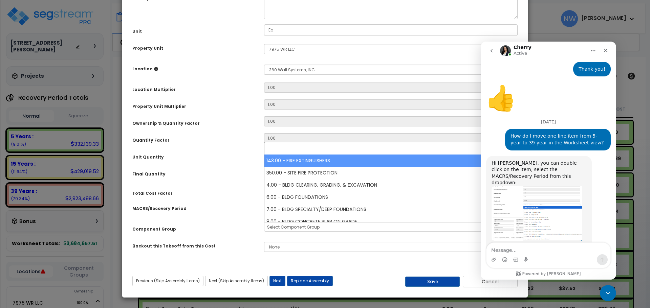
click at [315, 228] on span "Select Component Group" at bounding box center [293, 227] width 52 height 6
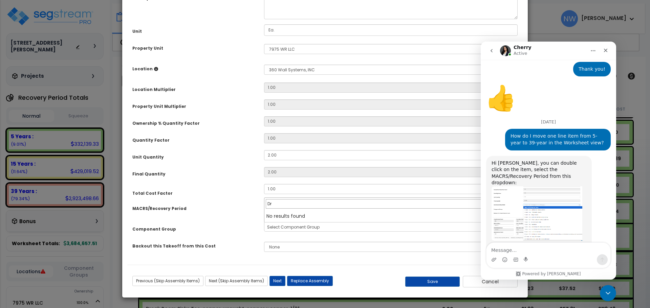
type input "D"
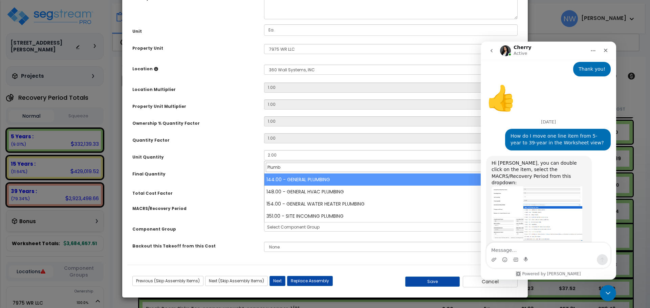
type input "Plumb"
select select "67137"
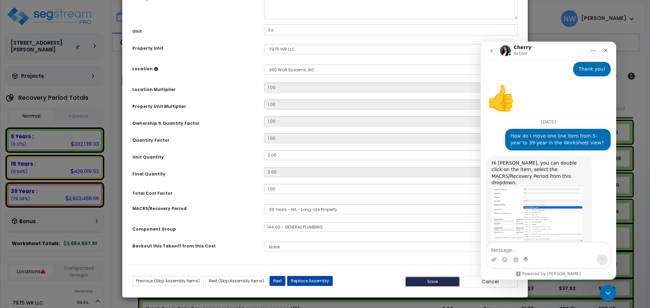
click at [447, 280] on button "Save" at bounding box center [432, 282] width 55 height 10
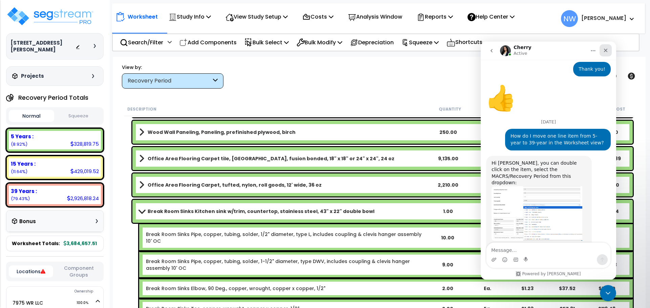
click at [608, 51] on icon "Close" at bounding box center [605, 50] width 5 height 5
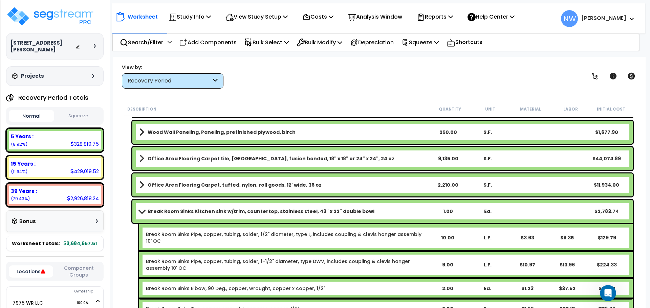
scroll to position [584, 0]
click at [143, 212] on span at bounding box center [141, 211] width 9 height 5
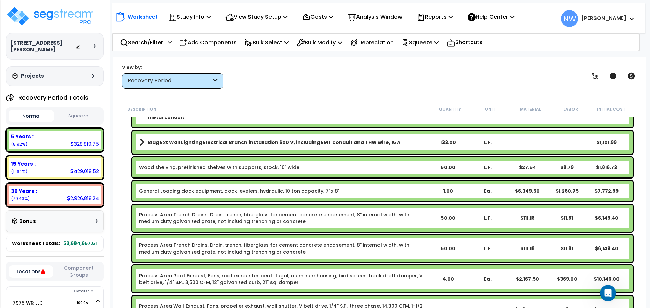
scroll to position [1489, 0]
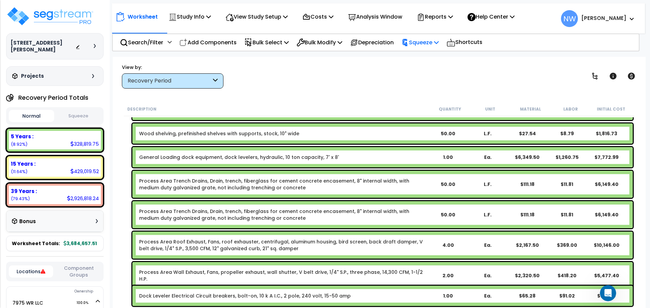
click at [439, 38] on p "Squeeze" at bounding box center [419, 42] width 37 height 9
click at [449, 58] on link "Squeeze" at bounding box center [431, 58] width 67 height 14
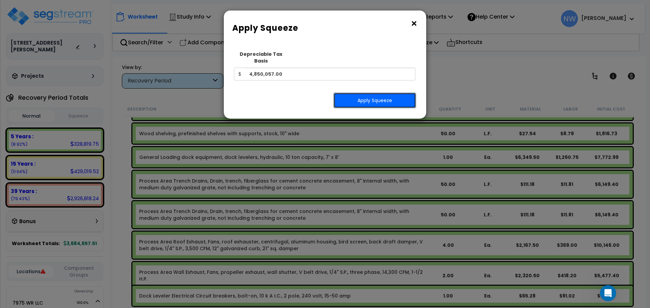
click at [391, 93] on button "Apply Squeeze" at bounding box center [374, 101] width 83 height 16
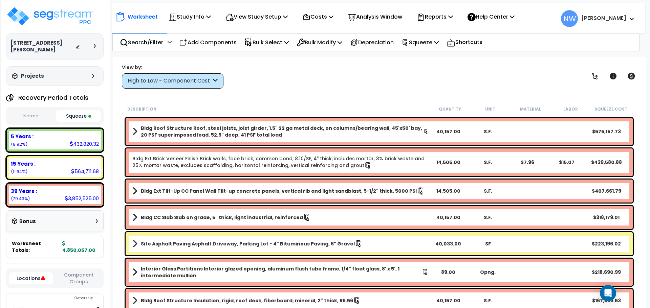
click at [74, 215] on div "Bonus" at bounding box center [55, 221] width 86 height 13
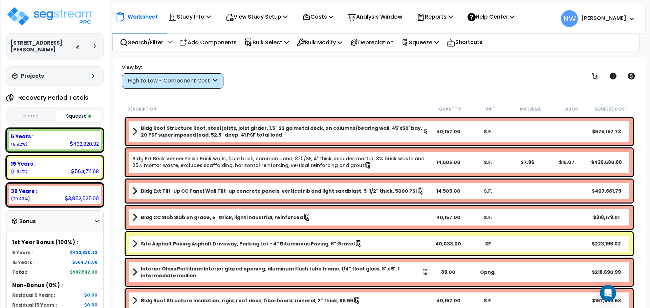
click at [385, 82] on div "View by: High to Low - Component Cost High to Low - Component Cost" at bounding box center [378, 76] width 519 height 25
click at [335, 96] on div "Worksheet Study Info Study Setup Add Property Unit Template study Clone study NW" at bounding box center [379, 211] width 533 height 308
click at [49, 15] on img at bounding box center [50, 16] width 88 height 20
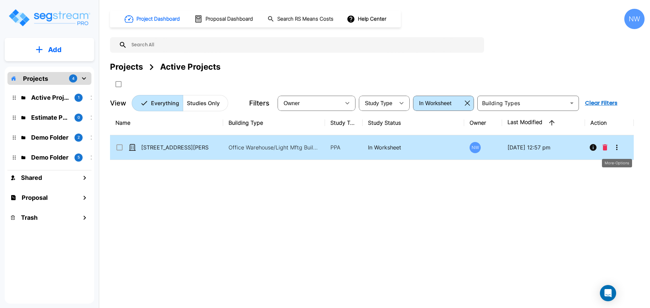
click at [615, 145] on icon "More-Options" at bounding box center [616, 147] width 8 height 8
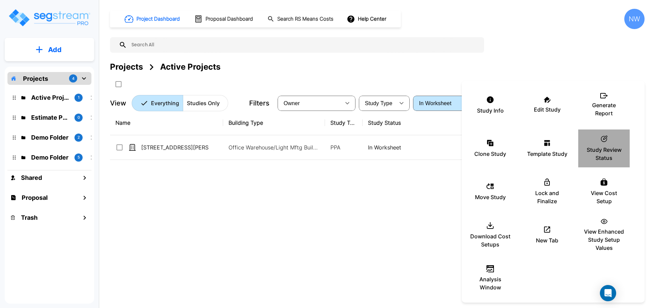
click at [601, 152] on p "Study Review Status" at bounding box center [603, 154] width 41 height 16
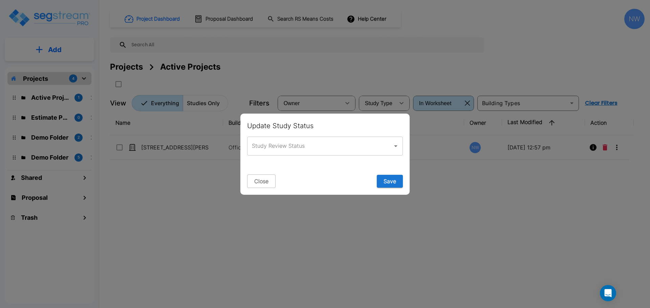
click at [345, 147] on input "Study Review Status" at bounding box center [319, 146] width 139 height 13
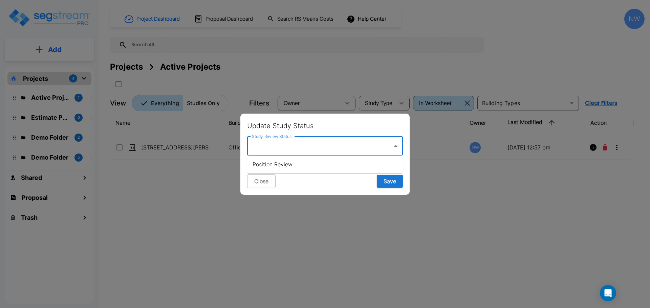
click at [309, 167] on li "Position Review" at bounding box center [325, 164] width 156 height 12
type input "Position Review"
click at [396, 184] on button "Save" at bounding box center [390, 181] width 26 height 13
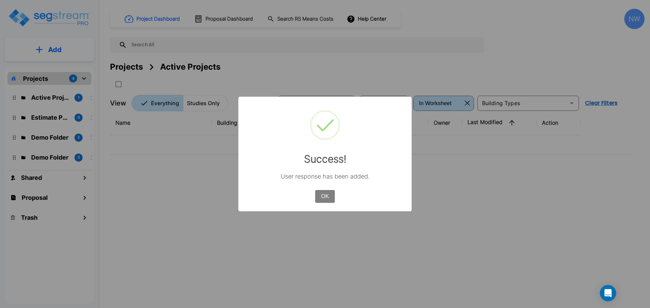
click at [321, 197] on button "OK" at bounding box center [325, 196] width 20 height 13
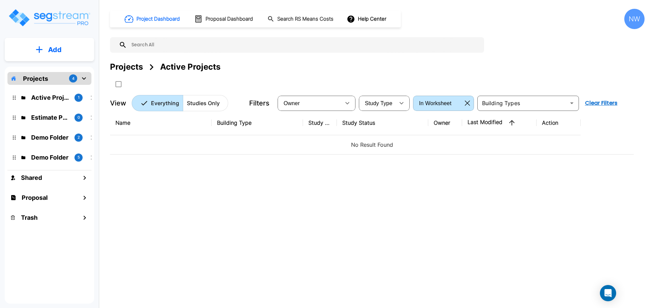
click at [465, 102] on icon "button" at bounding box center [467, 102] width 5 height 5
